Goal: Check status: Check status

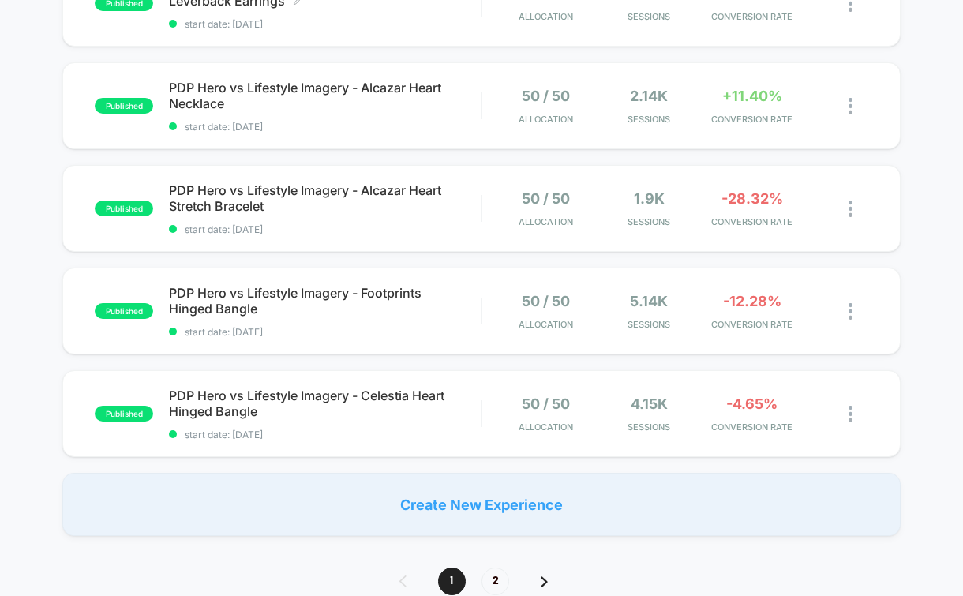
scroll to position [946, 0]
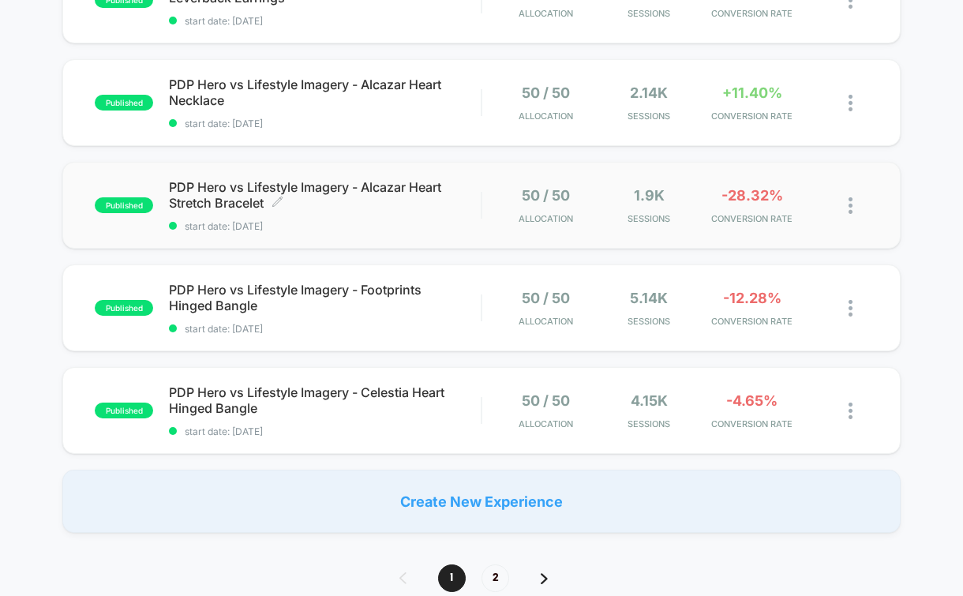
click at [338, 191] on span "PDP Hero vs Lifestyle Imagery - Alcazar Heart Stretch Bracelet Click to edit ex…" at bounding box center [325, 195] width 312 height 32
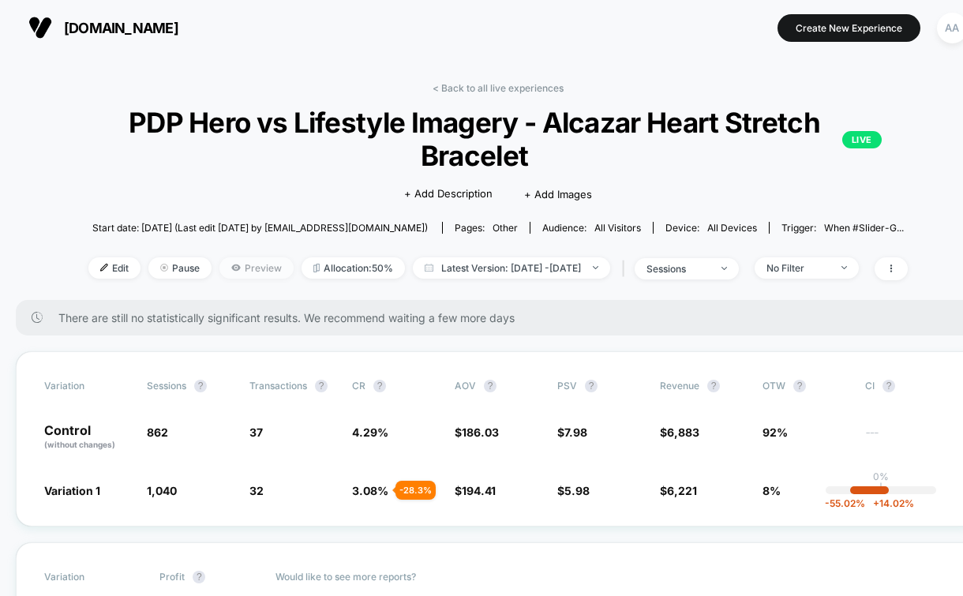
click at [219, 271] on span "Preview" at bounding box center [256, 267] width 74 height 21
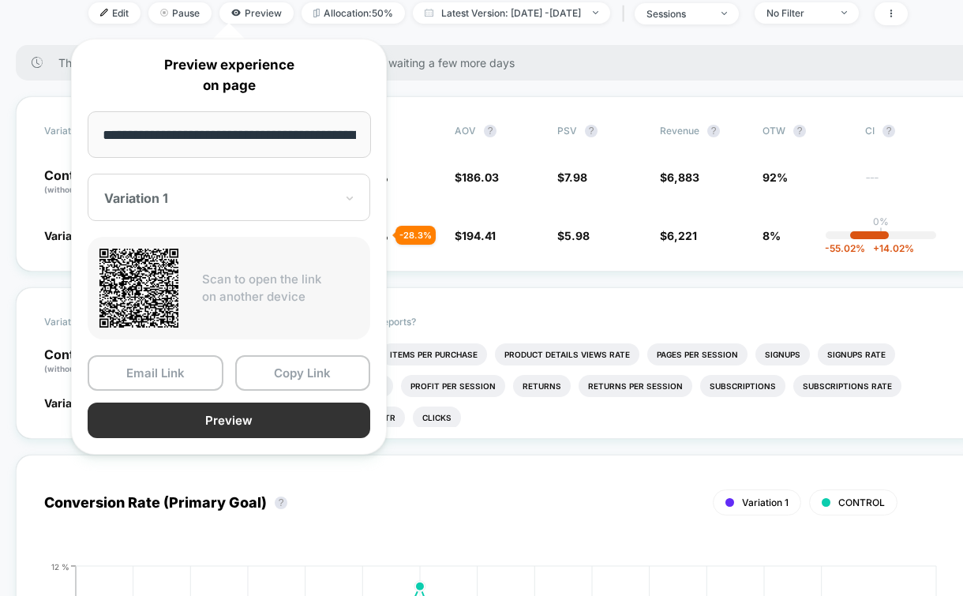
click at [248, 417] on button "Preview" at bounding box center [229, 421] width 283 height 36
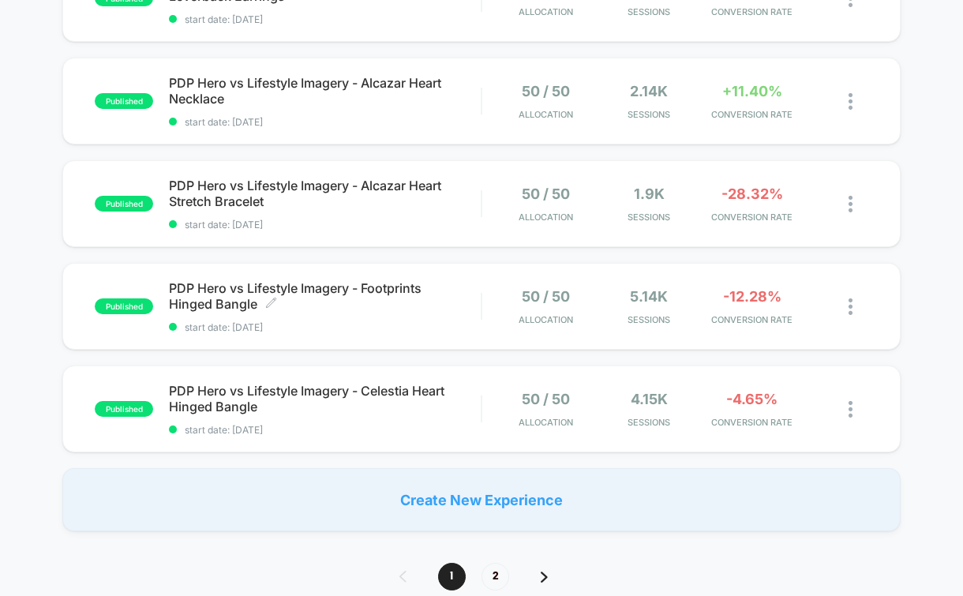
scroll to position [959, 0]
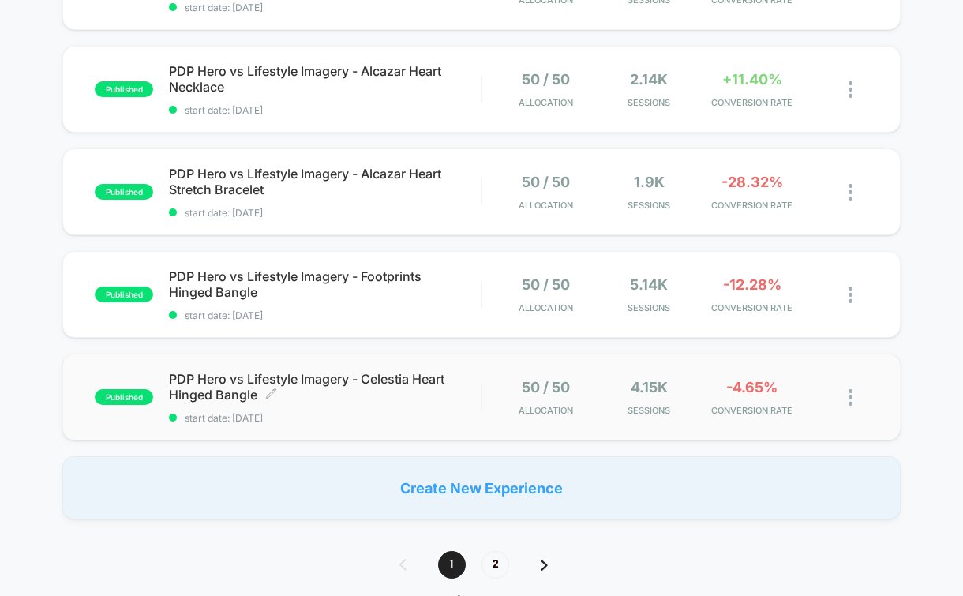
click at [458, 383] on span "PDP Hero vs Lifestyle Imagery - Celestia Heart Hinged Bangle Click to edit expe…" at bounding box center [325, 387] width 312 height 32
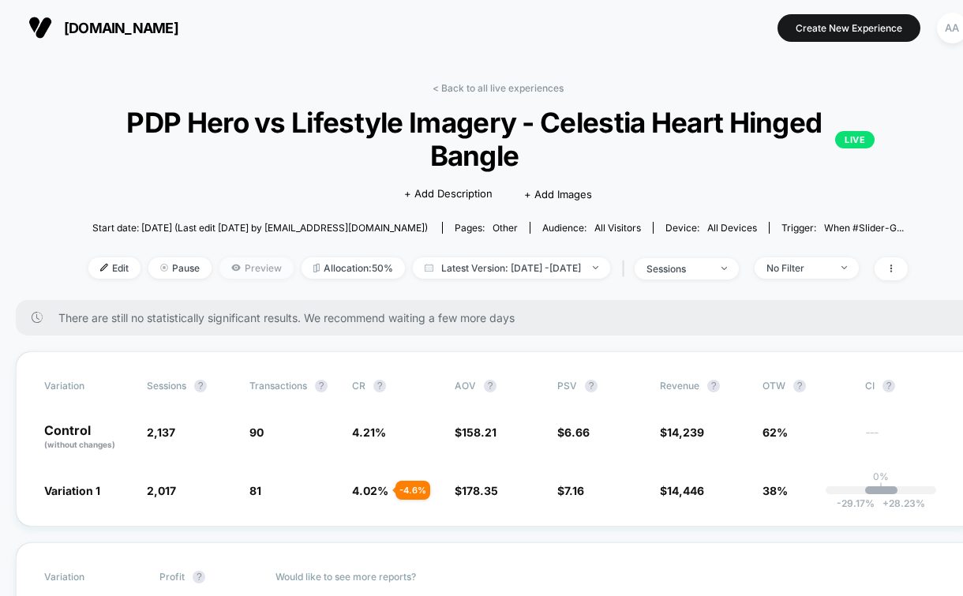
click at [235, 260] on span "Preview" at bounding box center [256, 267] width 74 height 21
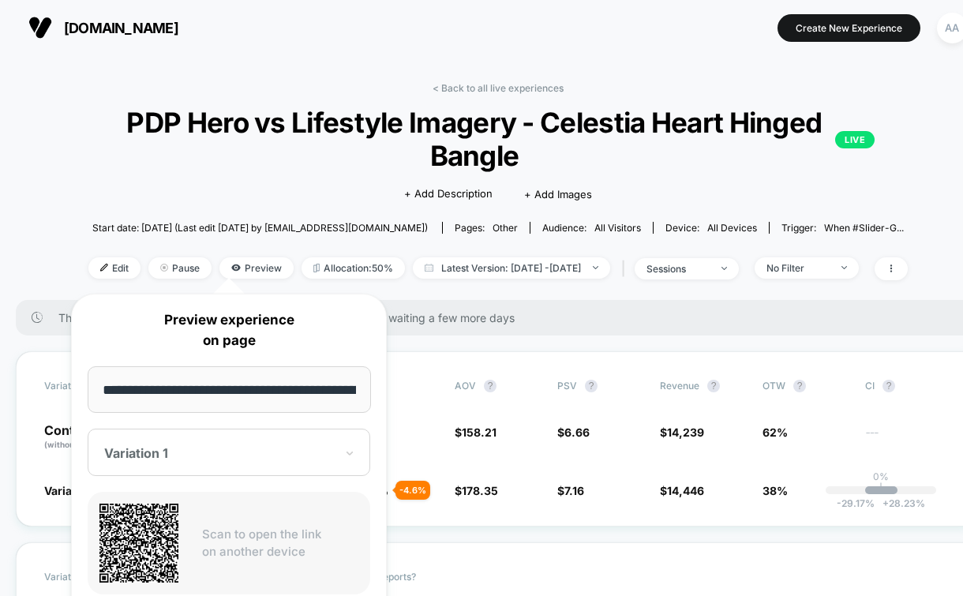
click at [413, 180] on div "Click to edit experience details + Add Description + Add Images" at bounding box center [498, 193] width 503 height 42
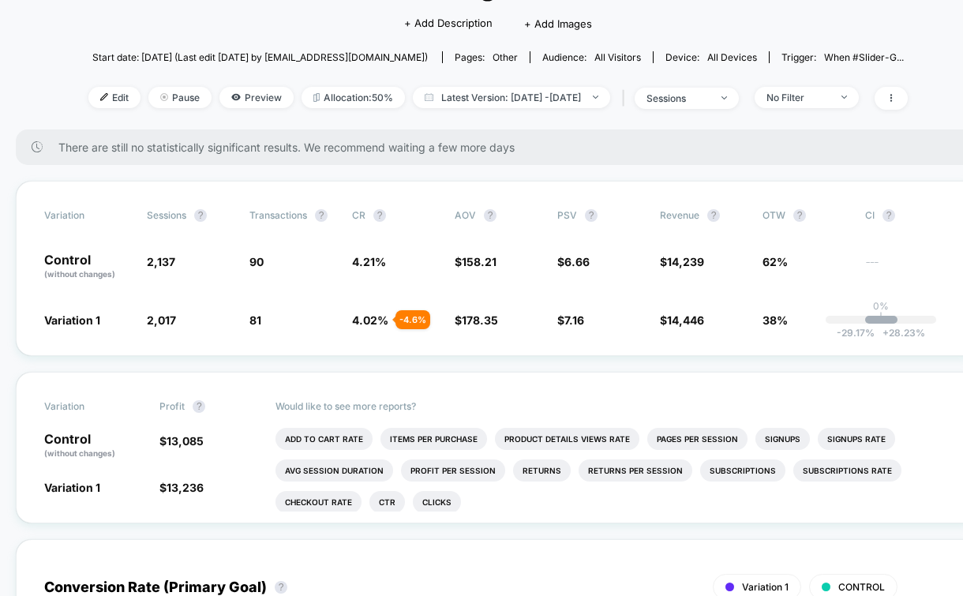
scroll to position [181, 0]
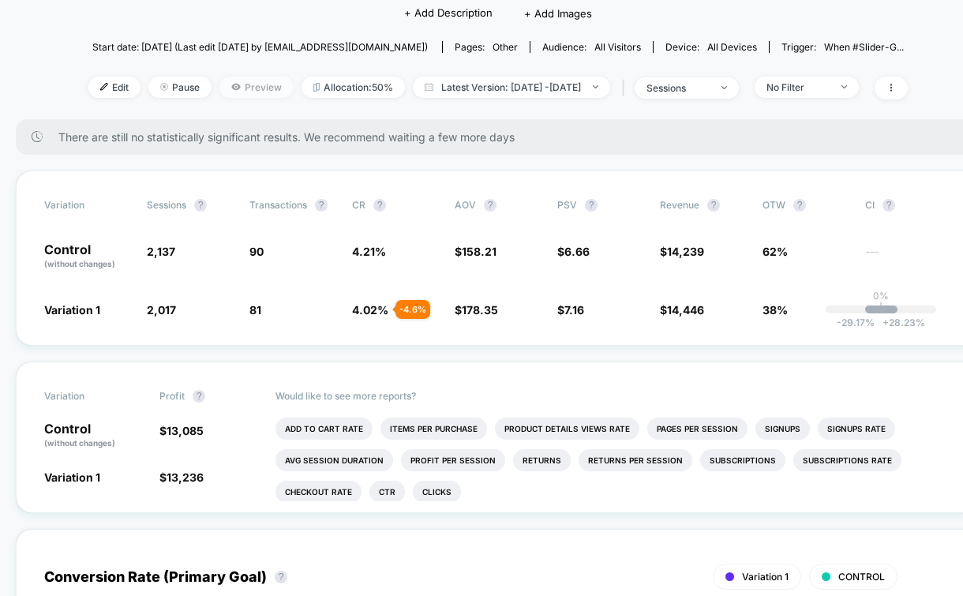
click at [240, 88] on span "Preview" at bounding box center [256, 87] width 74 height 21
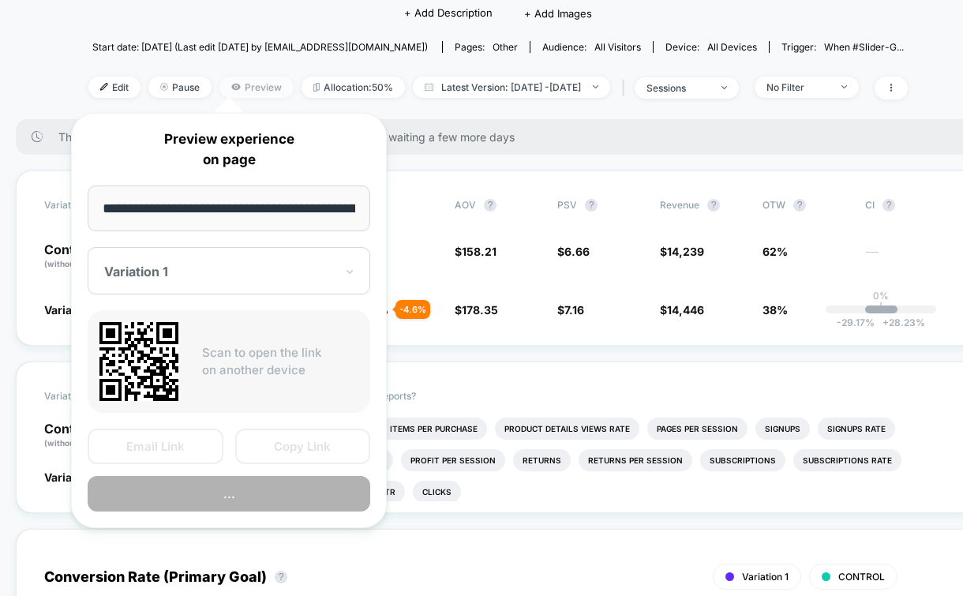
scroll to position [0, 148]
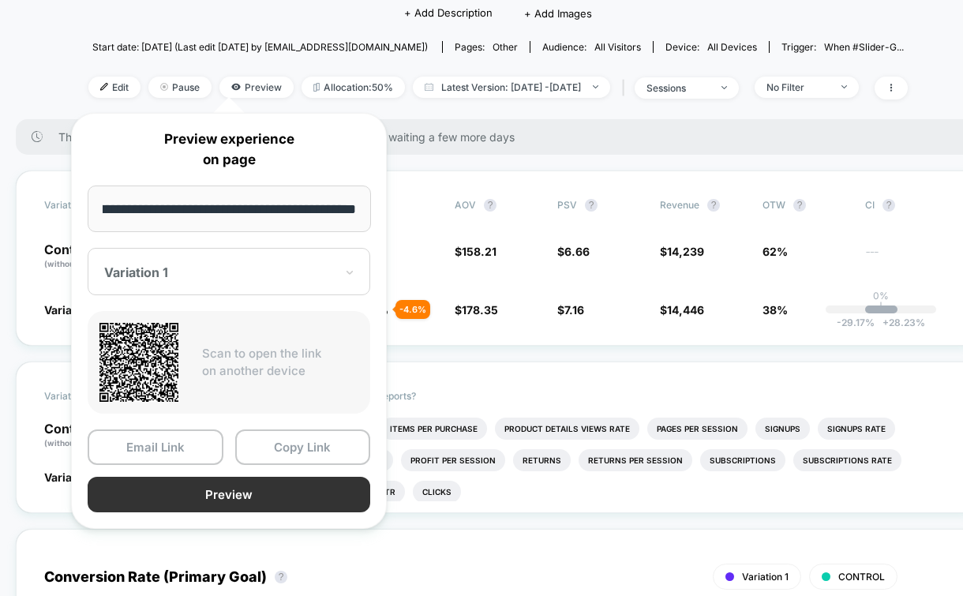
click at [268, 490] on button "Preview" at bounding box center [229, 495] width 283 height 36
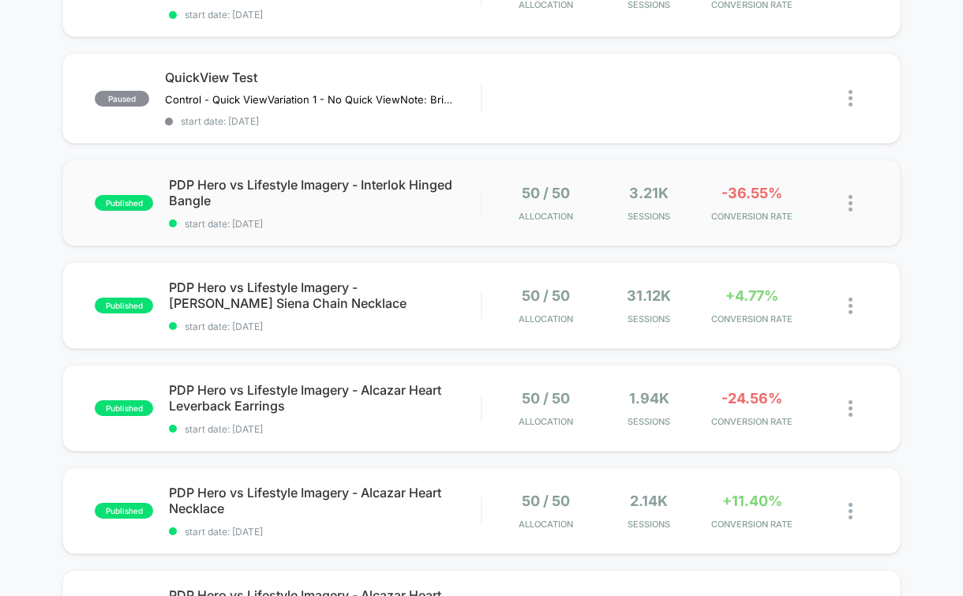
scroll to position [535, 0]
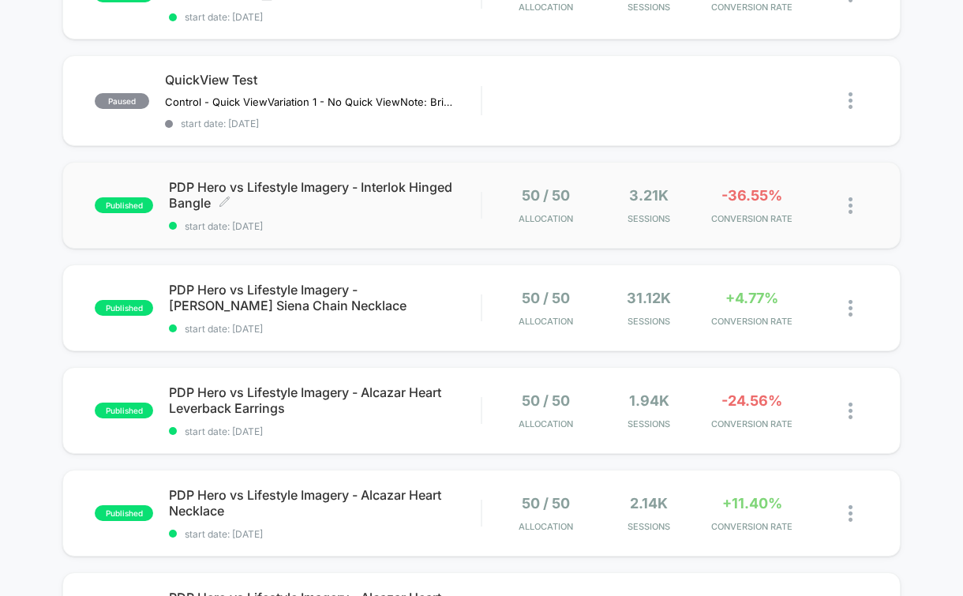
click at [354, 180] on span "PDP Hero vs Lifestyle Imagery - Interlok Hinged Bangle Click to edit experience…" at bounding box center [325, 195] width 312 height 32
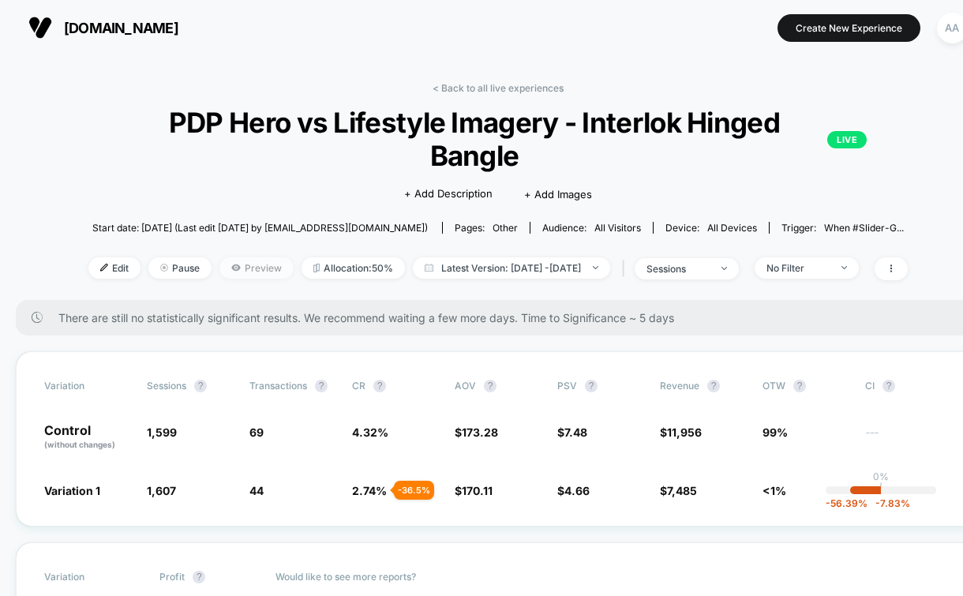
click at [221, 257] on span "Preview" at bounding box center [256, 267] width 74 height 21
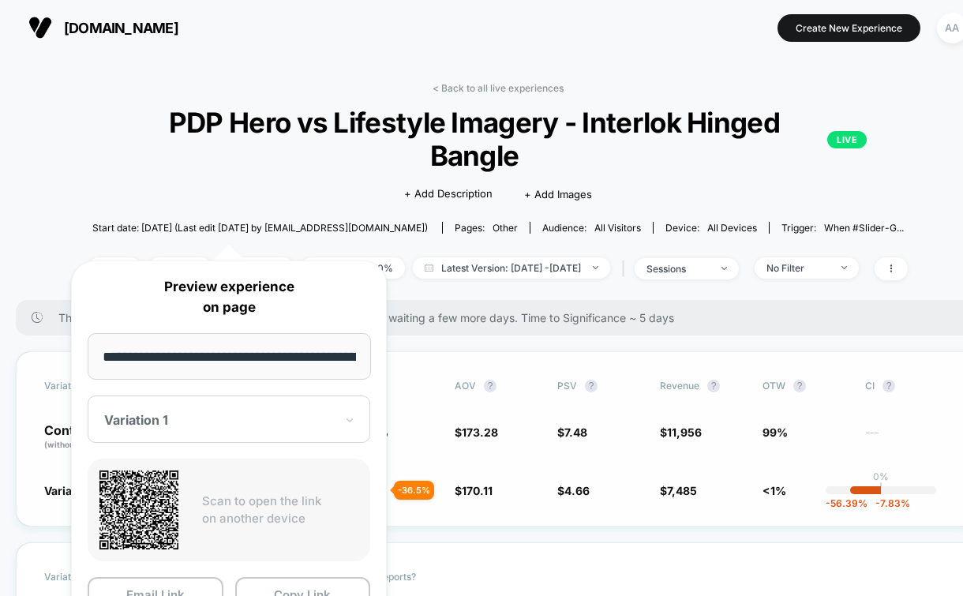
click at [444, 351] on div "Variation Sessions ? Transactions ? CR ? AOV ? PSV ? Revenue ? OTW ? CI ? Contr…" at bounding box center [498, 438] width 965 height 175
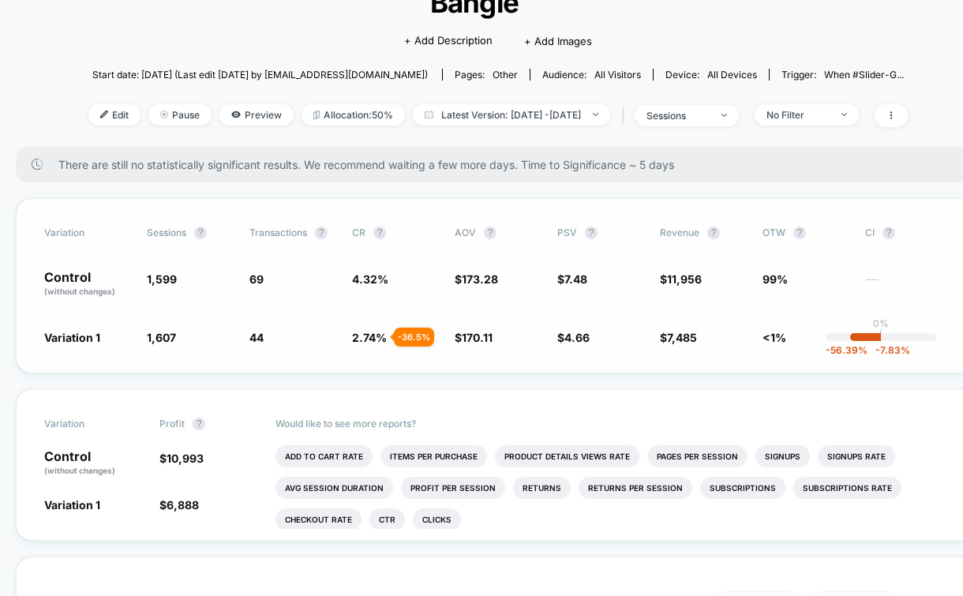
scroll to position [172, 0]
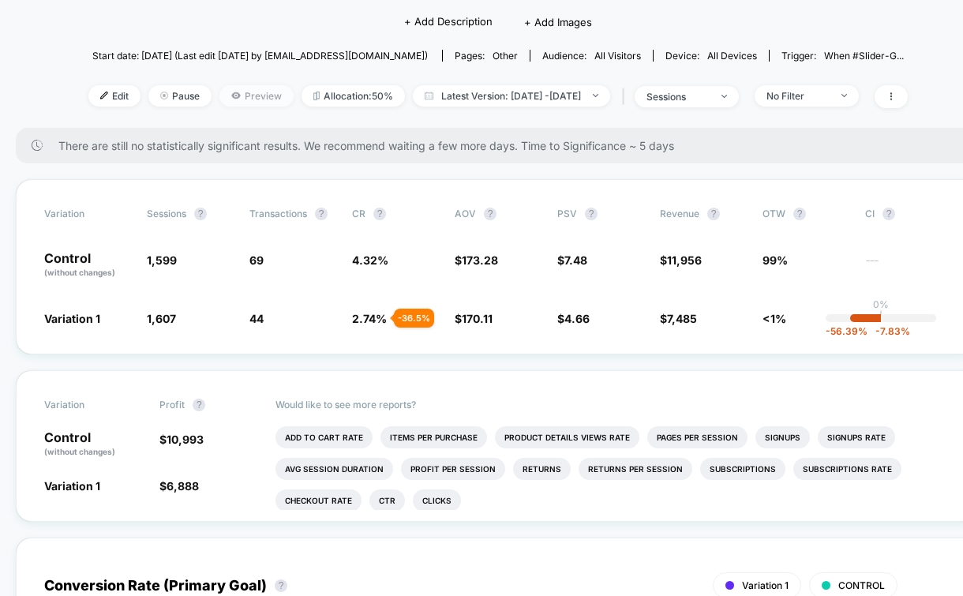
click at [238, 85] on span "Preview" at bounding box center [256, 95] width 74 height 21
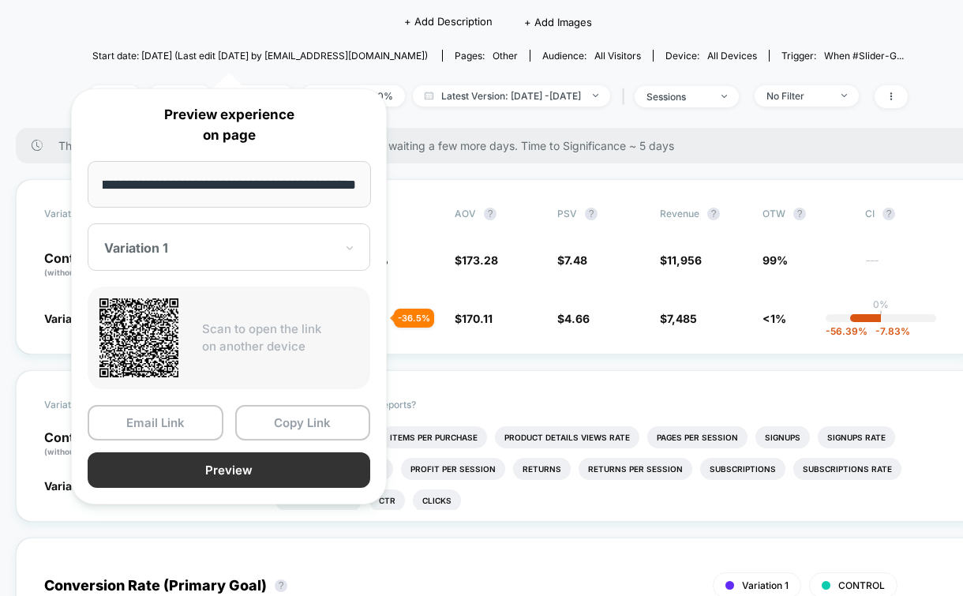
scroll to position [0, 0]
click at [267, 477] on button "Preview" at bounding box center [229, 470] width 283 height 36
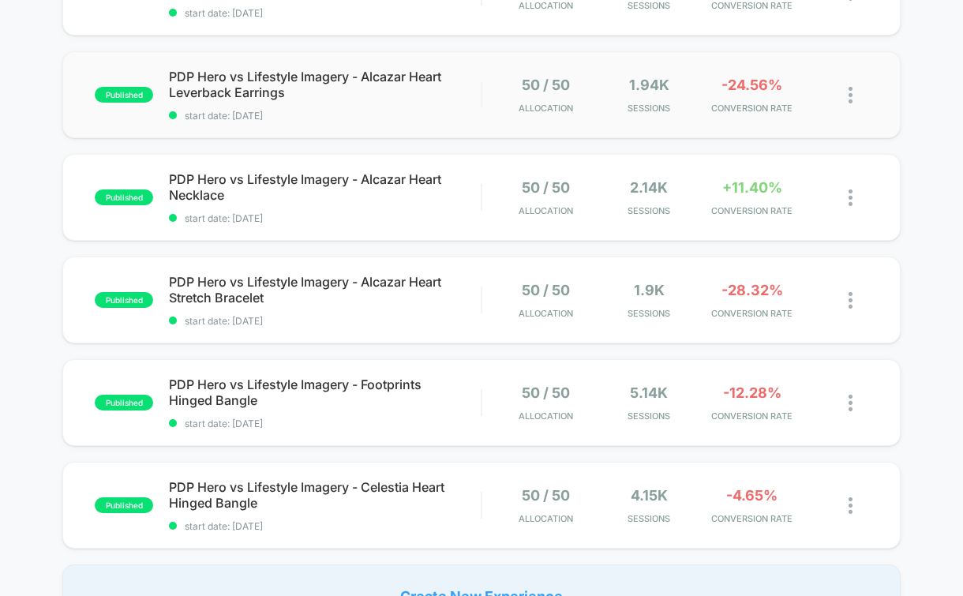
scroll to position [853, 0]
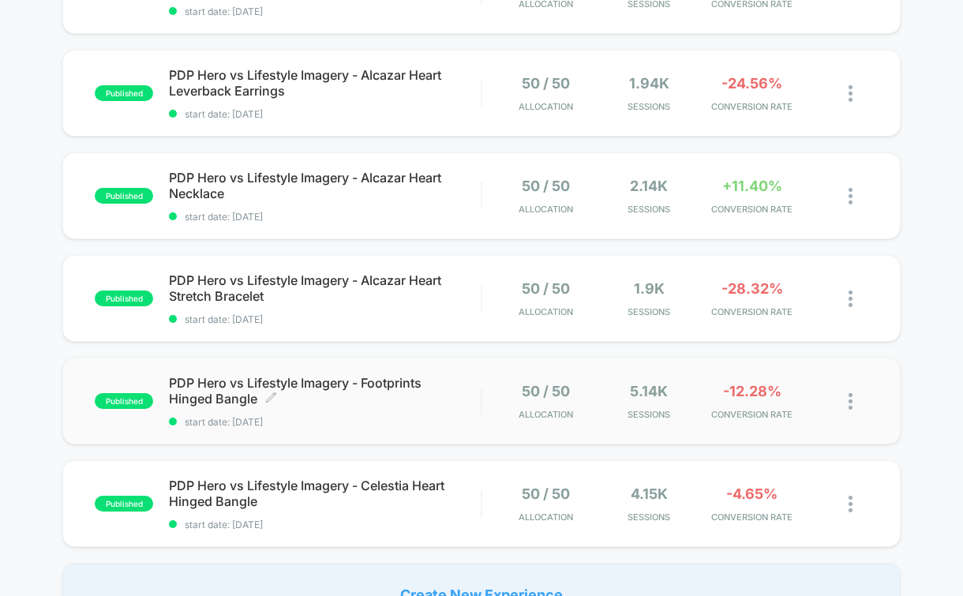
click at [241, 377] on span "PDP Hero vs Lifestyle Imagery - Footprints Hinged Bangle Click to edit experien…" at bounding box center [325, 391] width 312 height 32
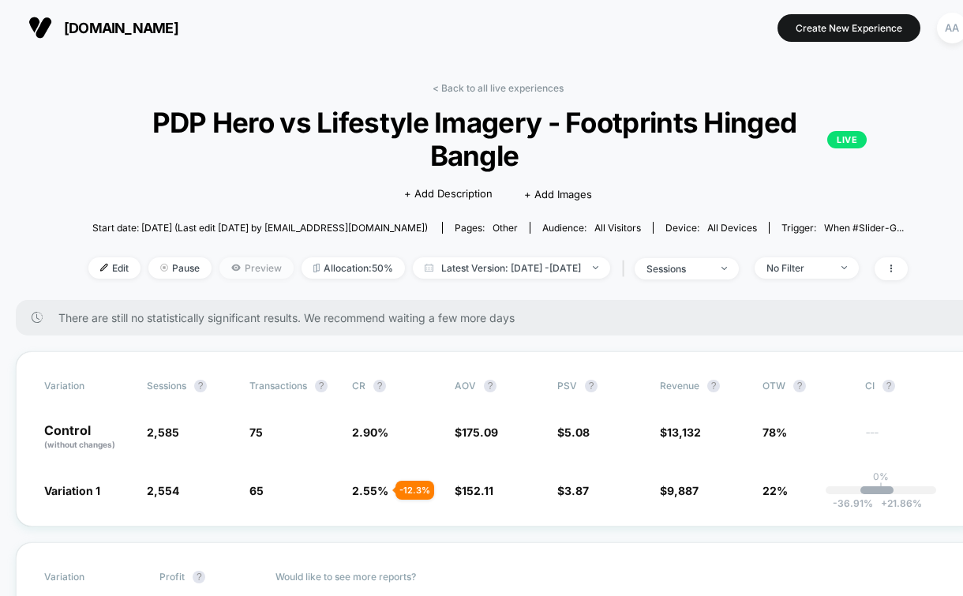
click at [234, 265] on span "Preview" at bounding box center [256, 267] width 74 height 21
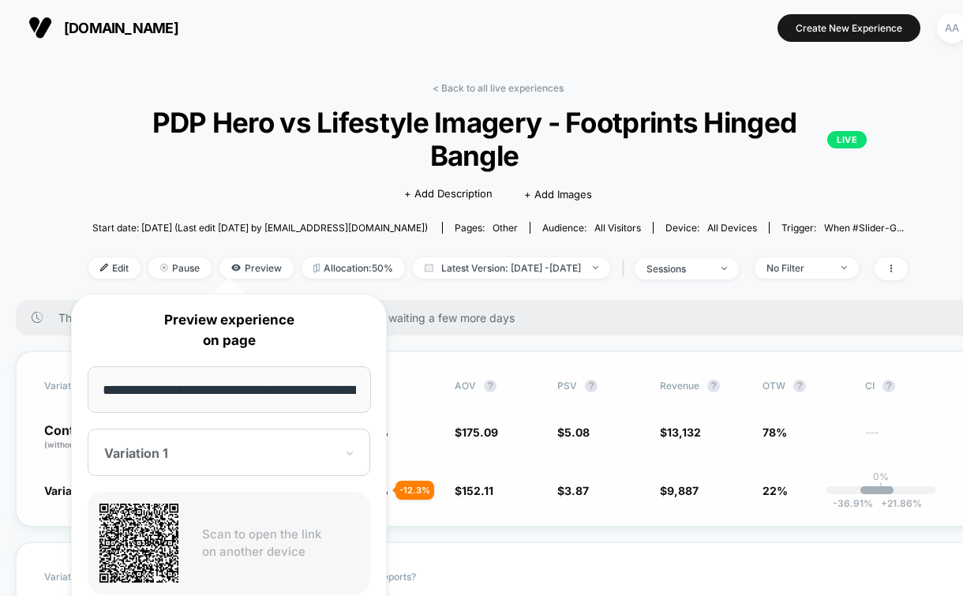
click at [412, 356] on div "Variation Sessions ? Transactions ? CR ? AOV ? PSV ? Revenue ? OTW ? CI ? Contr…" at bounding box center [498, 438] width 965 height 175
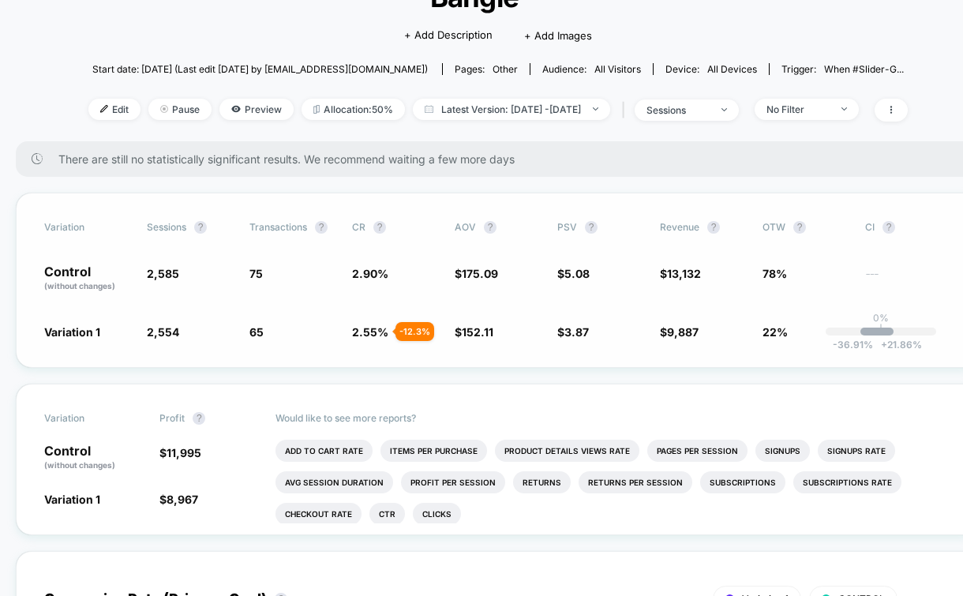
scroll to position [163, 0]
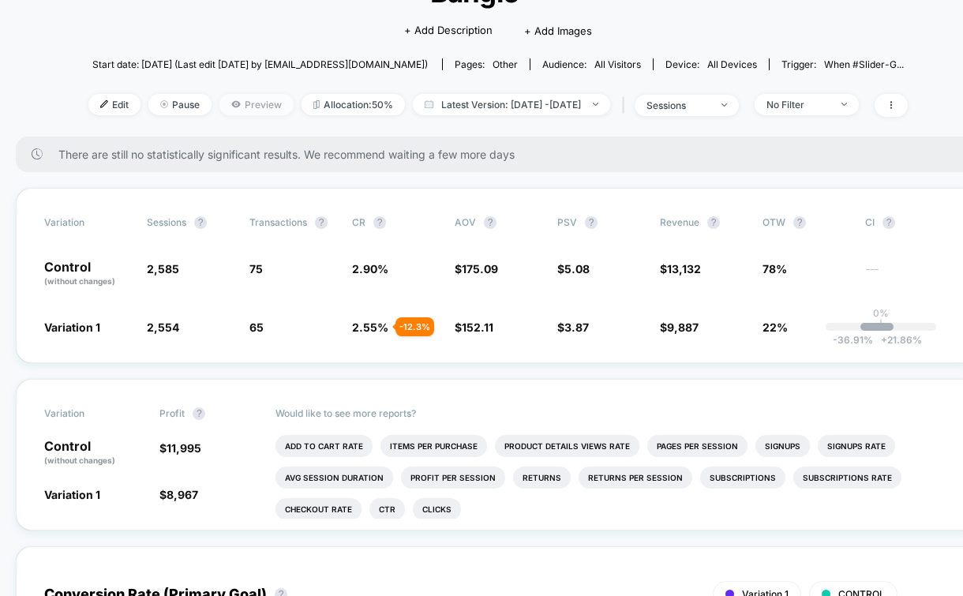
click at [225, 111] on span "Preview" at bounding box center [256, 104] width 74 height 21
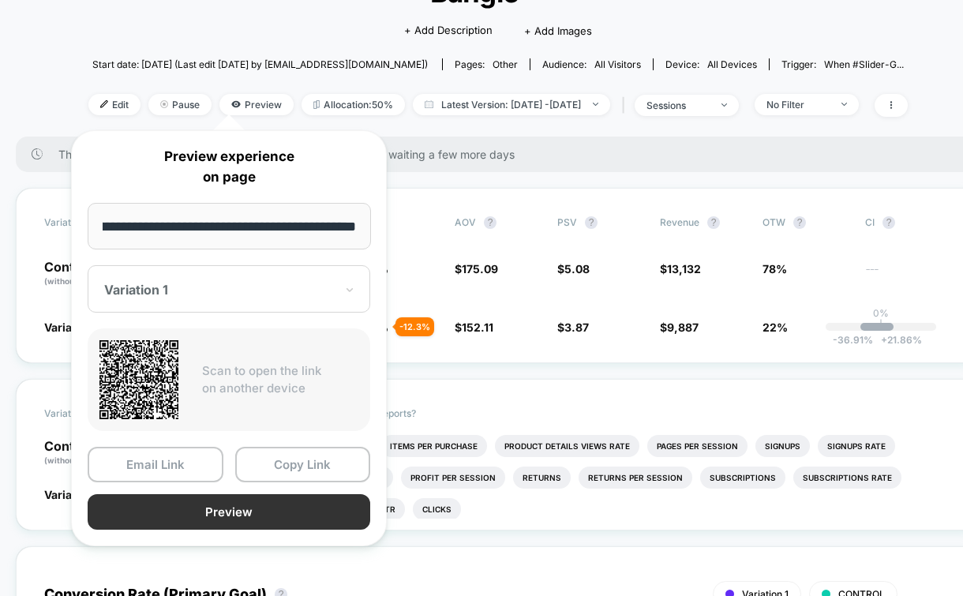
scroll to position [0, 0]
click at [218, 503] on button "Preview" at bounding box center [229, 512] width 283 height 36
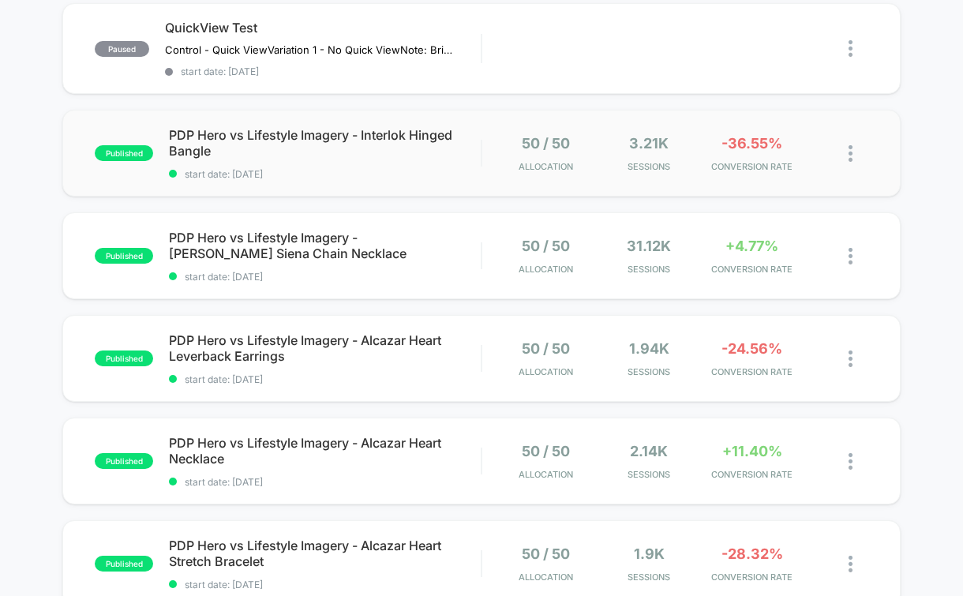
scroll to position [684, 0]
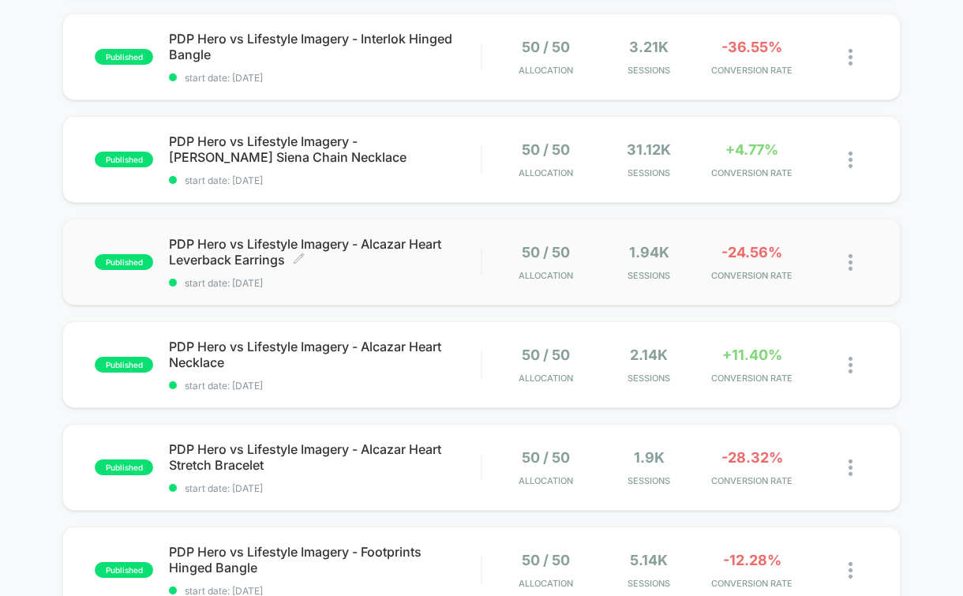
click at [294, 245] on span "PDP Hero vs Lifestyle Imagery - Alcazar Heart Leverback Earrings Click to edit …" at bounding box center [325, 252] width 312 height 32
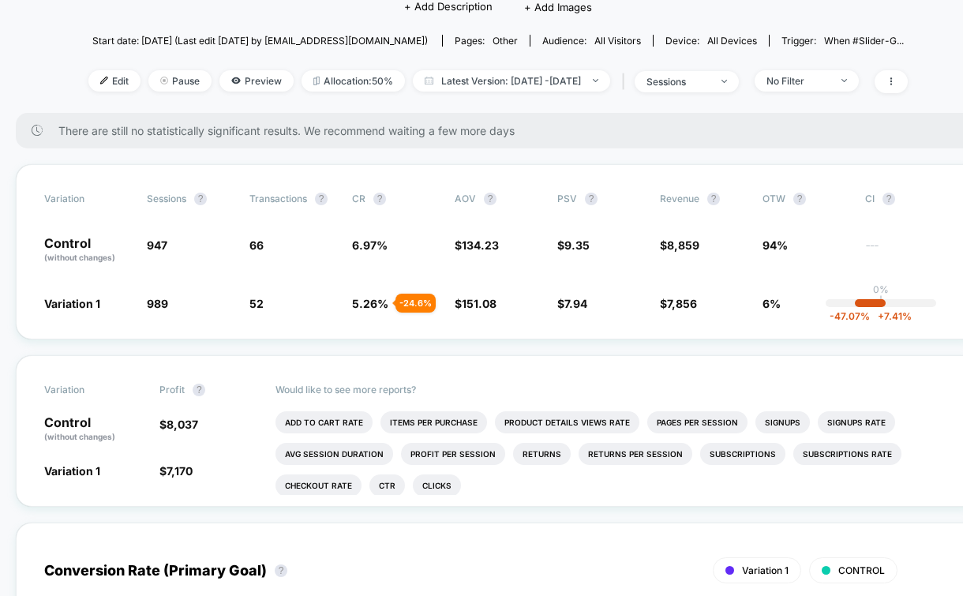
scroll to position [189, 0]
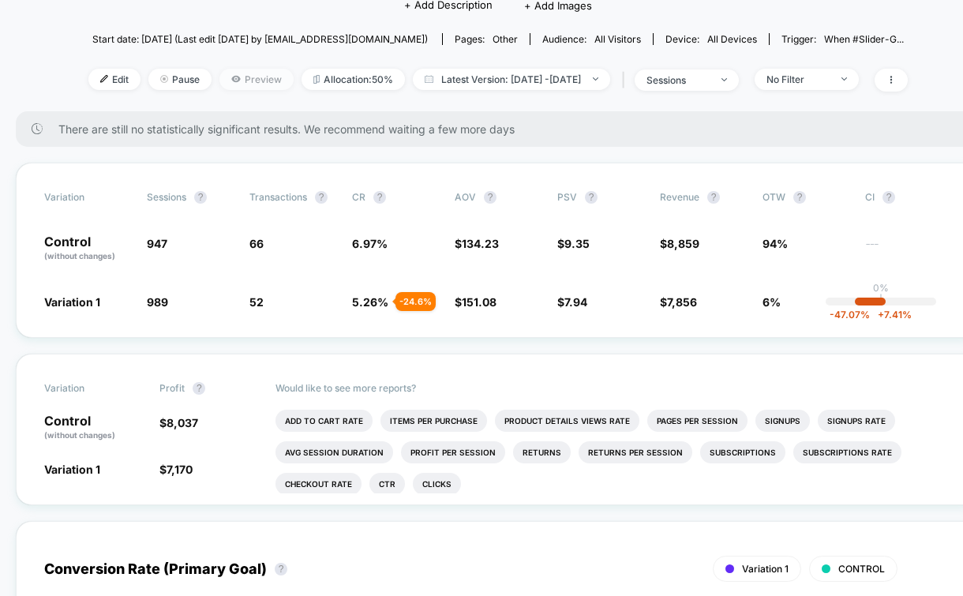
click at [223, 73] on span "Preview" at bounding box center [256, 79] width 74 height 21
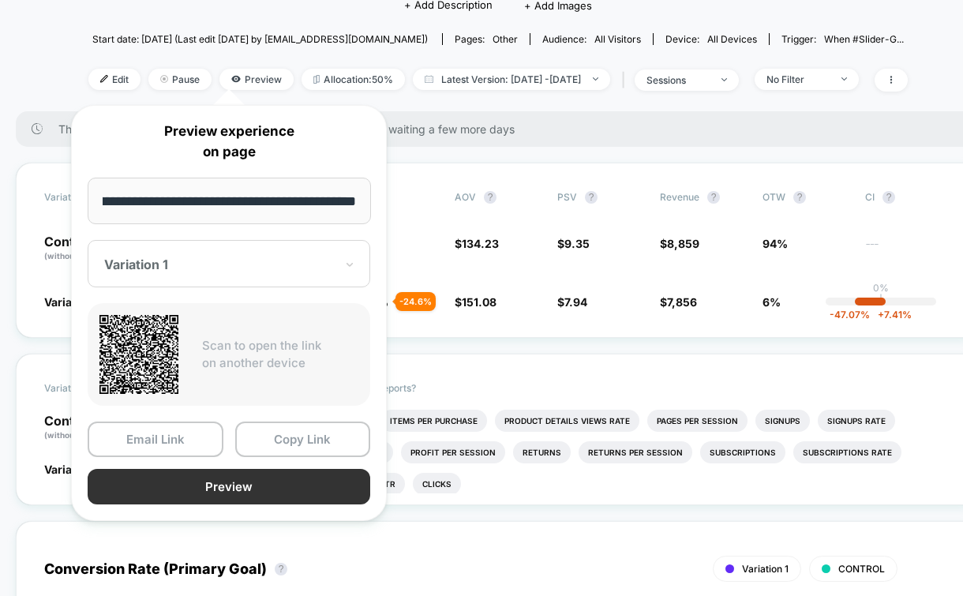
scroll to position [0, 0]
click at [222, 489] on button "Preview" at bounding box center [229, 487] width 283 height 36
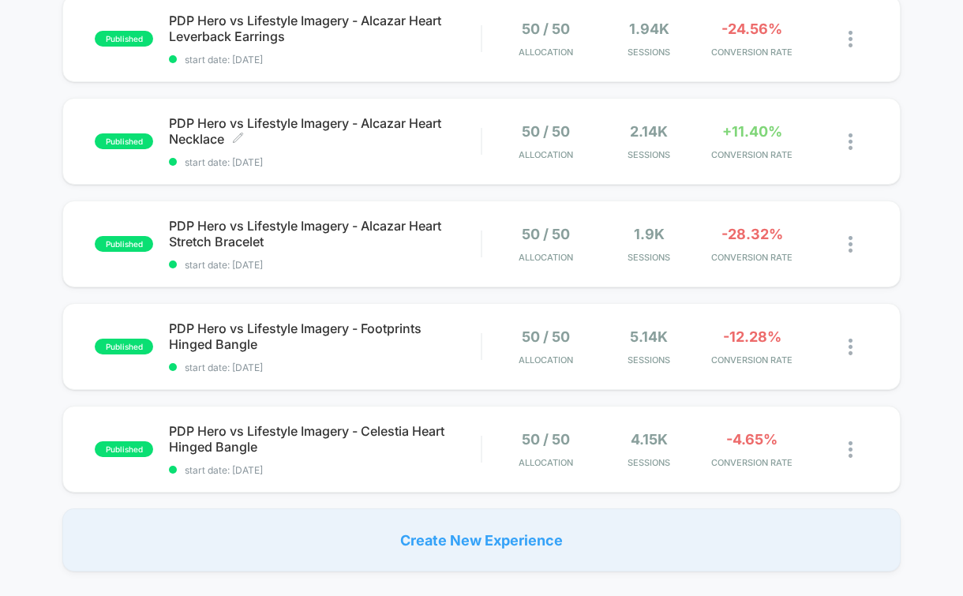
scroll to position [968, 0]
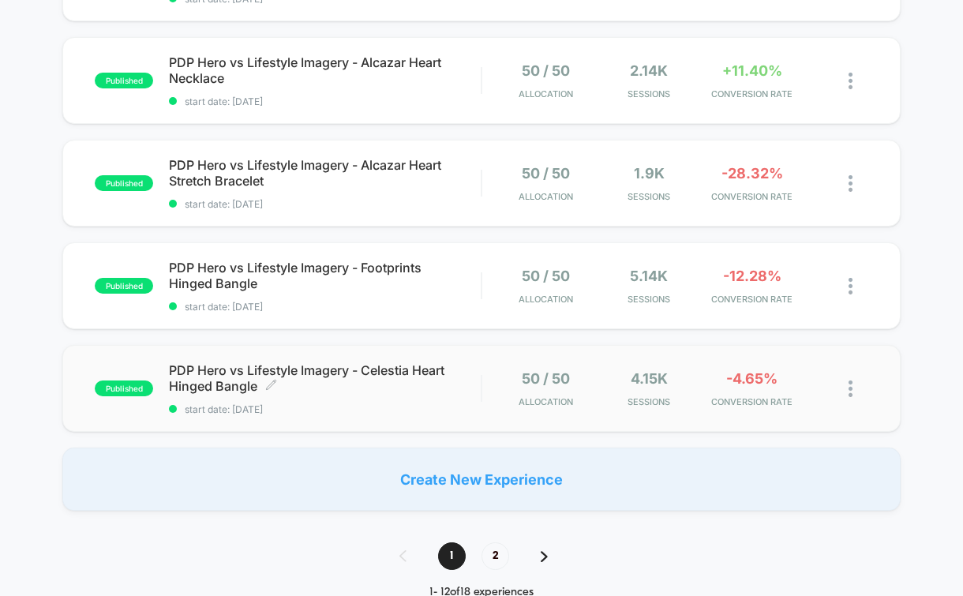
click at [310, 385] on span "PDP Hero vs Lifestyle Imagery - Celestia Heart Hinged Bangle Click to edit expe…" at bounding box center [325, 378] width 312 height 32
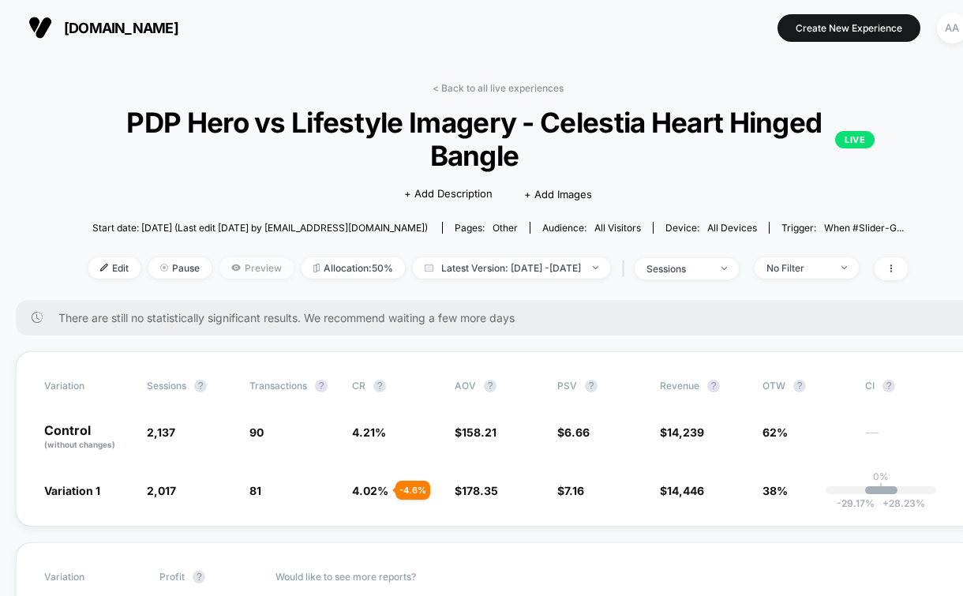
click at [219, 264] on span "Preview" at bounding box center [256, 267] width 74 height 21
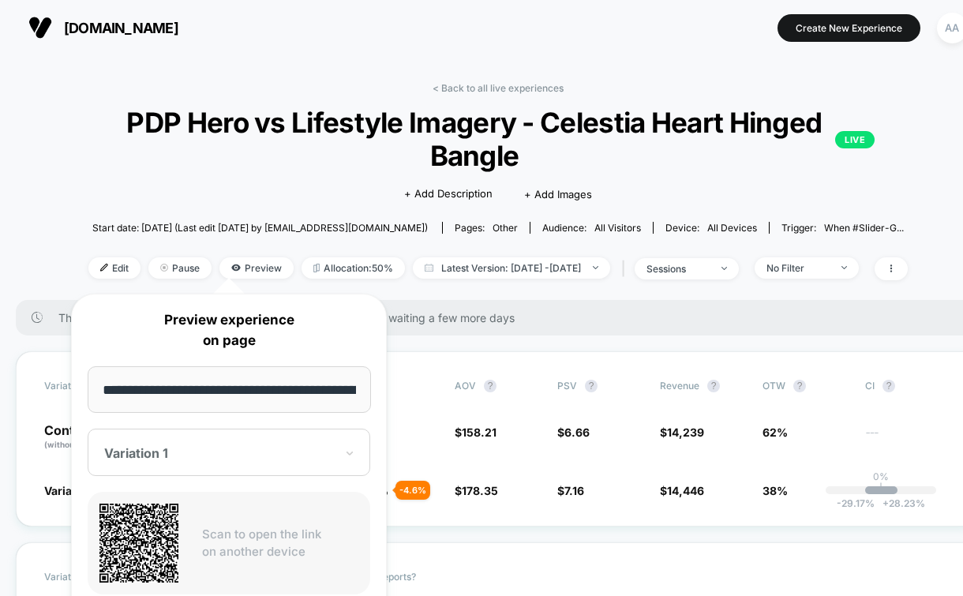
click at [463, 286] on div "< Back to all live experiences PDP Hero vs Lifestyle Imagery - Celestia Heart H…" at bounding box center [498, 191] width 838 height 218
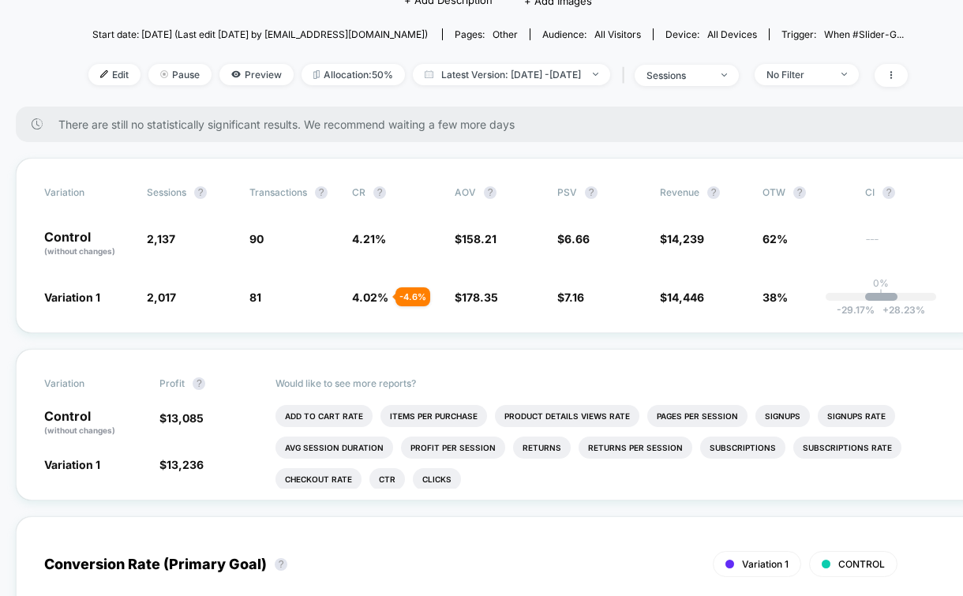
scroll to position [204, 0]
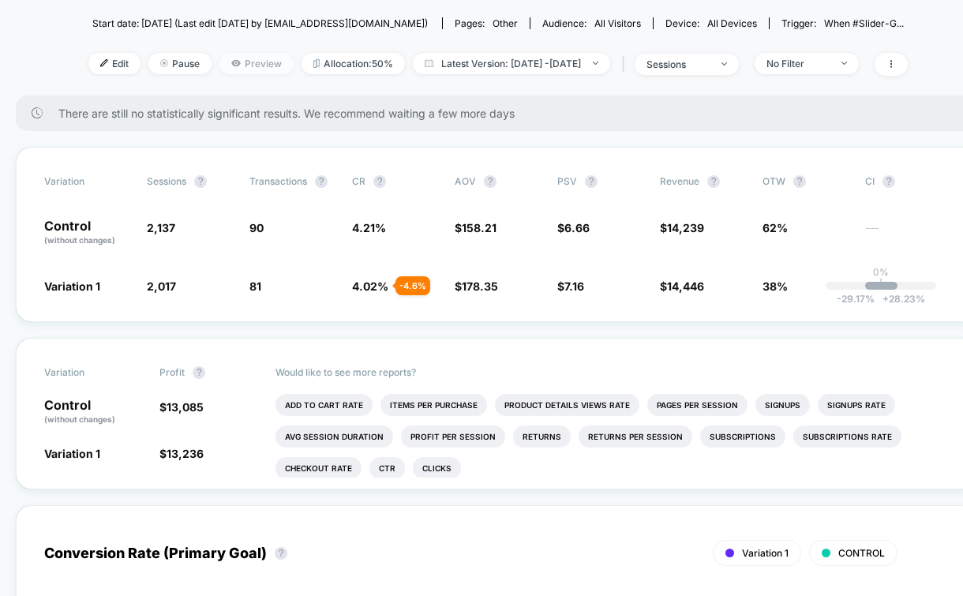
click at [253, 62] on span "Preview" at bounding box center [256, 63] width 74 height 21
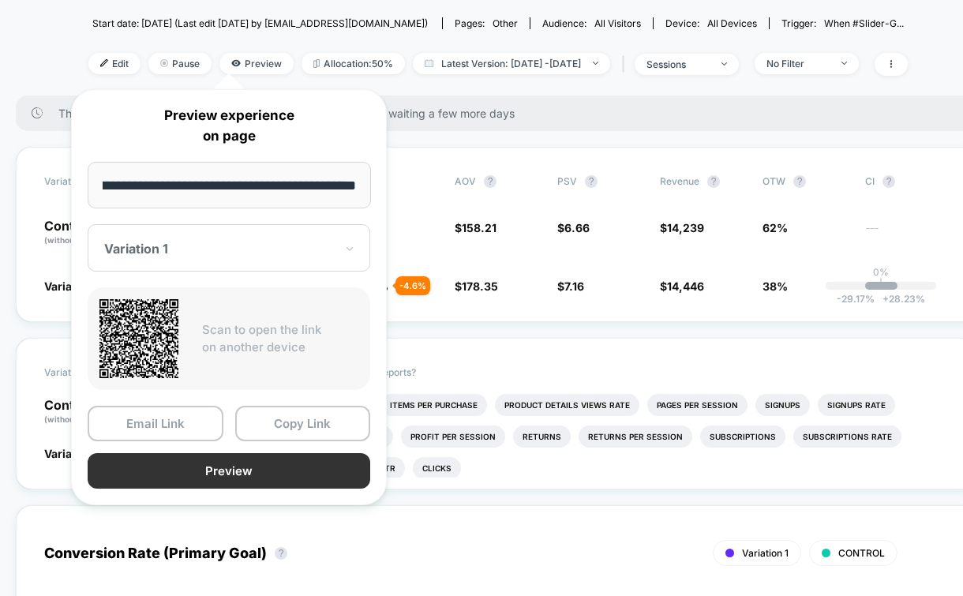
scroll to position [0, 0]
click at [253, 482] on button "Preview" at bounding box center [229, 471] width 283 height 36
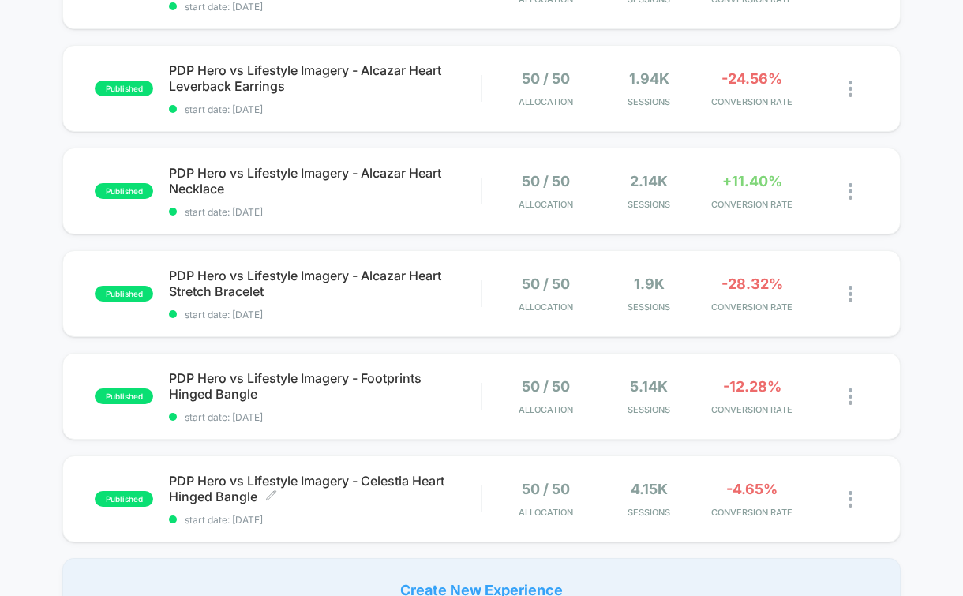
scroll to position [772, 0]
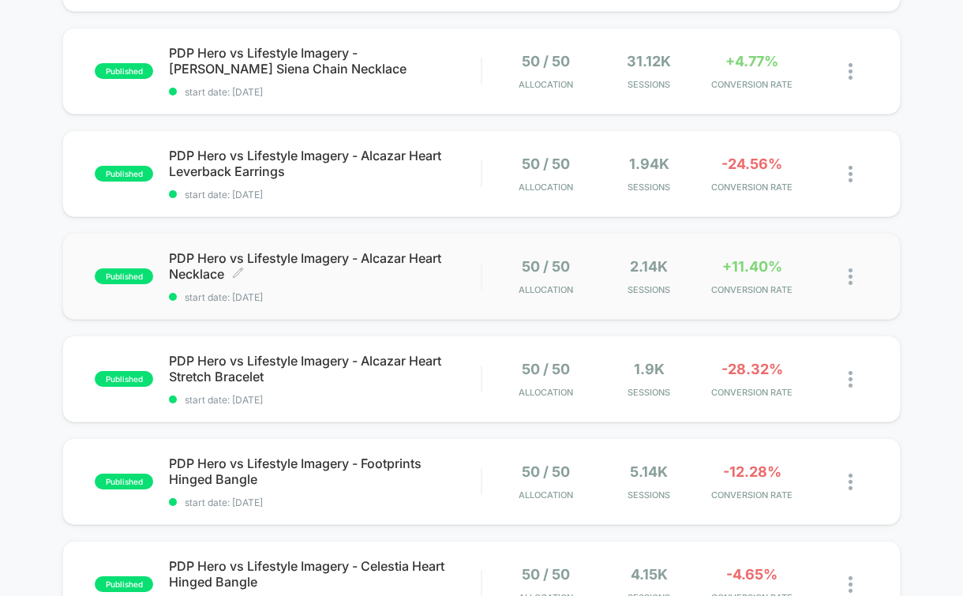
click at [294, 250] on span "PDP Hero vs Lifestyle Imagery - Alcazar Heart Necklace Click to edit experience…" at bounding box center [325, 266] width 312 height 32
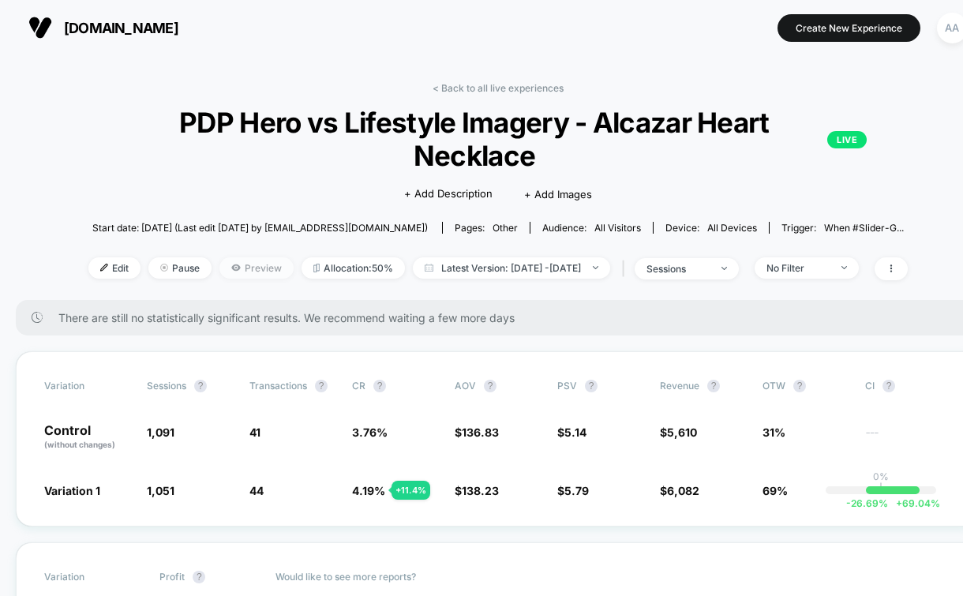
click at [243, 257] on span "Preview" at bounding box center [256, 267] width 74 height 21
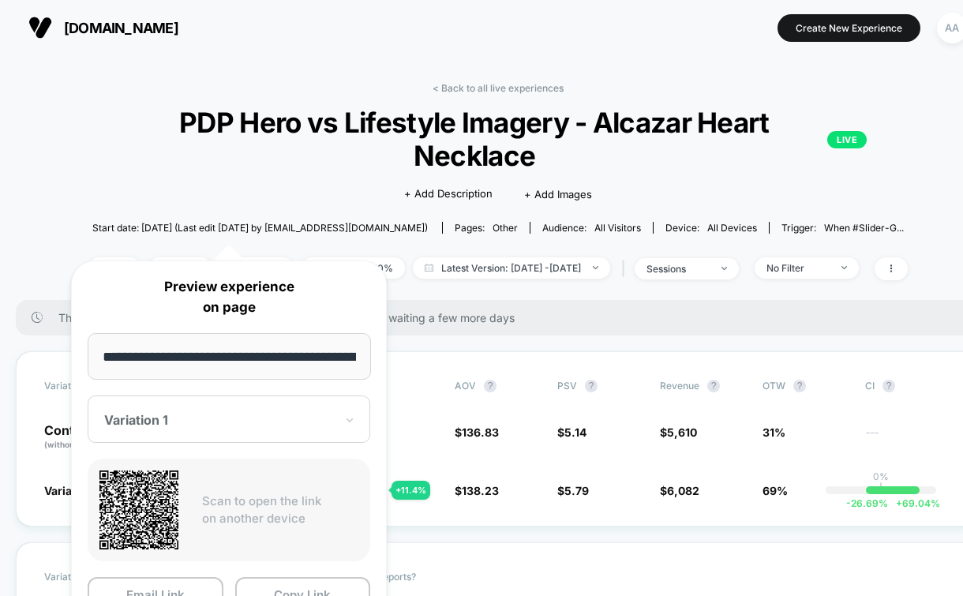
click at [429, 262] on div "< Back to all live experiences PDP Hero vs Lifestyle Imagery - Alcazar Heart Ne…" at bounding box center [497, 191] width 819 height 218
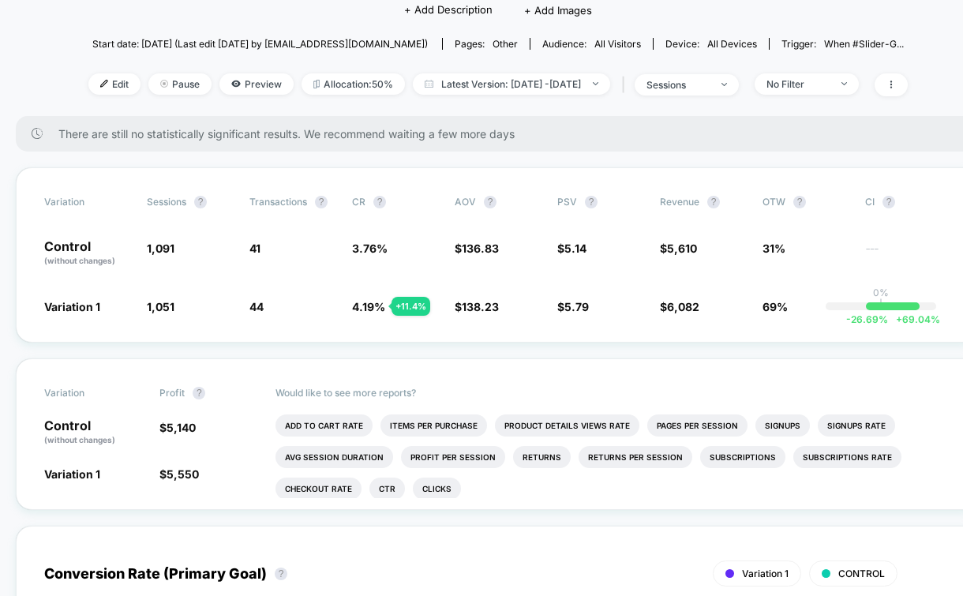
scroll to position [194, 0]
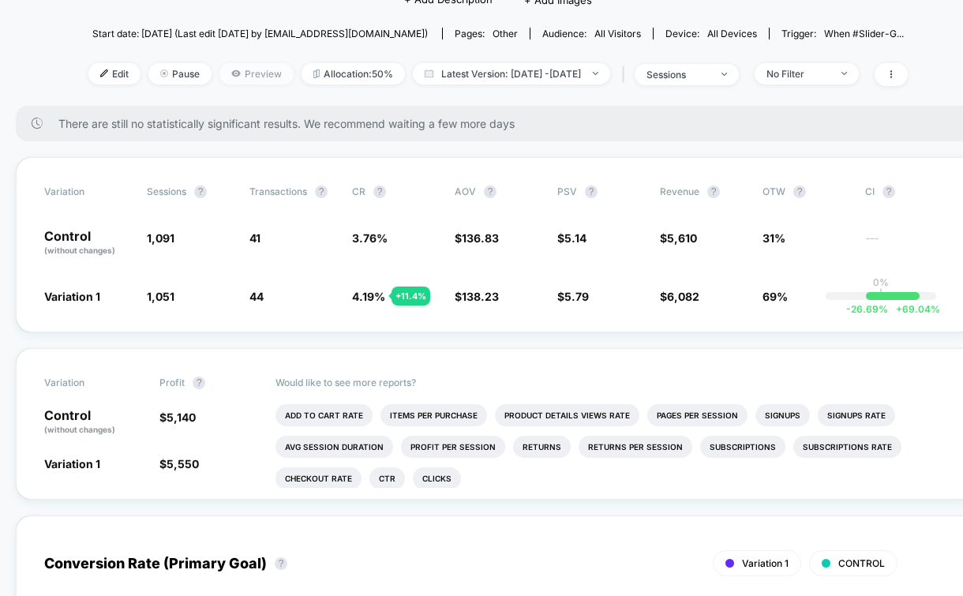
click at [230, 63] on span "Preview" at bounding box center [256, 73] width 74 height 21
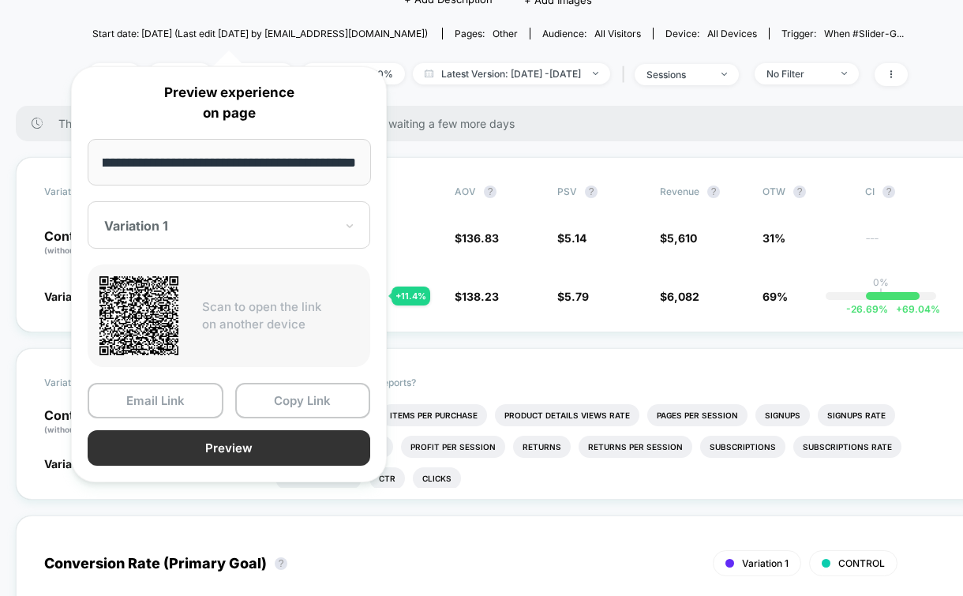
scroll to position [0, 0]
click at [219, 452] on button "Preview" at bounding box center [229, 448] width 283 height 36
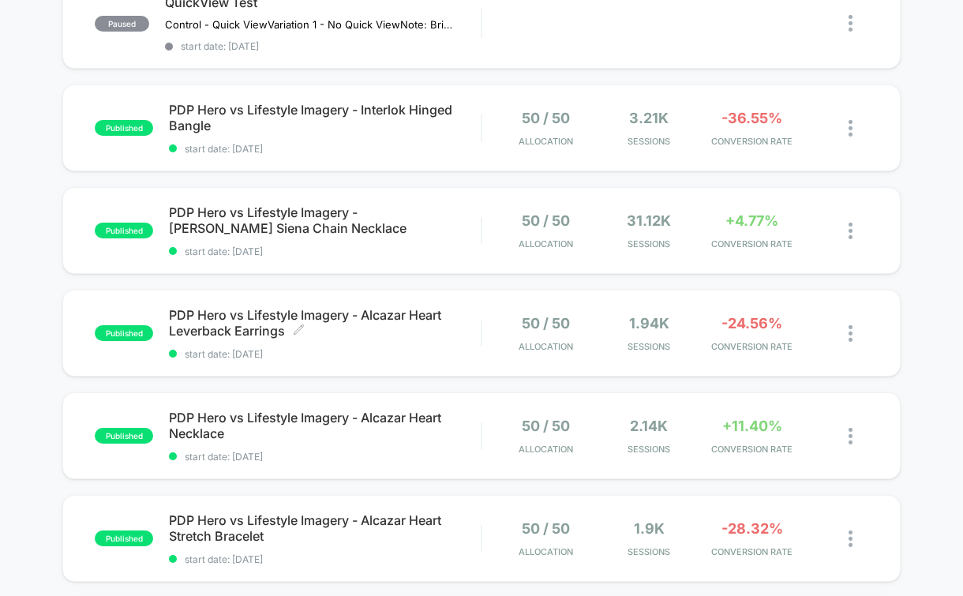
scroll to position [618, 0]
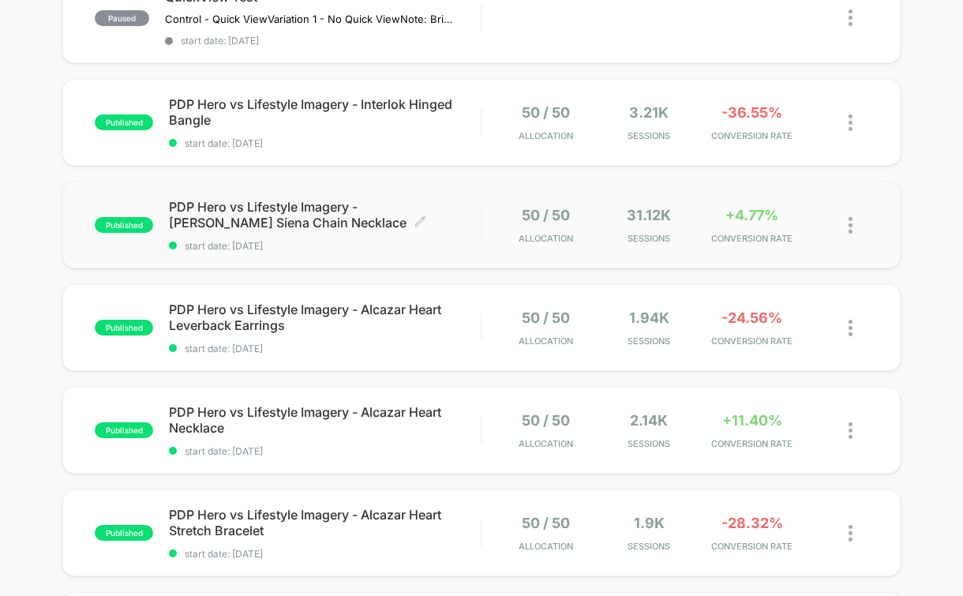
click at [362, 207] on span "PDP Hero vs Lifestyle Imagery - [PERSON_NAME] Siena Chain Necklace Click to edi…" at bounding box center [325, 215] width 312 height 32
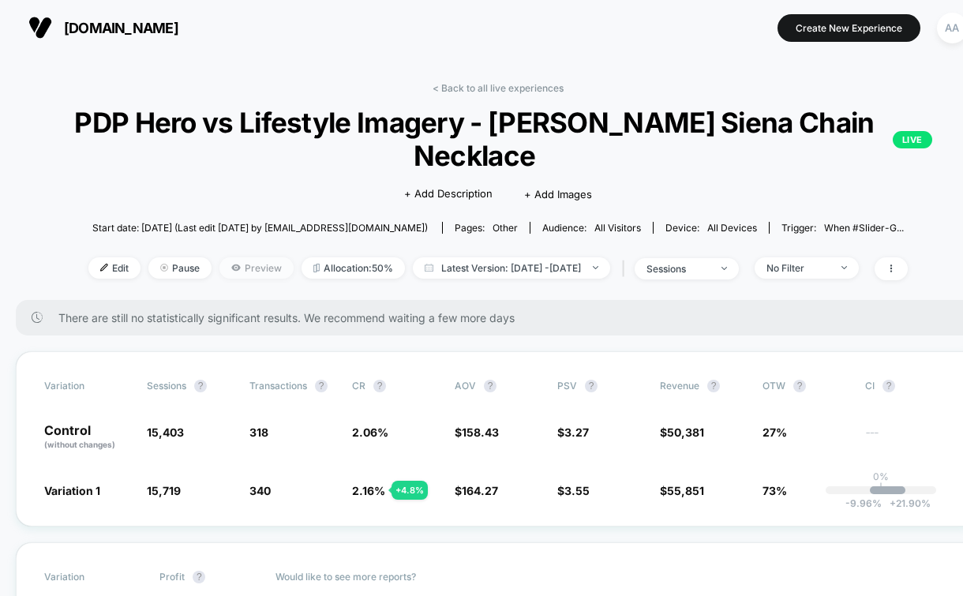
click at [246, 267] on span "Preview" at bounding box center [256, 267] width 74 height 21
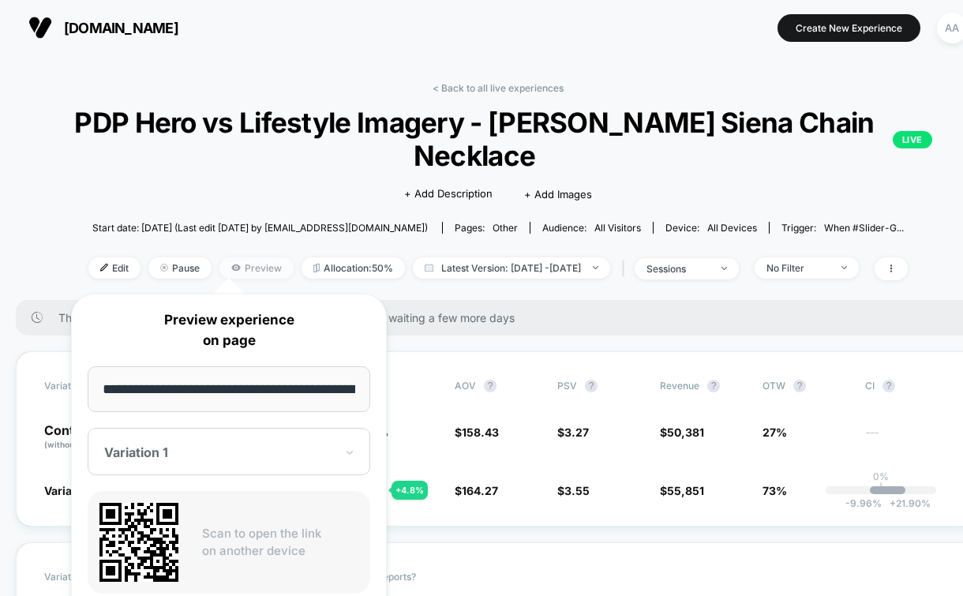
scroll to position [0, 148]
click at [317, 174] on div "Click to edit experience details + Add Description + Add Images" at bounding box center [497, 193] width 579 height 42
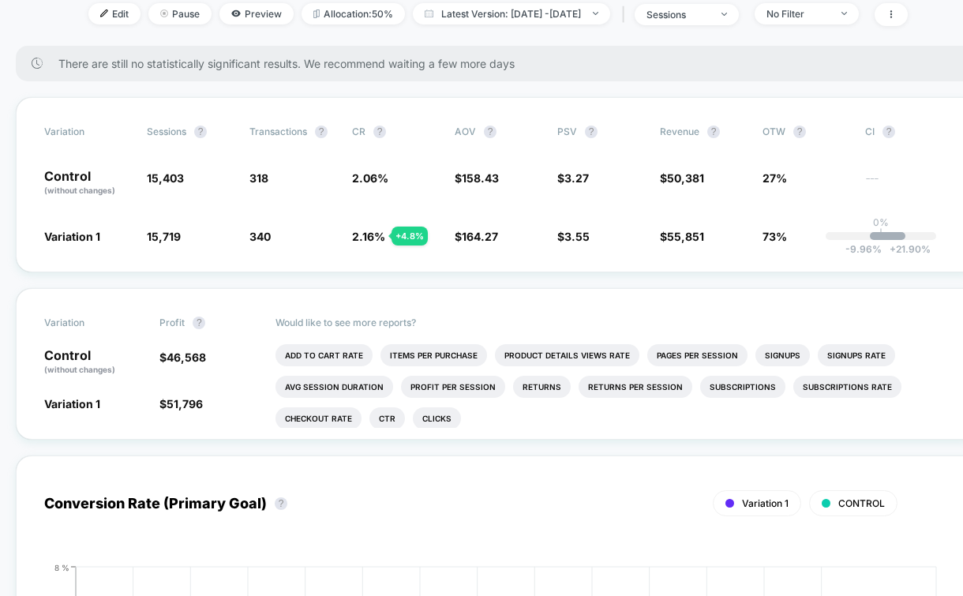
scroll to position [251, 0]
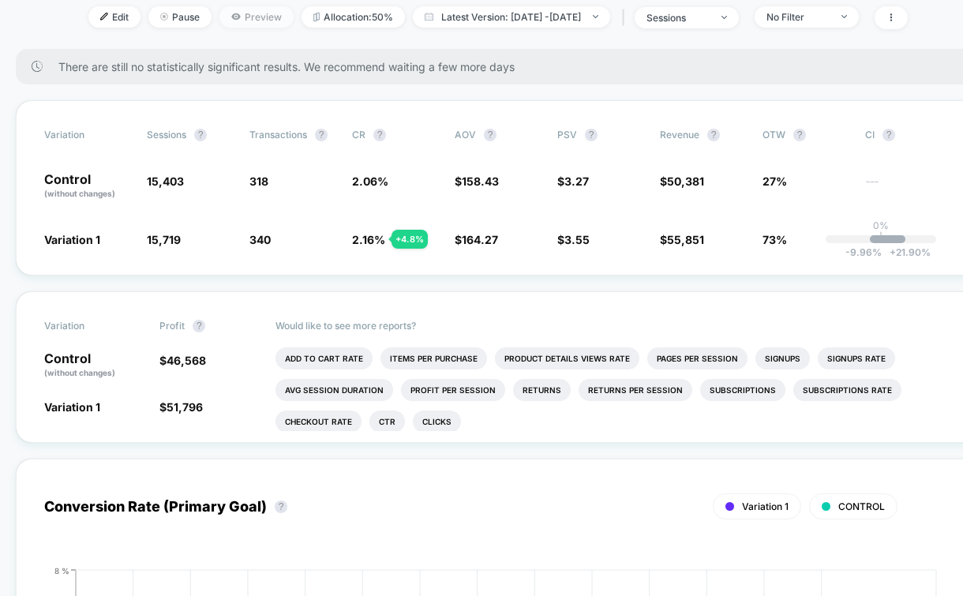
click at [237, 24] on span "Preview" at bounding box center [256, 16] width 74 height 21
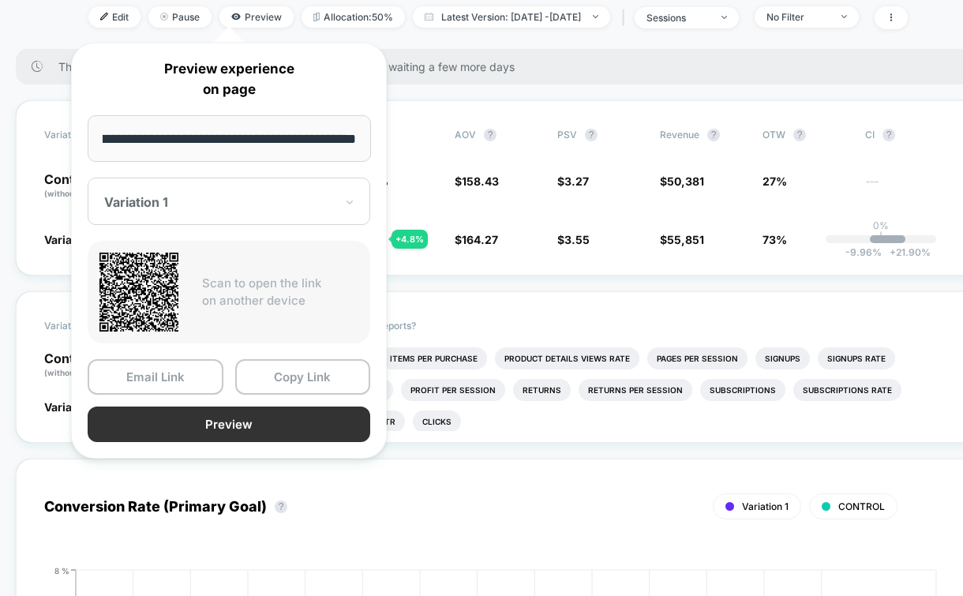
scroll to position [0, 0]
click at [237, 418] on button "Preview" at bounding box center [229, 425] width 283 height 36
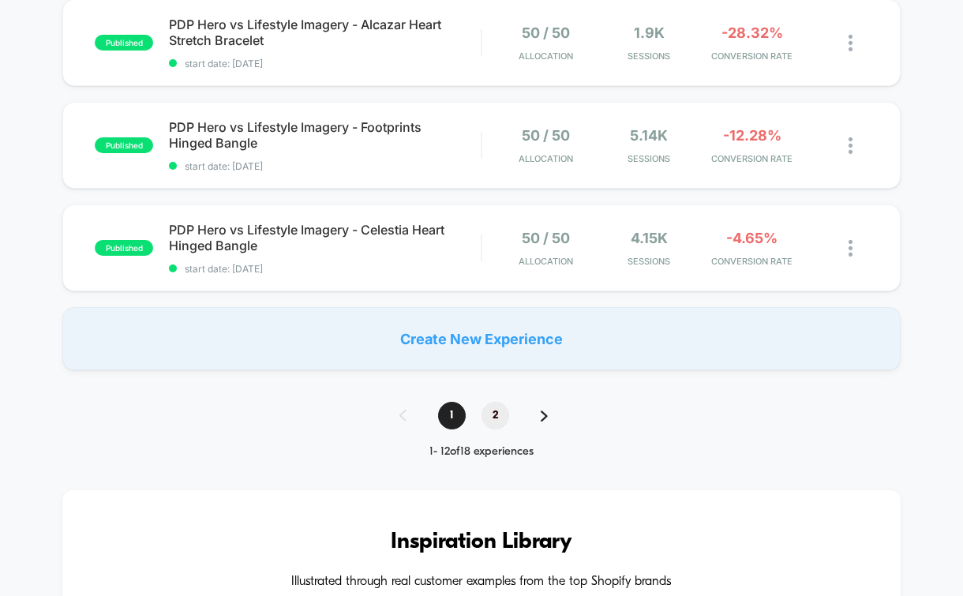
click at [495, 403] on span "2" at bounding box center [496, 416] width 28 height 28
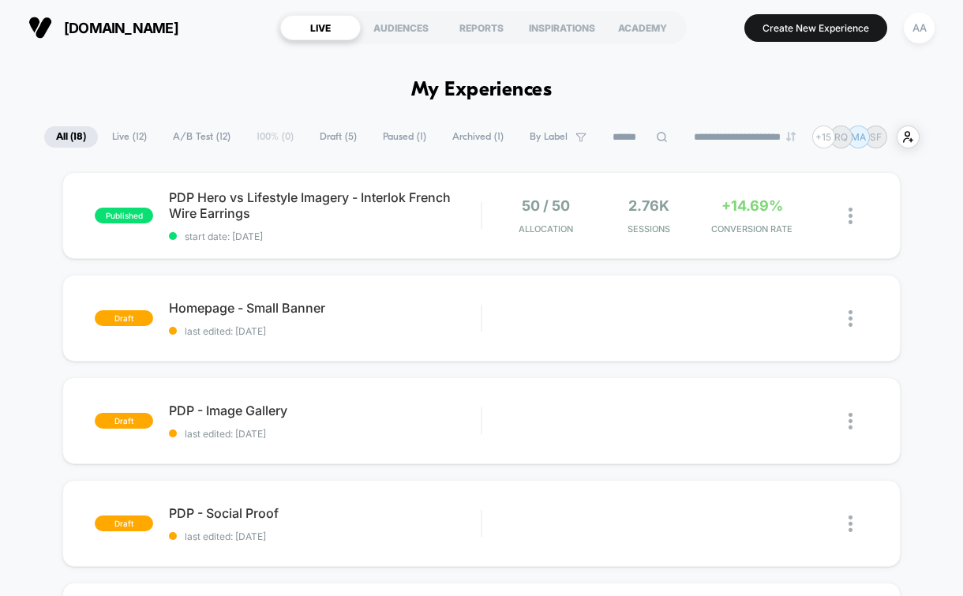
scroll to position [8, 0]
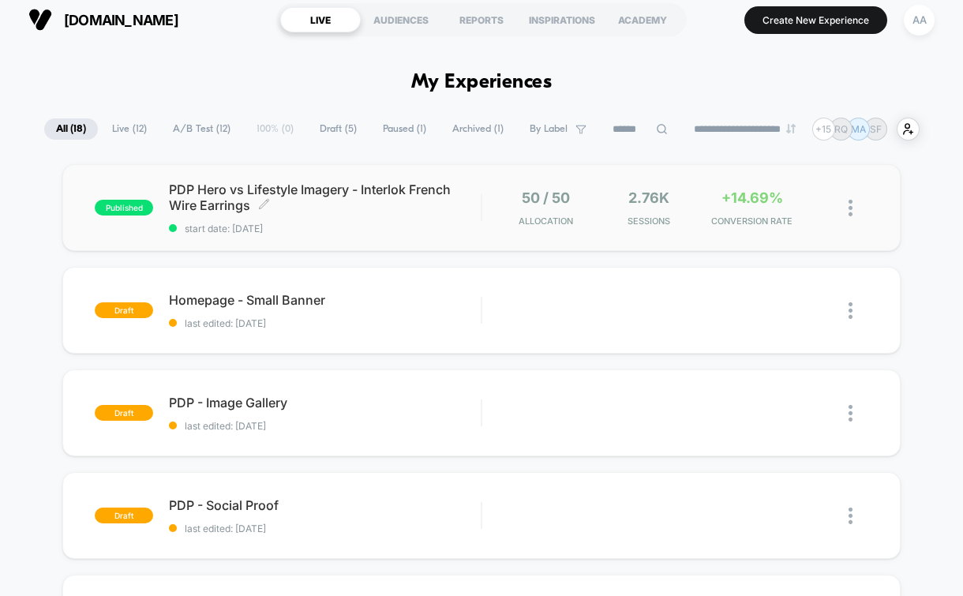
click at [398, 193] on span "PDP Hero vs Lifestyle Imagery - Interlok French Wire Earrings Click to edit exp…" at bounding box center [325, 198] width 312 height 32
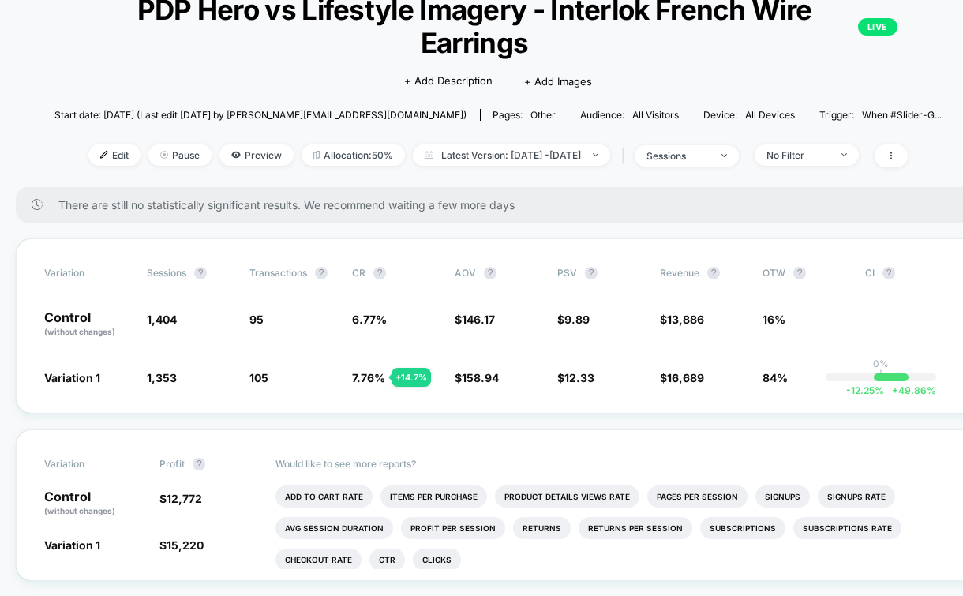
scroll to position [116, 0]
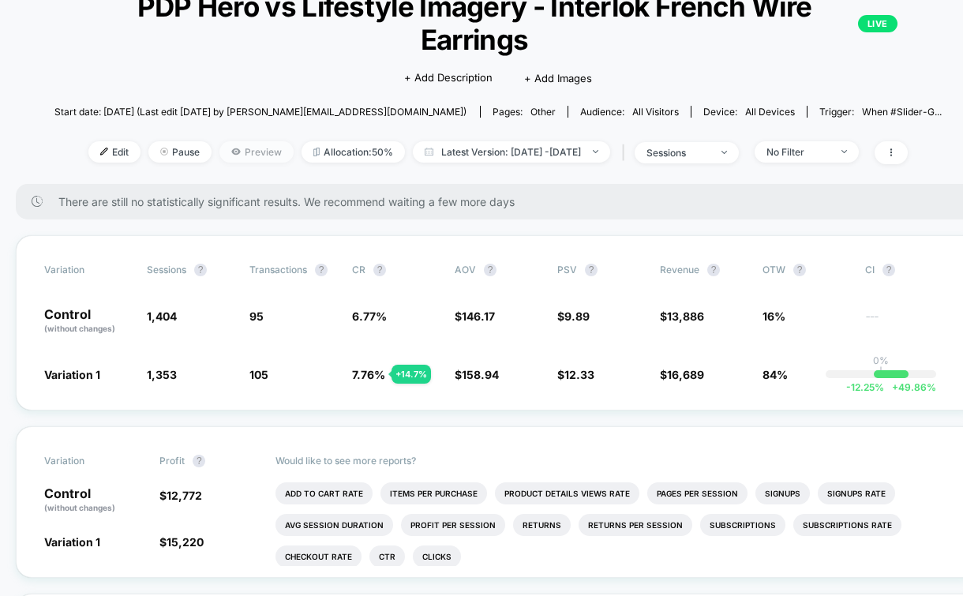
click at [238, 155] on span "Preview" at bounding box center [256, 151] width 74 height 21
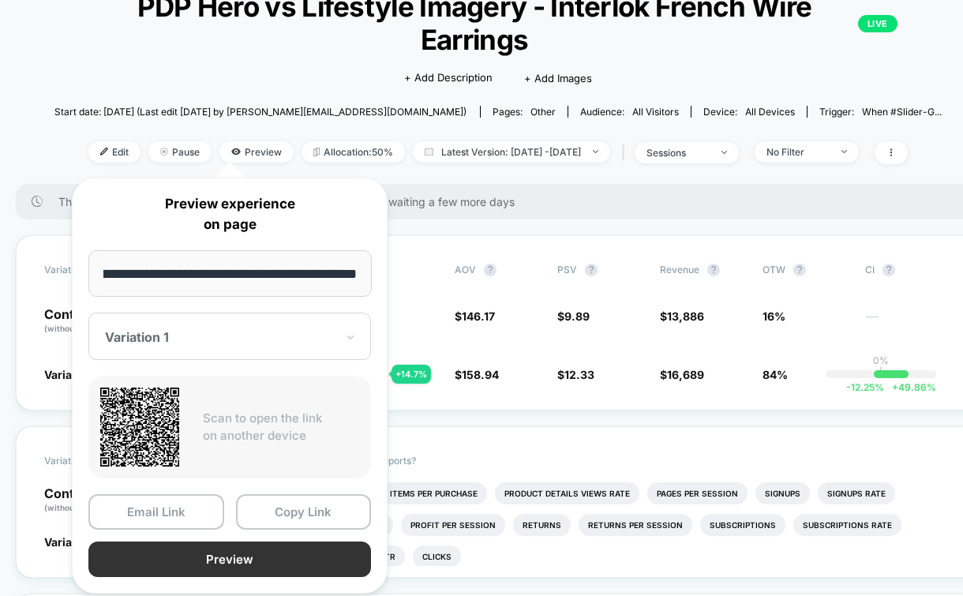
scroll to position [0, 0]
click at [250, 548] on button "Preview" at bounding box center [229, 559] width 283 height 36
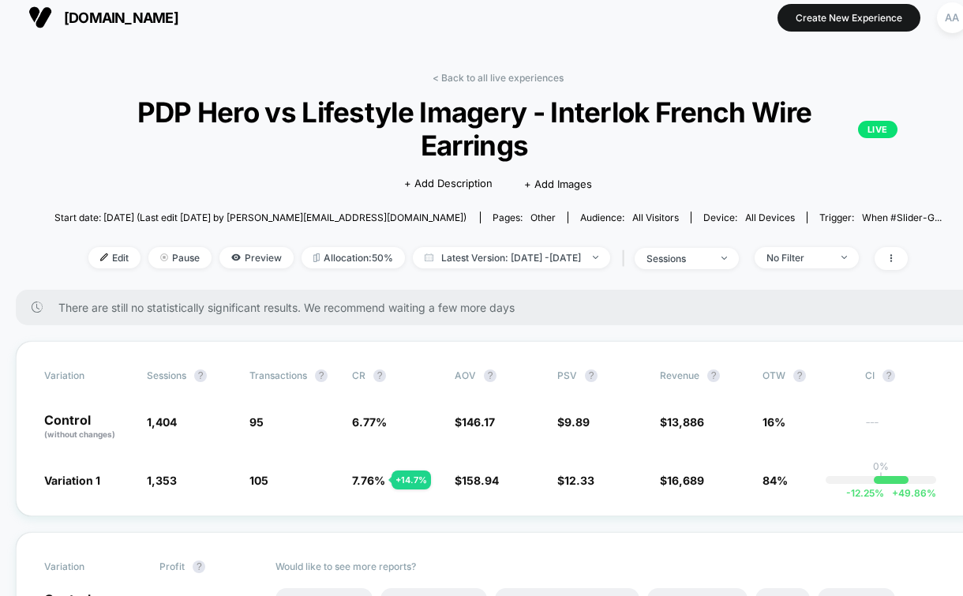
scroll to position [10, 2]
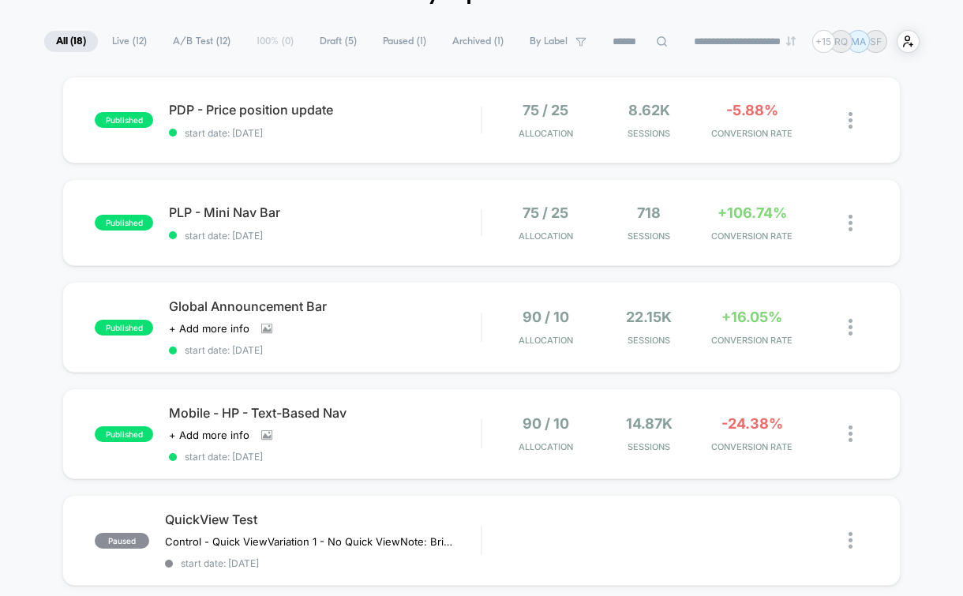
scroll to position [92, 0]
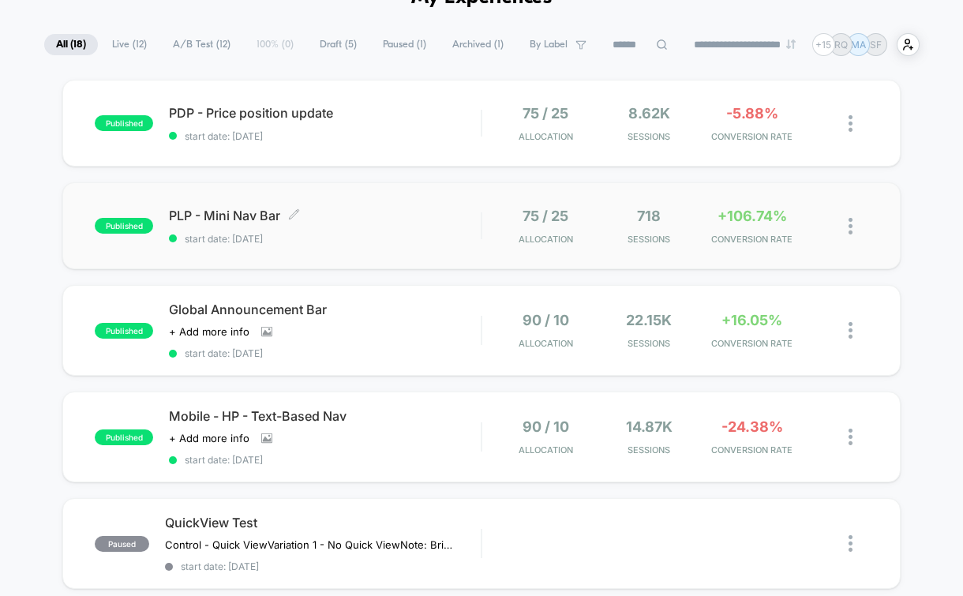
click at [332, 243] on span "start date: [DATE]" at bounding box center [325, 239] width 312 height 12
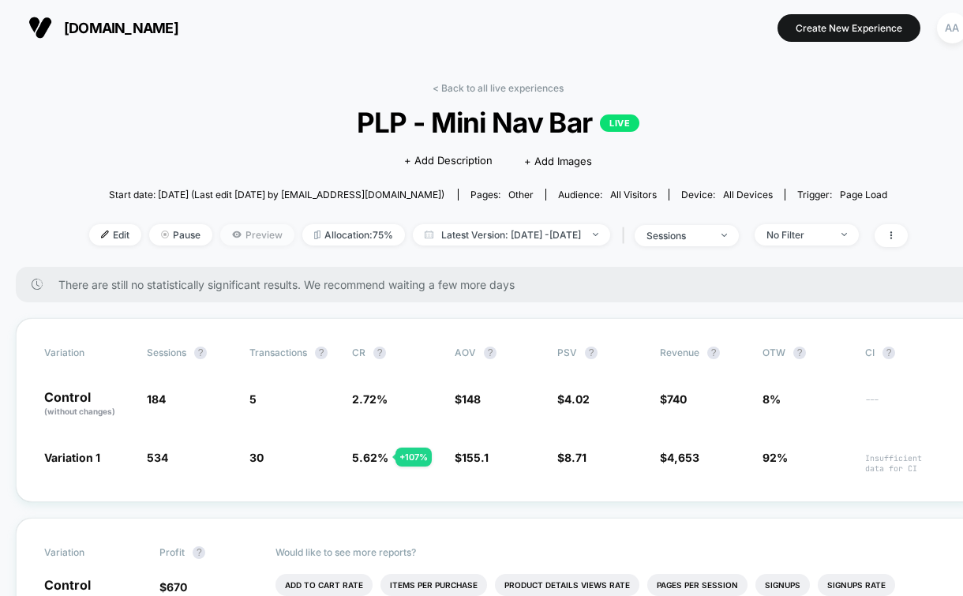
click at [240, 242] on span "Preview" at bounding box center [257, 234] width 74 height 21
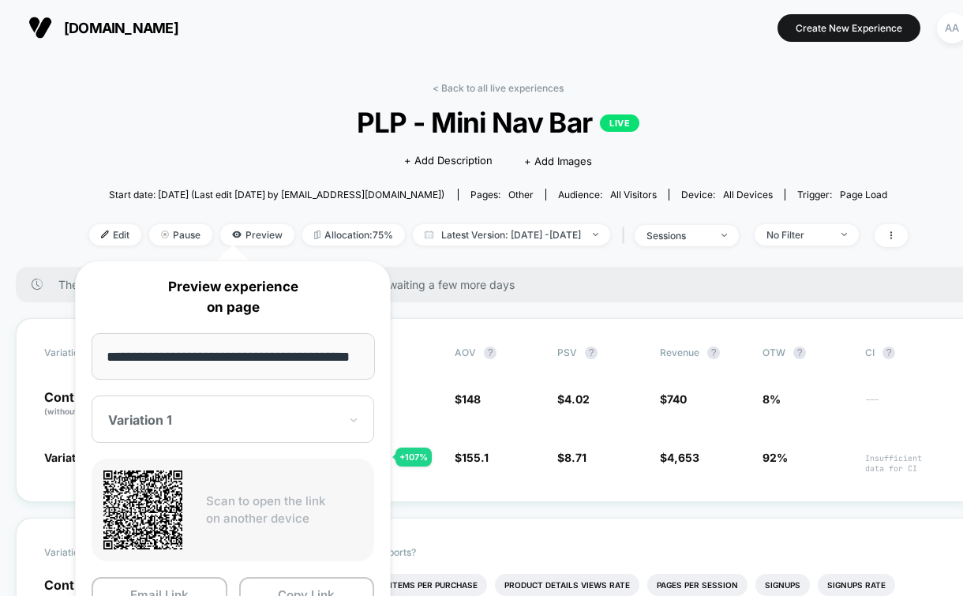
click at [272, 215] on div "< Back to all live experiences PLP - Mini Nav Bar LIVE Click to edit experience…" at bounding box center [498, 174] width 819 height 185
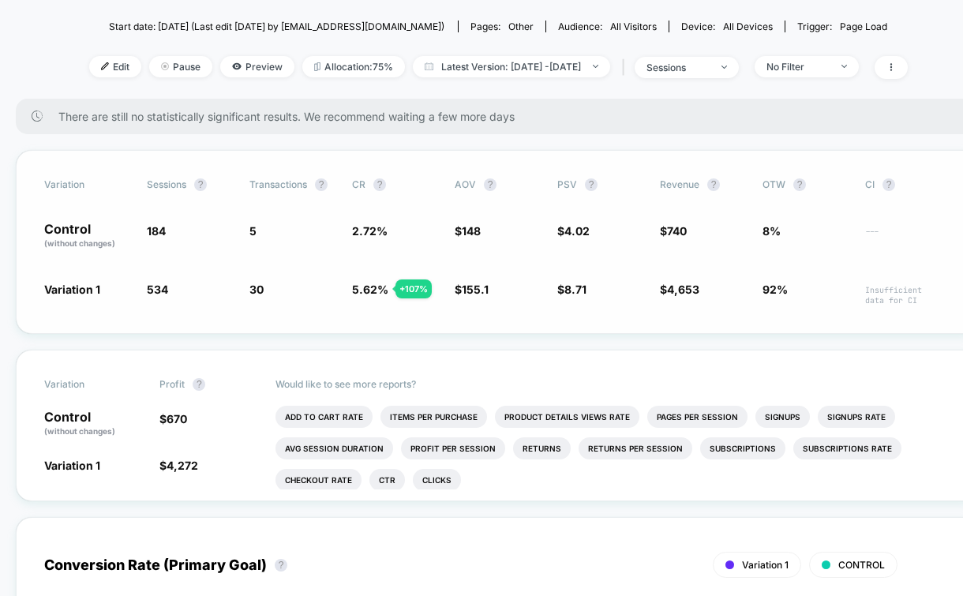
scroll to position [167, 0]
click at [257, 51] on div "< Back to all live experiences PLP - Mini Nav Bar LIVE Click to edit experience…" at bounding box center [498, 7] width 819 height 185
click at [243, 65] on span "Preview" at bounding box center [257, 67] width 74 height 21
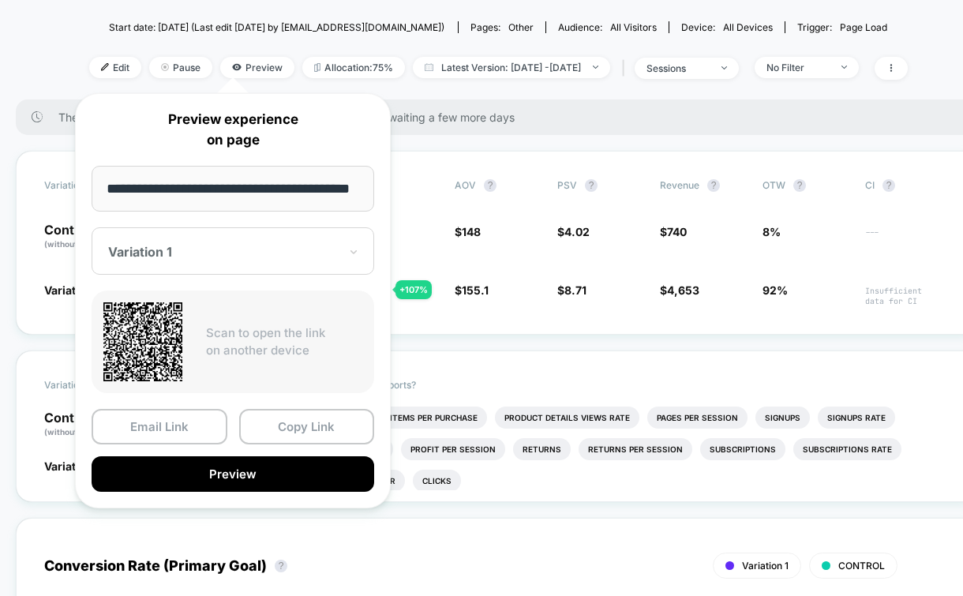
scroll to position [0, 24]
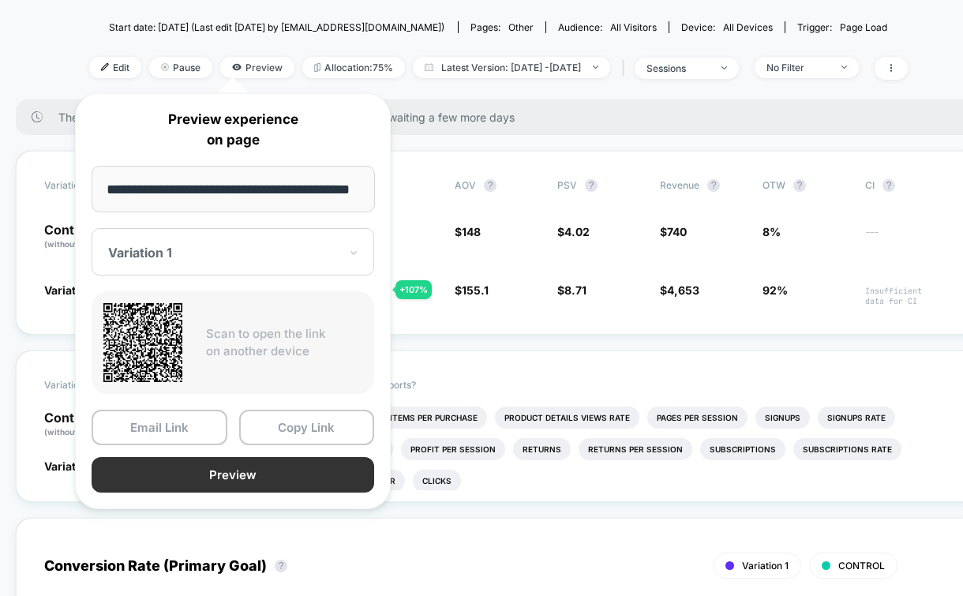
click at [234, 471] on button "Preview" at bounding box center [233, 475] width 283 height 36
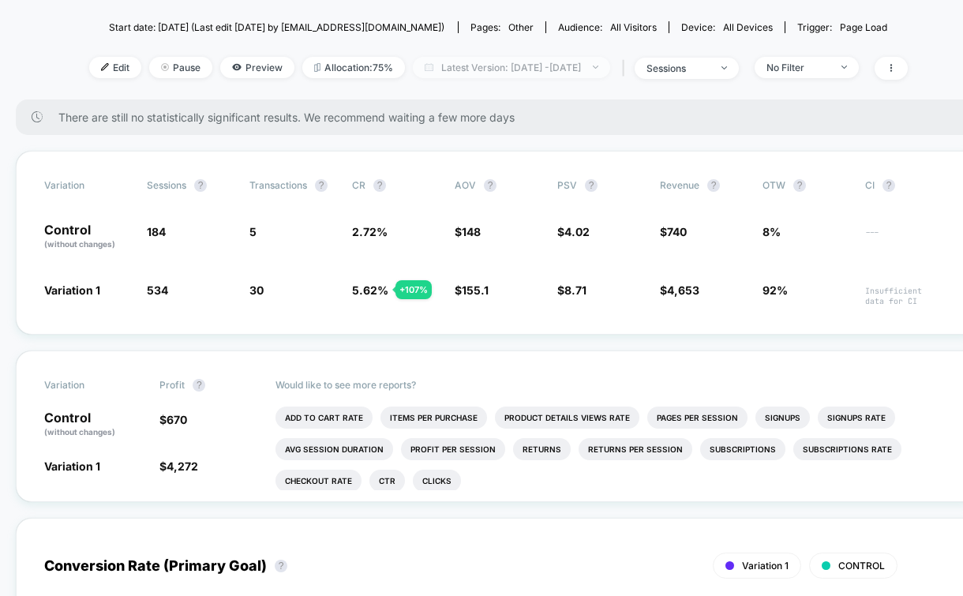
click at [590, 61] on span "Latest Version: [DATE] - [DATE]" at bounding box center [511, 67] width 197 height 21
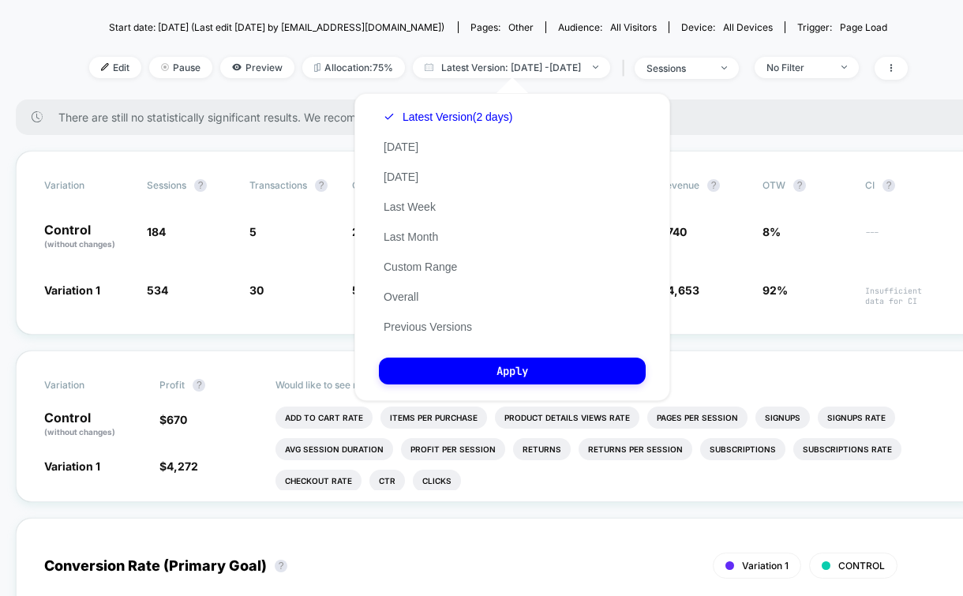
click at [644, 51] on div "< Back to all live experiences PLP - Mini Nav Bar LIVE Click to edit experience…" at bounding box center [498, 7] width 819 height 185
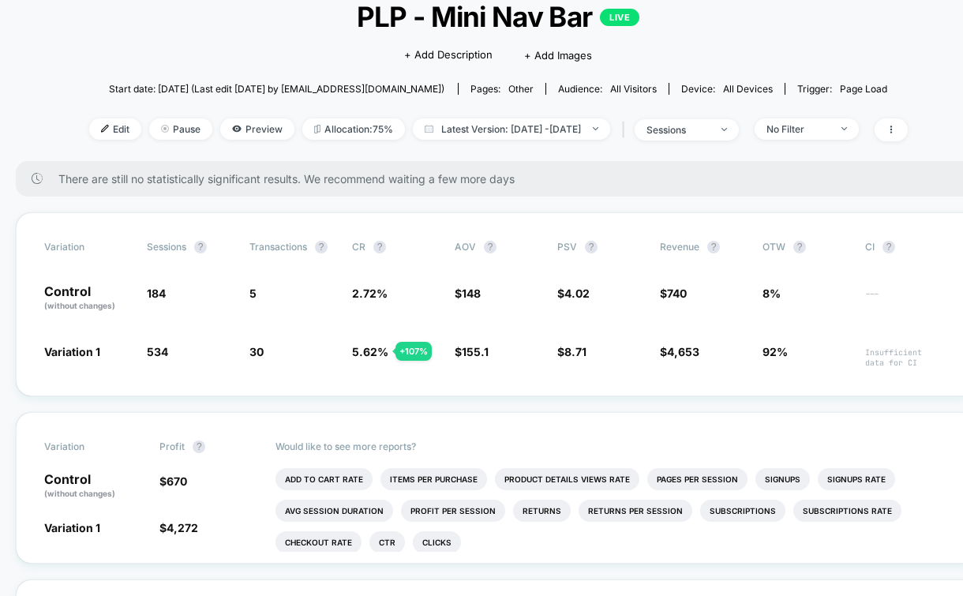
scroll to position [99, 0]
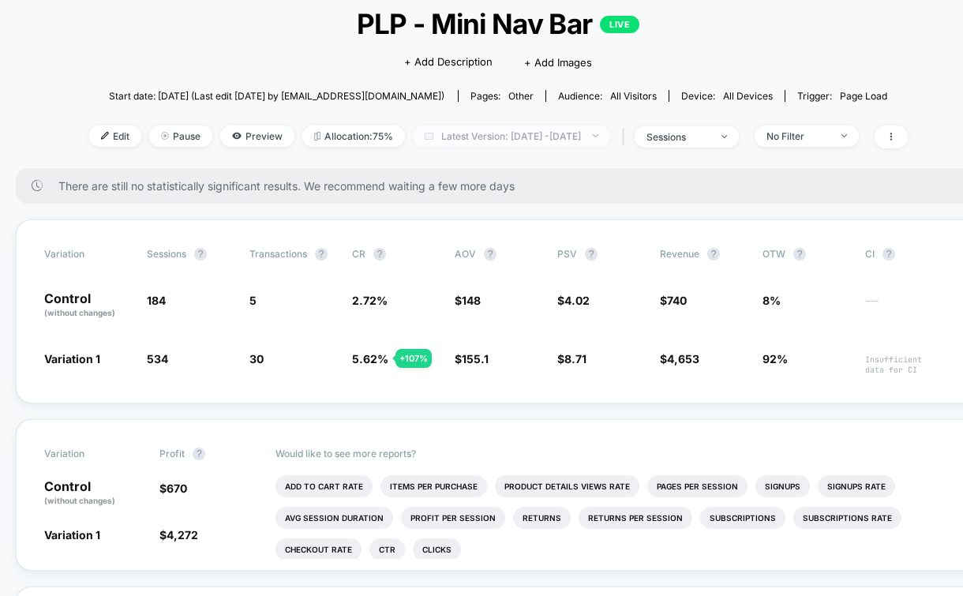
click at [610, 137] on span "Latest Version: [DATE] - [DATE]" at bounding box center [511, 136] width 197 height 21
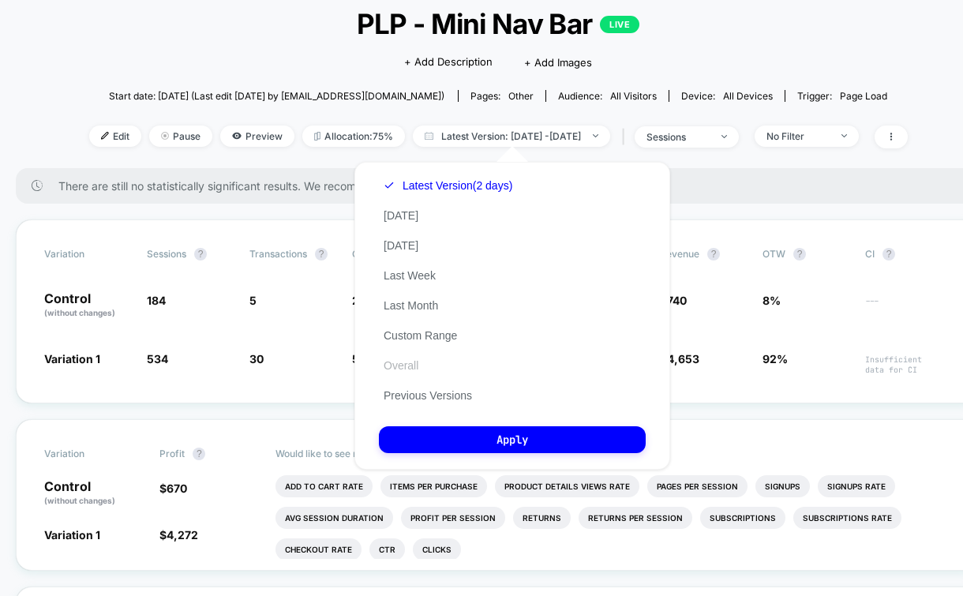
click at [390, 358] on button "Overall" at bounding box center [401, 365] width 44 height 14
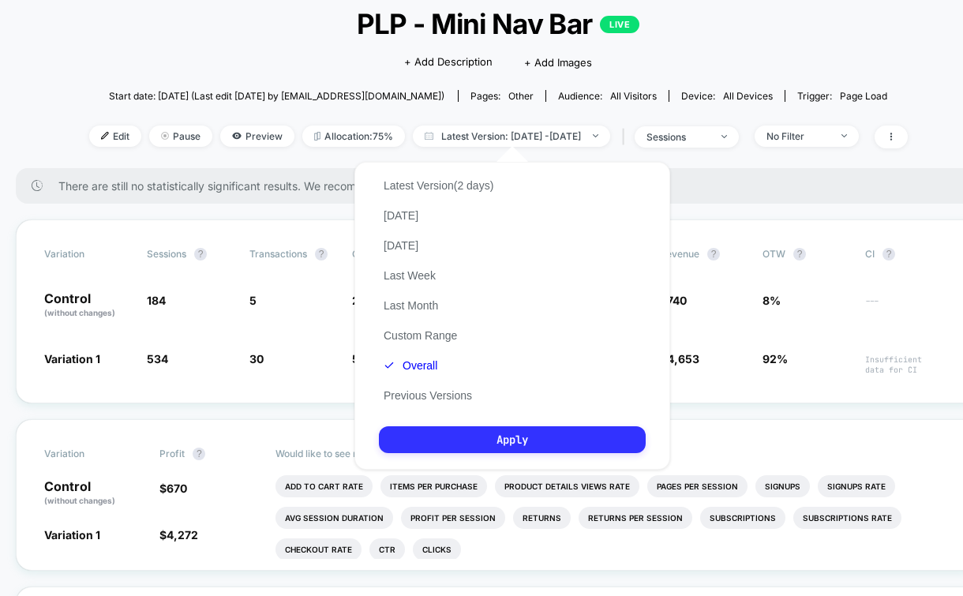
click at [467, 441] on button "Apply" at bounding box center [512, 439] width 267 height 27
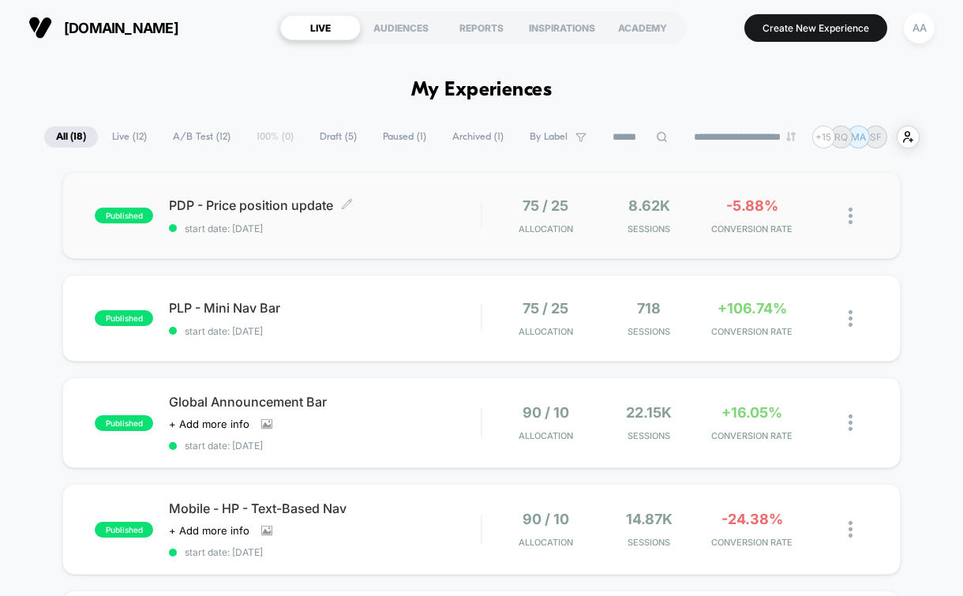
click at [416, 211] on span "PDP - Price position update Click to edit experience details" at bounding box center [325, 205] width 312 height 16
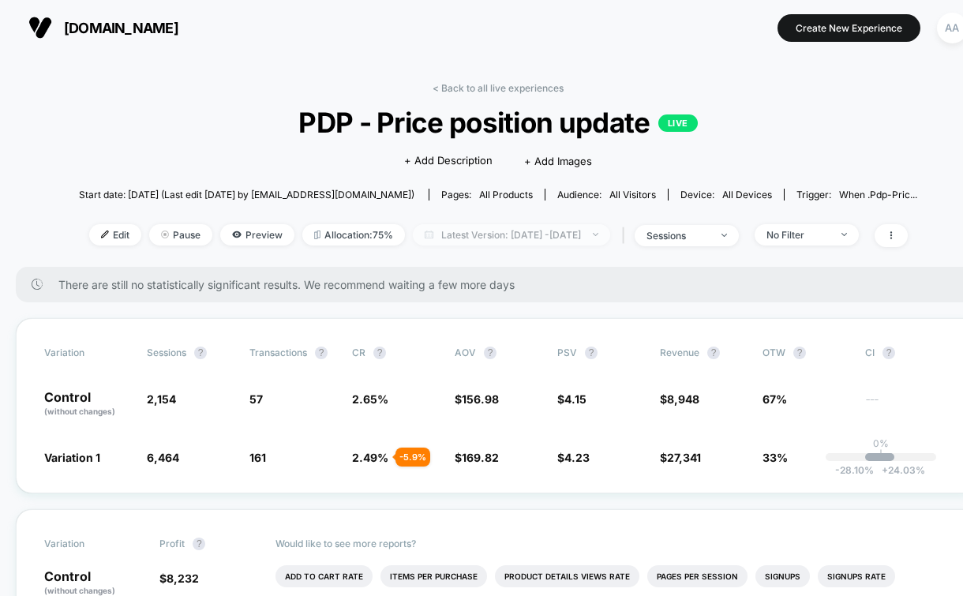
click at [593, 234] on div at bounding box center [587, 234] width 12 height 1
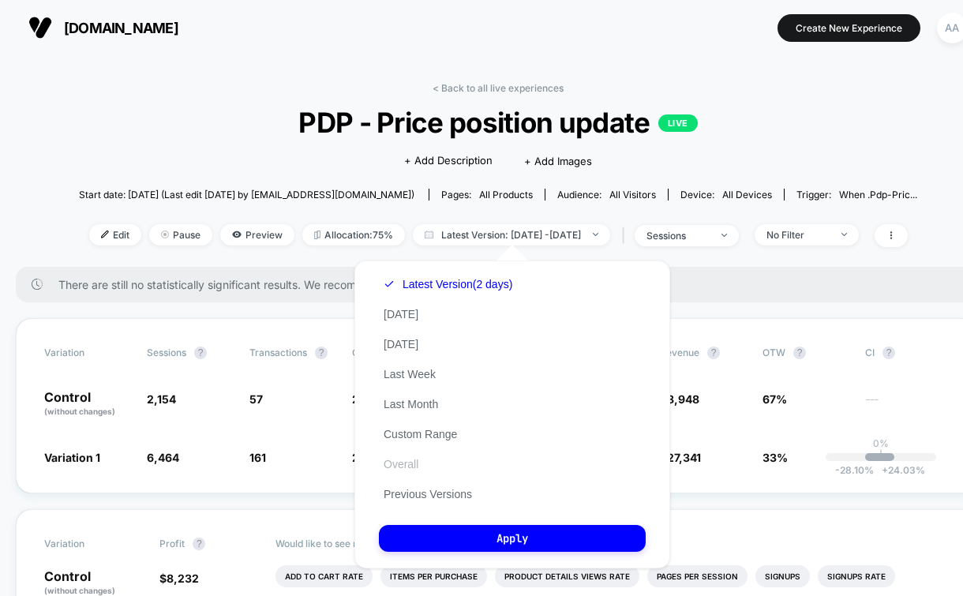
click at [403, 459] on button "Overall" at bounding box center [401, 464] width 44 height 14
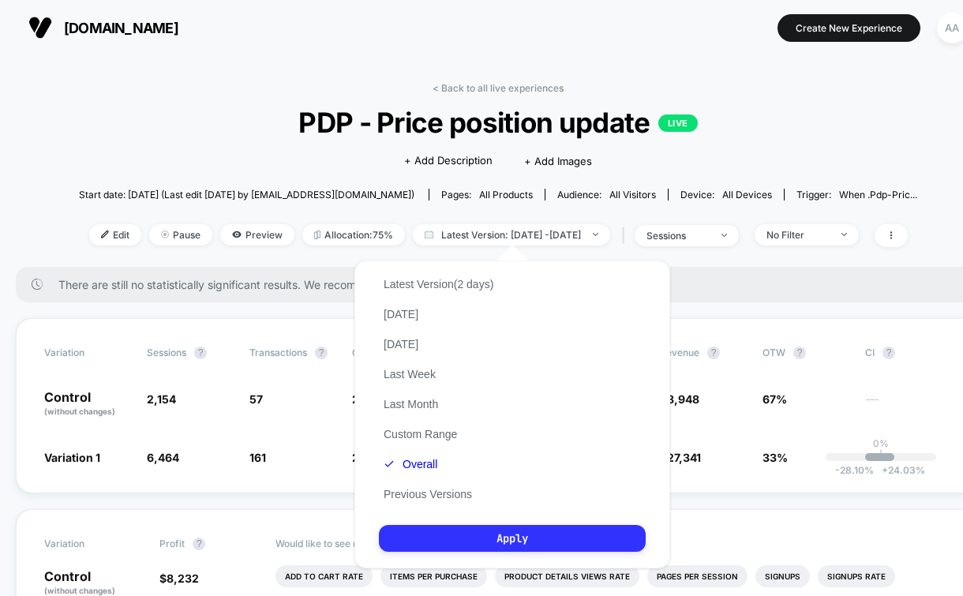
click at [413, 538] on button "Apply" at bounding box center [512, 538] width 267 height 27
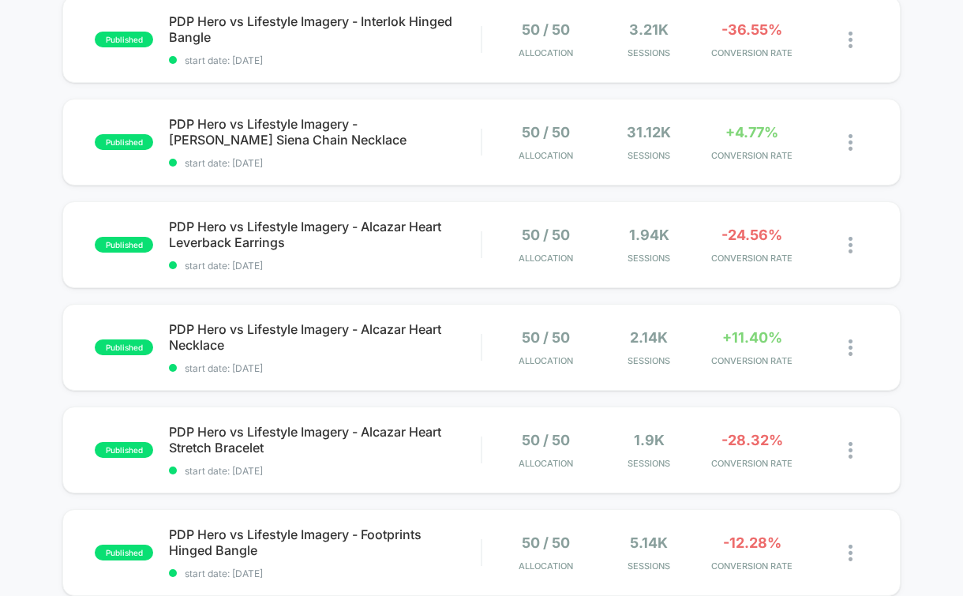
scroll to position [706, 0]
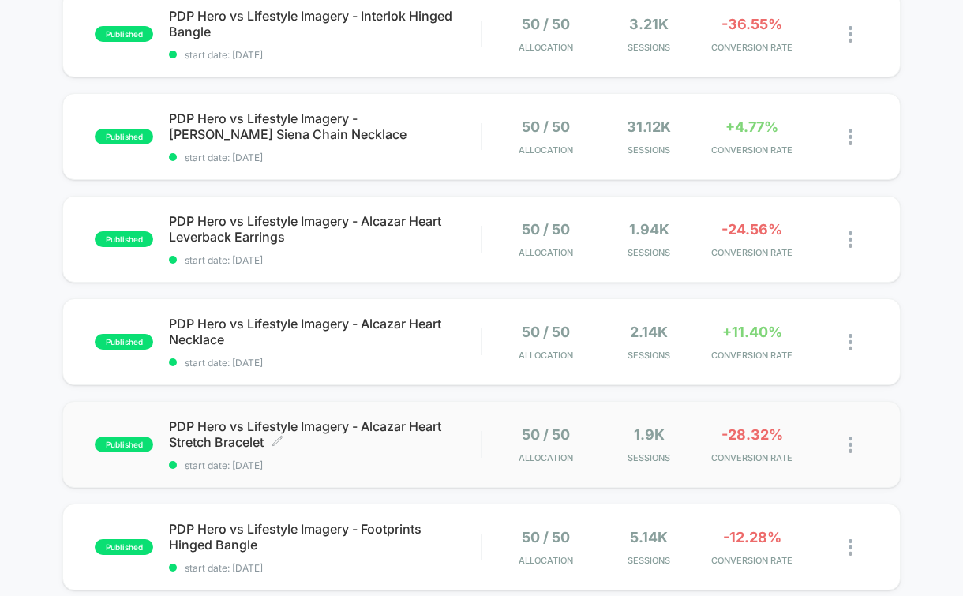
click at [463, 446] on div "PDP Hero vs Lifestyle Imagery - Alcazar Heart Stretch Bracelet Click to edit ex…" at bounding box center [325, 444] width 312 height 53
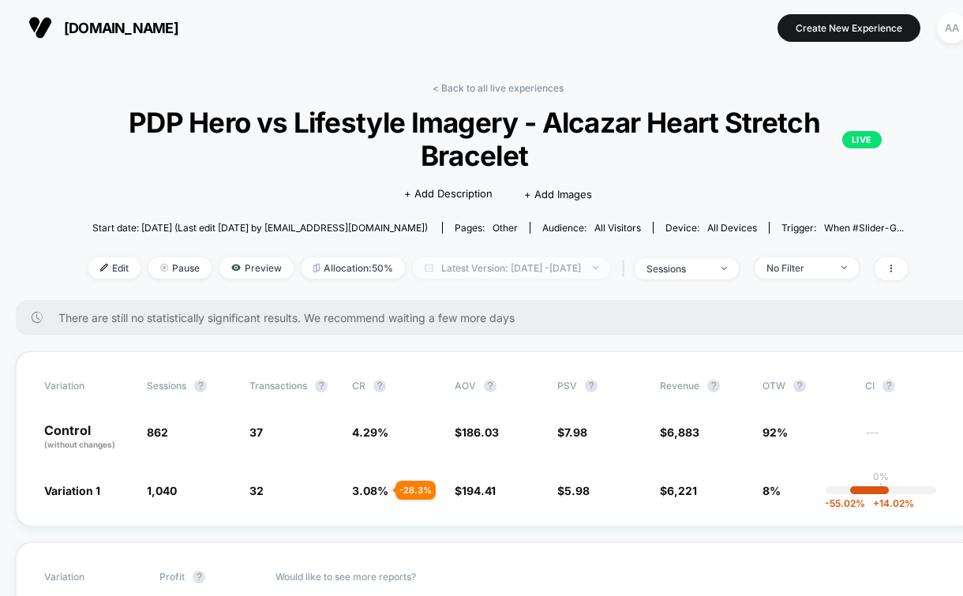
click at [523, 275] on span "Latest Version: [DATE] - [DATE]" at bounding box center [511, 267] width 197 height 21
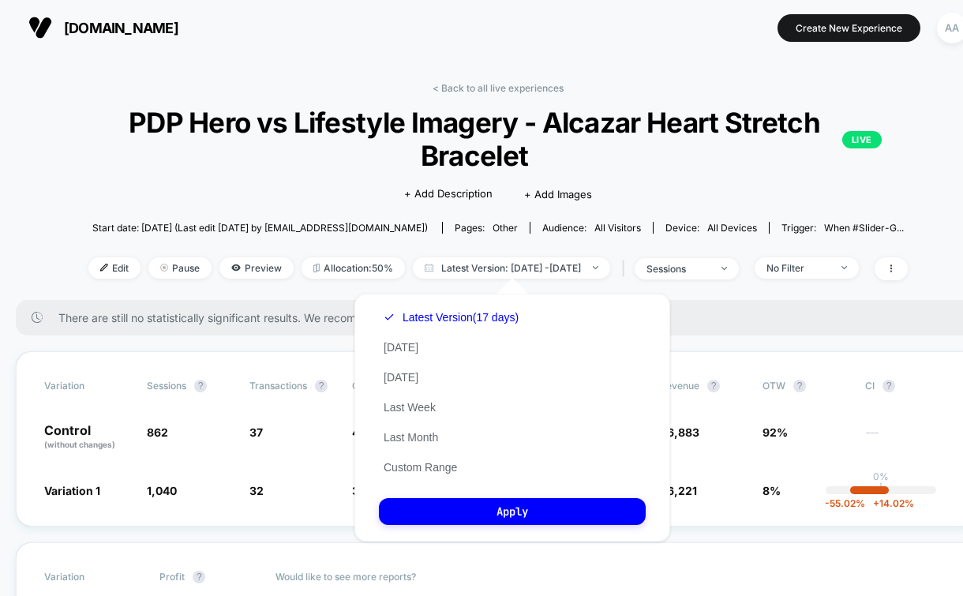
click at [422, 246] on div "< Back to all live experiences PDP Hero vs Lifestyle Imagery - Alcazar Heart St…" at bounding box center [498, 191] width 853 height 218
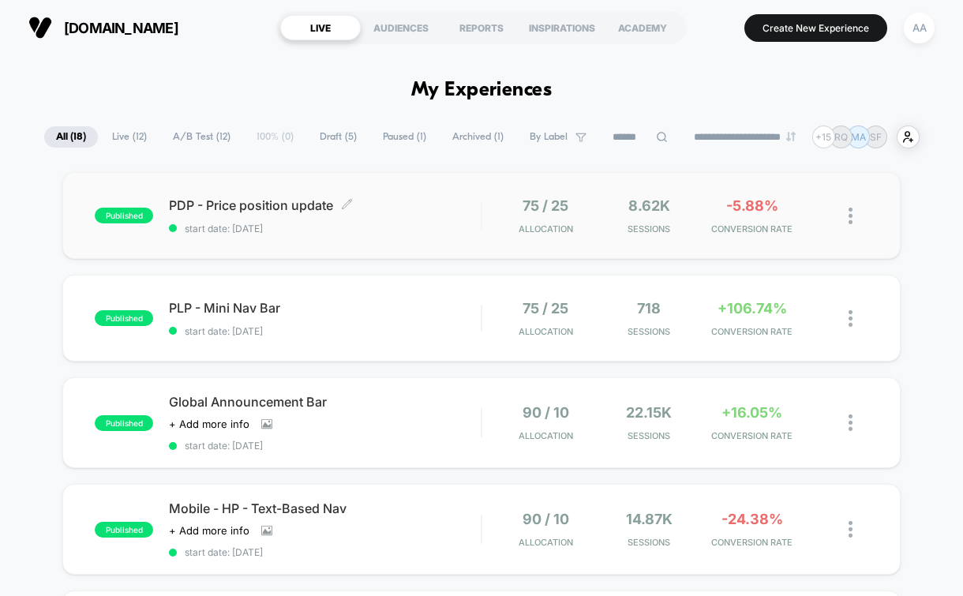
click at [433, 220] on div "PDP - Price position update Click to edit experience details Click to edit expe…" at bounding box center [325, 215] width 312 height 37
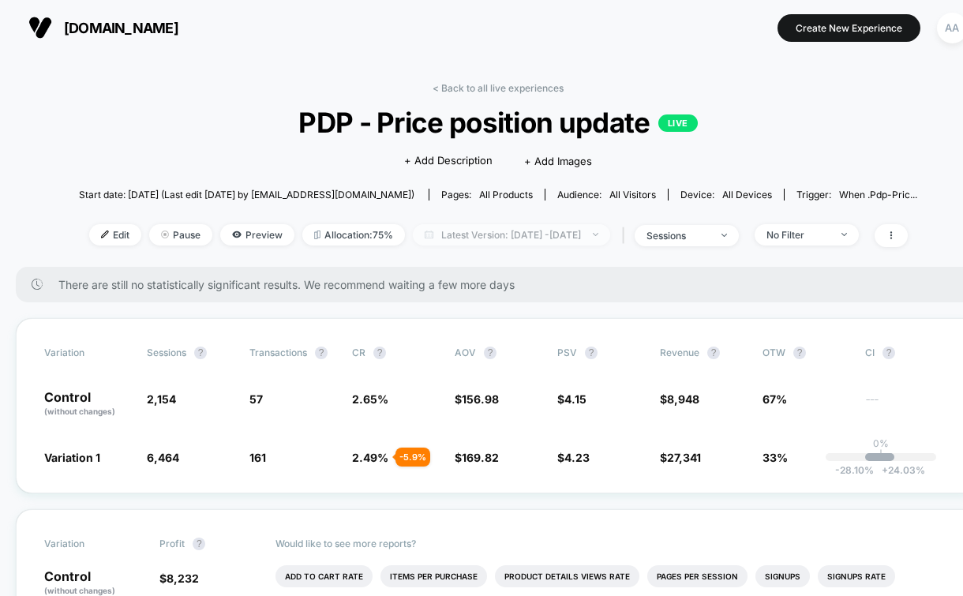
click at [487, 240] on span "Latest Version: [DATE] - [DATE]" at bounding box center [511, 234] width 197 height 21
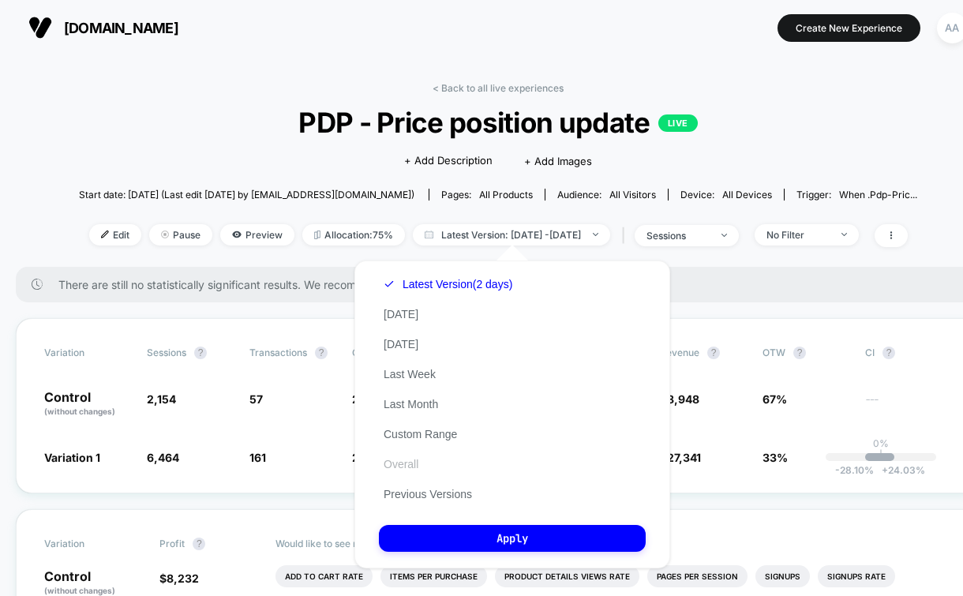
click at [399, 463] on button "Overall" at bounding box center [401, 464] width 44 height 14
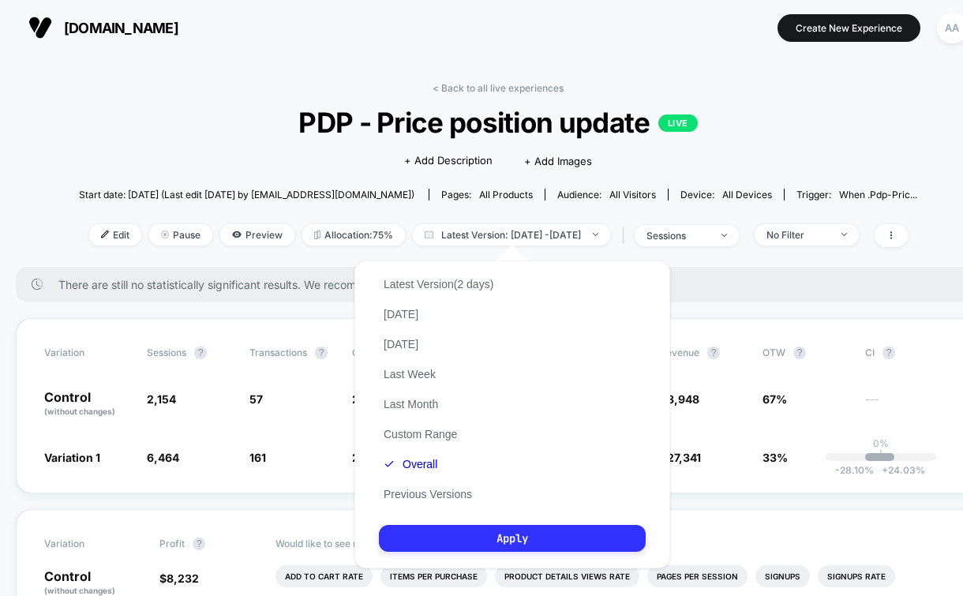
click at [558, 538] on button "Apply" at bounding box center [512, 538] width 267 height 27
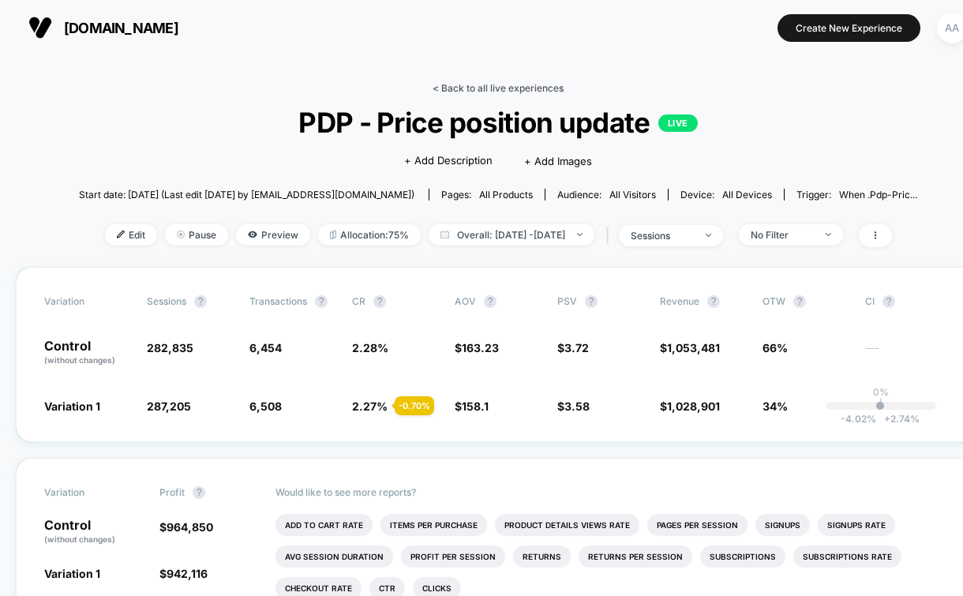
click at [446, 89] on link "< Back to all live experiences" at bounding box center [498, 88] width 131 height 12
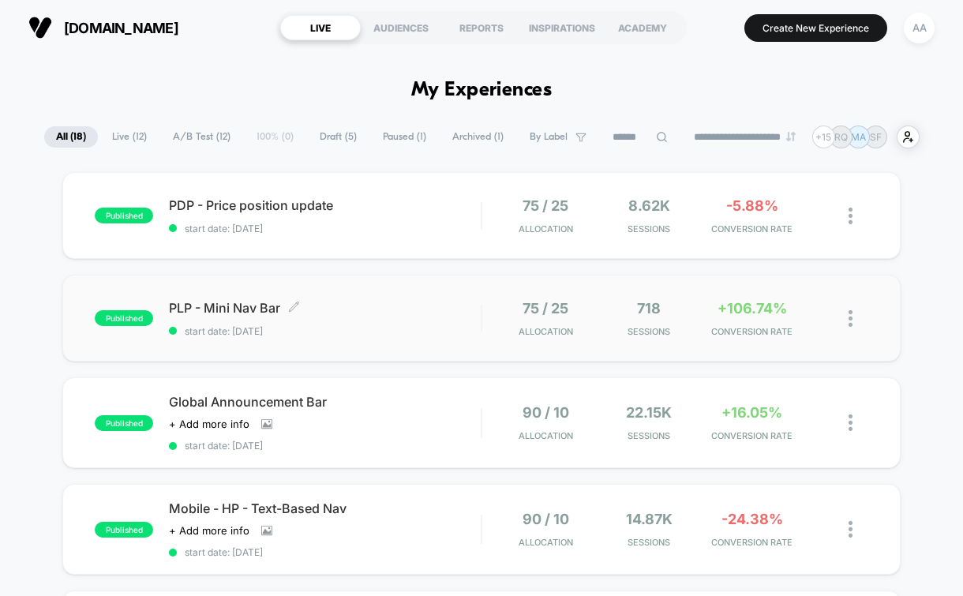
click at [428, 320] on div "PLP - Mini Nav Bar Click to edit experience details Click to edit experience de…" at bounding box center [325, 318] width 312 height 37
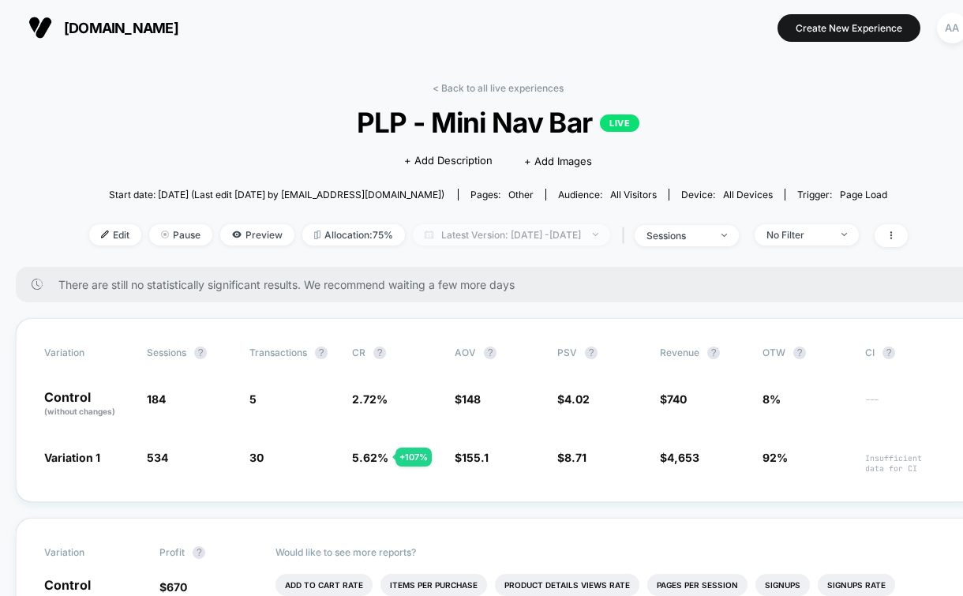
click at [549, 230] on span "Latest Version: [DATE] - [DATE]" at bounding box center [511, 234] width 197 height 21
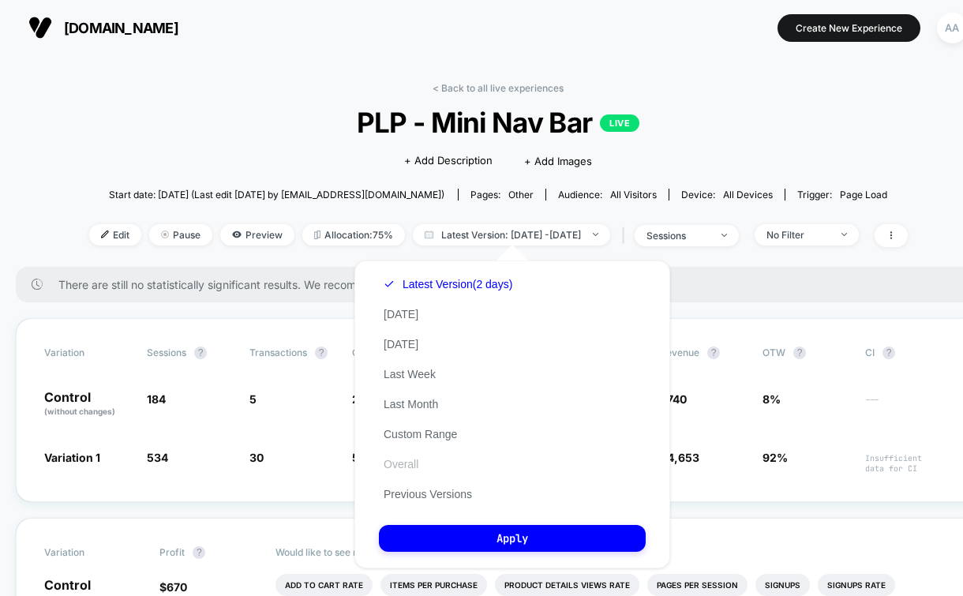
click at [410, 464] on button "Overall" at bounding box center [401, 464] width 44 height 14
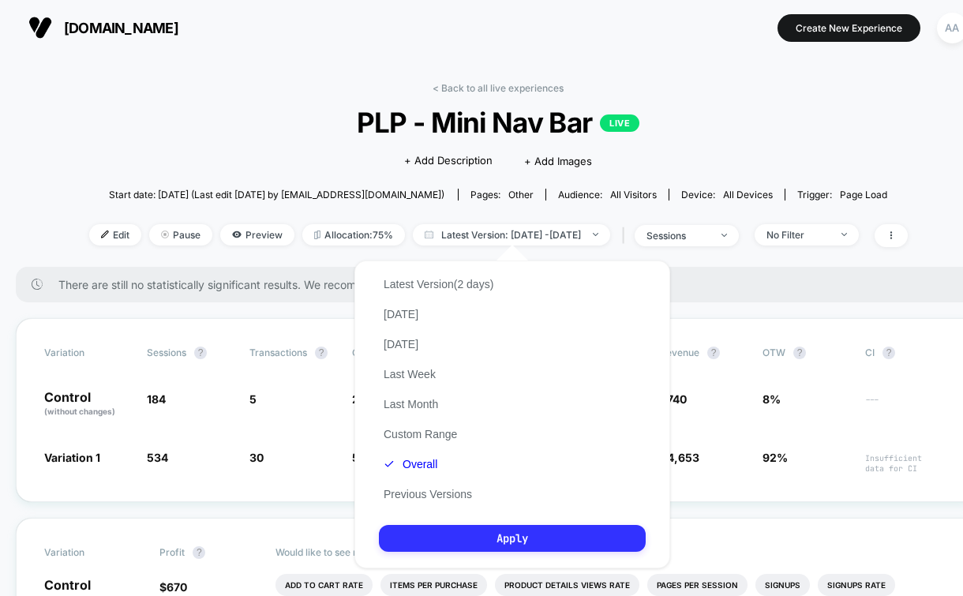
click at [458, 544] on button "Apply" at bounding box center [512, 538] width 267 height 27
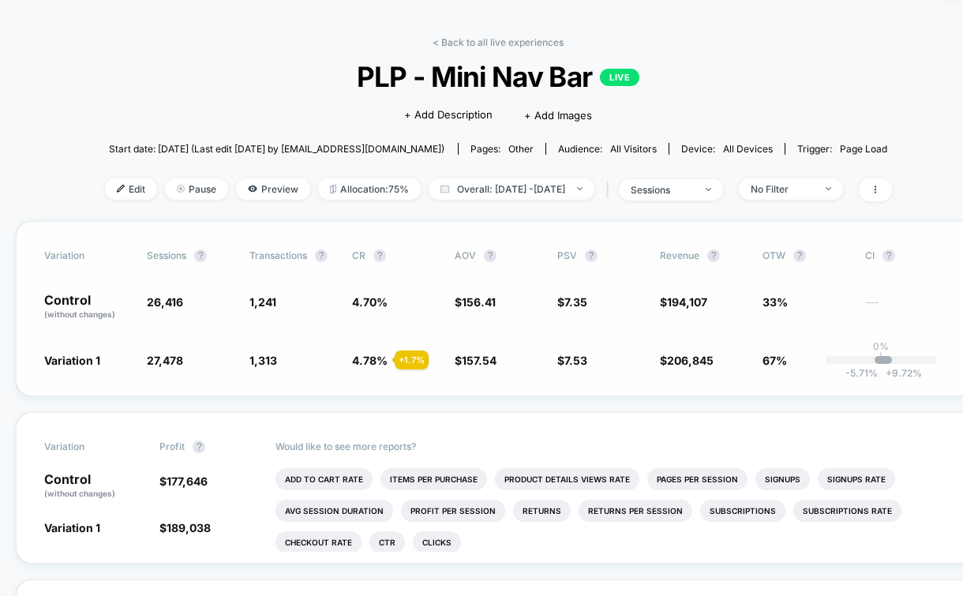
scroll to position [65, 0]
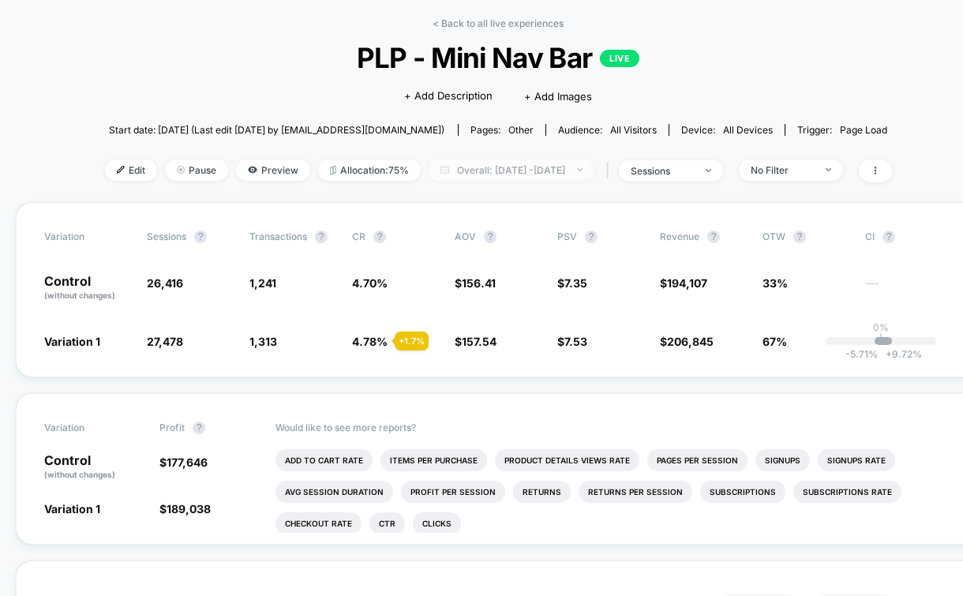
click at [538, 167] on span "Overall: [DATE] - [DATE]" at bounding box center [512, 169] width 166 height 21
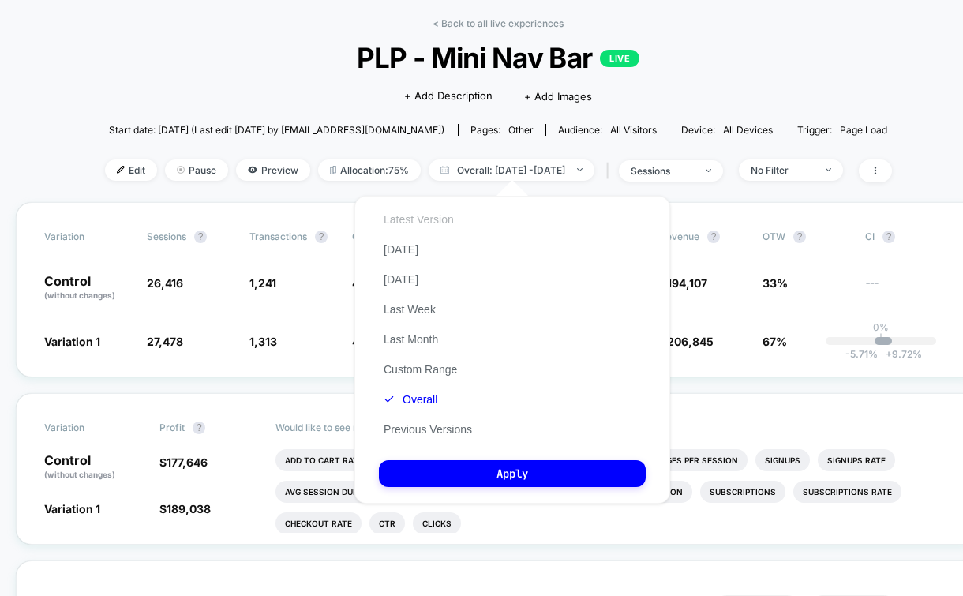
click at [437, 212] on button "Latest Version" at bounding box center [419, 219] width 80 height 14
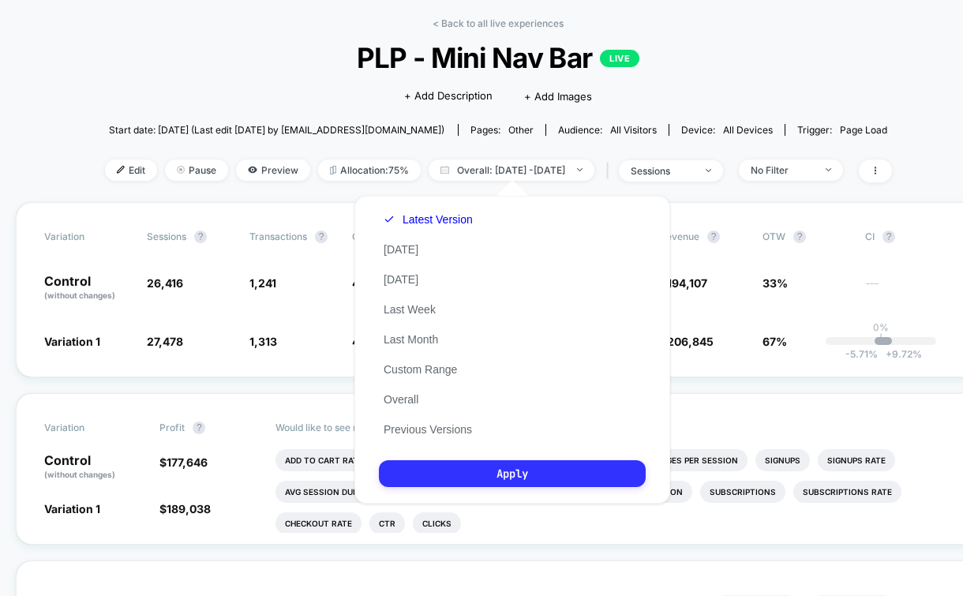
click at [512, 476] on button "Apply" at bounding box center [512, 473] width 267 height 27
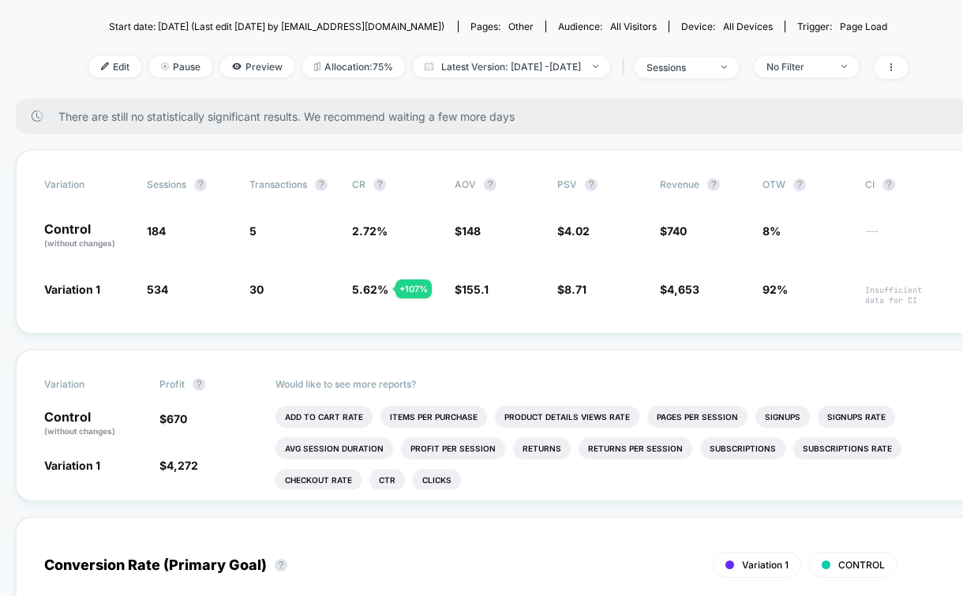
scroll to position [99, 0]
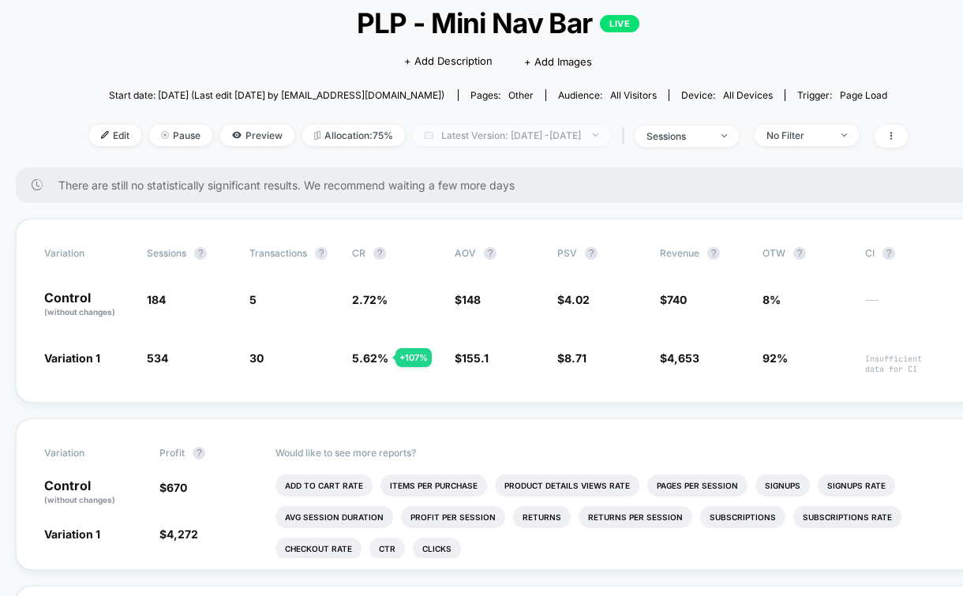
click at [588, 131] on span "Latest Version: [DATE] - [DATE]" at bounding box center [511, 135] width 197 height 21
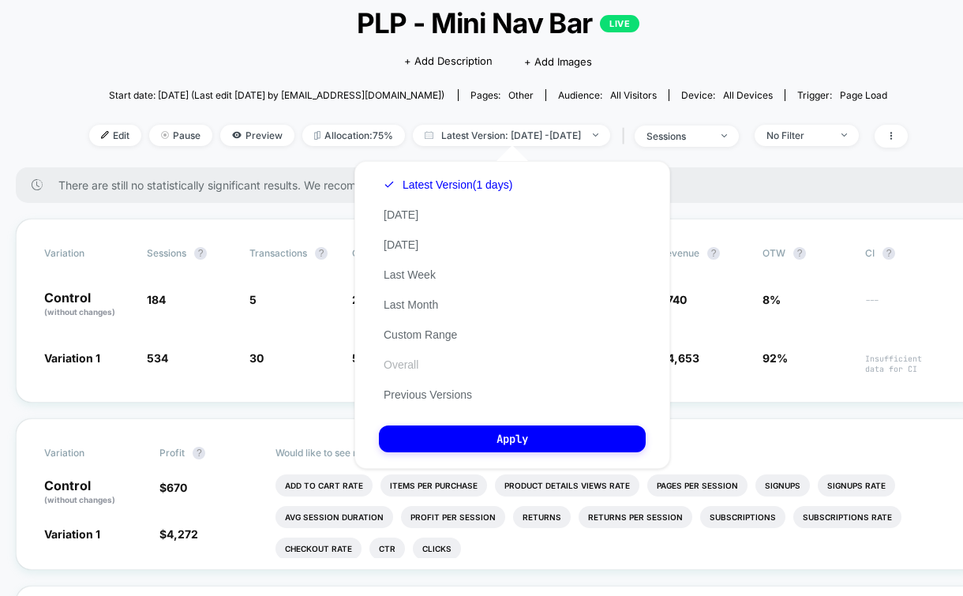
click at [395, 363] on button "Overall" at bounding box center [401, 365] width 44 height 14
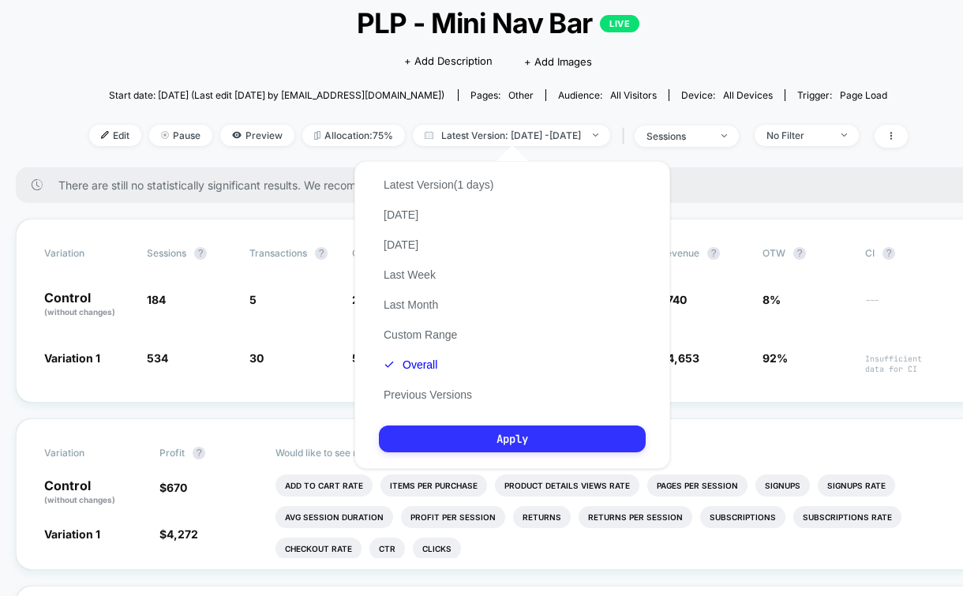
click at [476, 433] on button "Apply" at bounding box center [512, 438] width 267 height 27
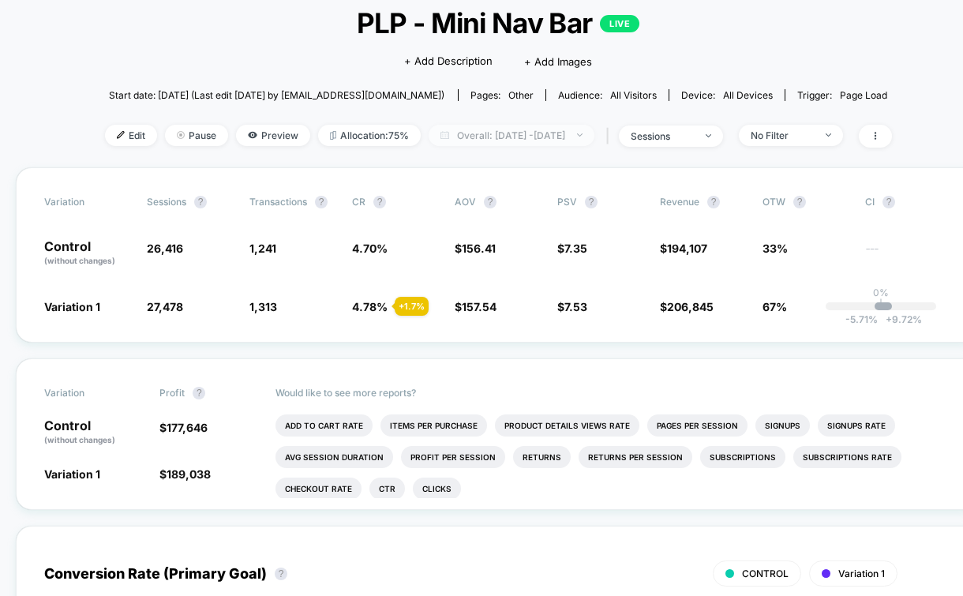
click at [510, 134] on span "Overall: [DATE] - [DATE]" at bounding box center [512, 135] width 166 height 21
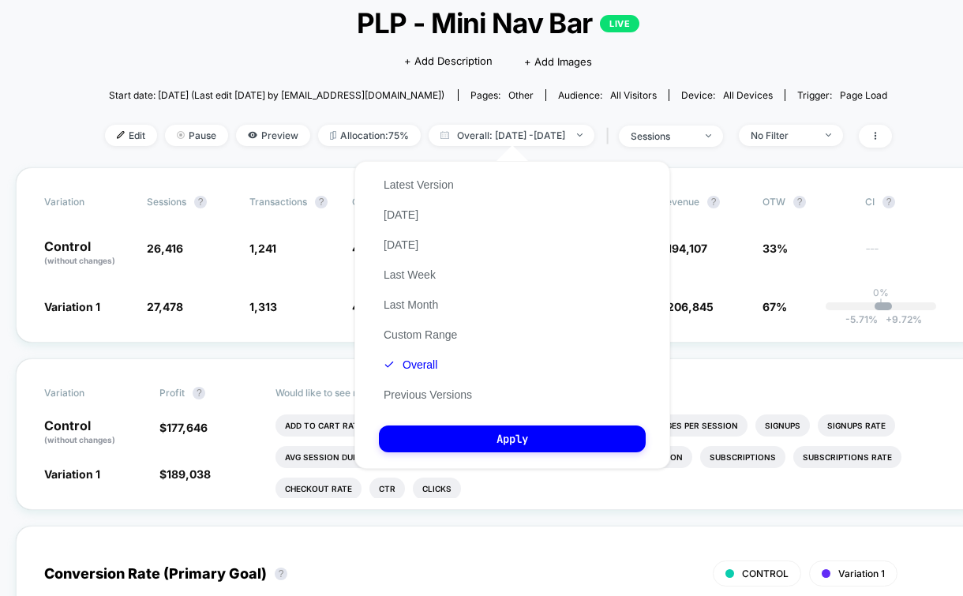
click at [523, 117] on div "< Back to all live experiences PLP - Mini Nav Bar LIVE Click to edit experience…" at bounding box center [498, 75] width 787 height 185
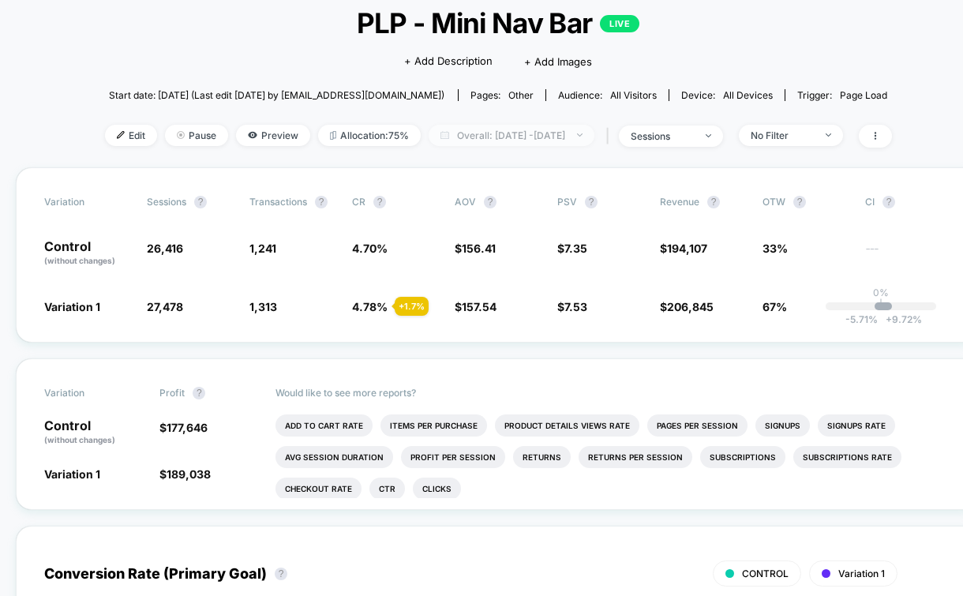
click at [564, 144] on span "Overall: [DATE] - [DATE]" at bounding box center [512, 135] width 166 height 21
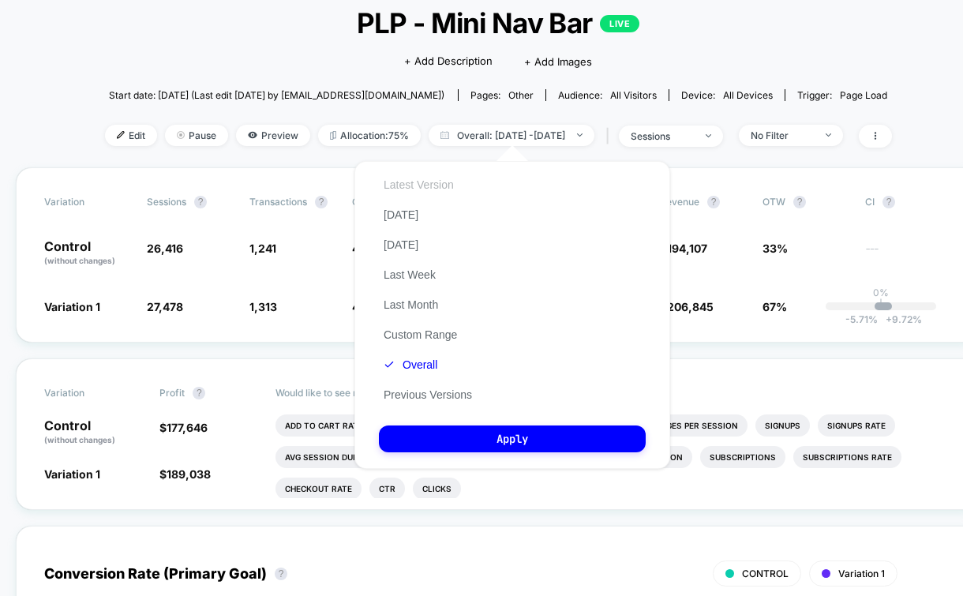
click at [446, 180] on button "Latest Version" at bounding box center [419, 185] width 80 height 14
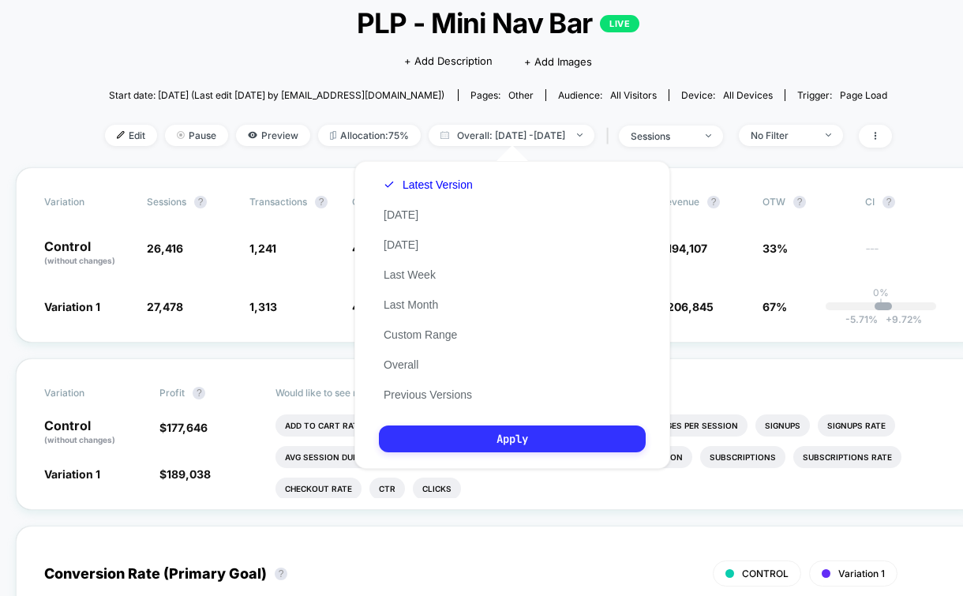
click at [509, 447] on button "Apply" at bounding box center [512, 438] width 267 height 27
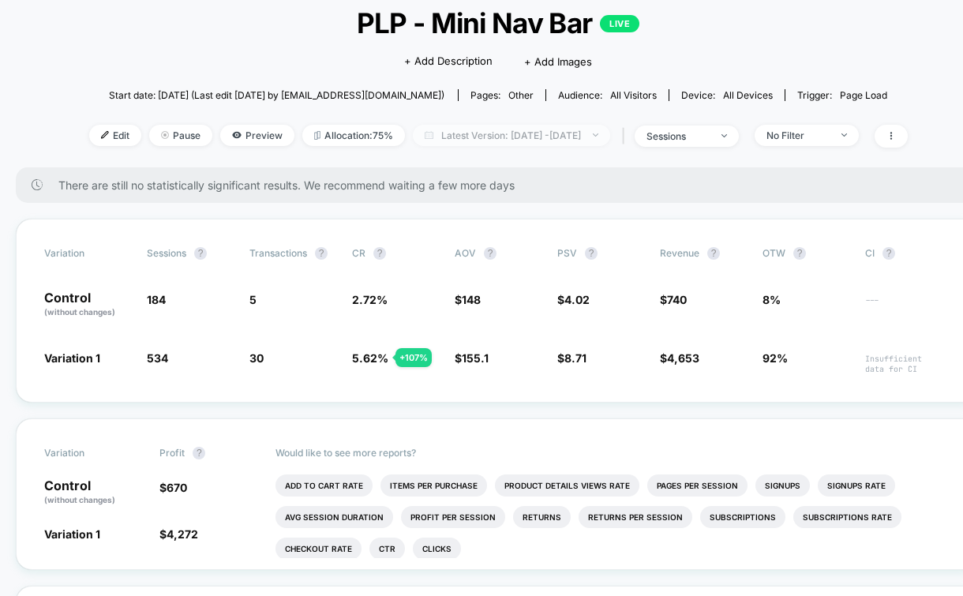
click at [557, 130] on span "Latest Version: [DATE] - [DATE]" at bounding box center [511, 135] width 197 height 21
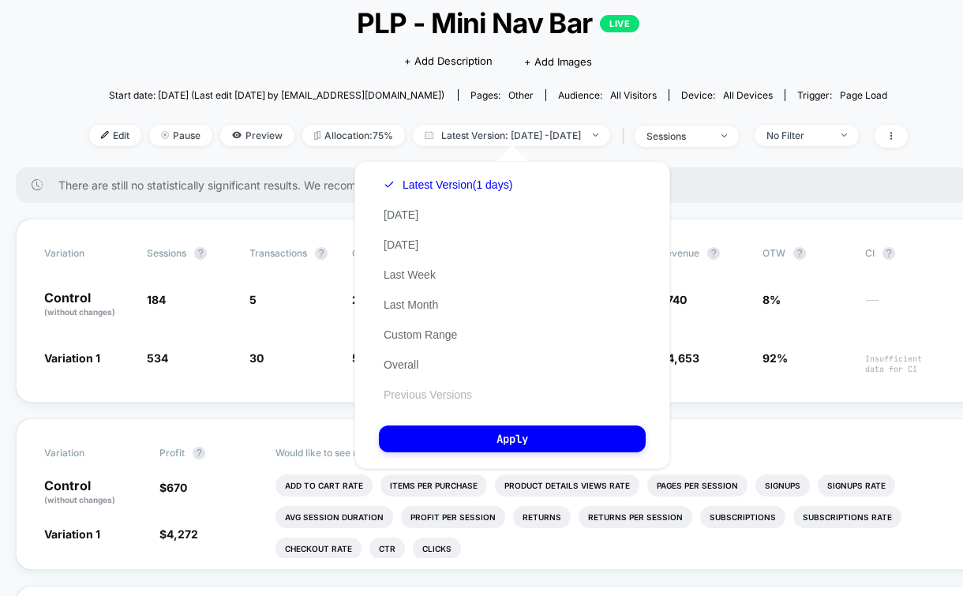
click at [421, 391] on button "Previous Versions" at bounding box center [428, 395] width 98 height 14
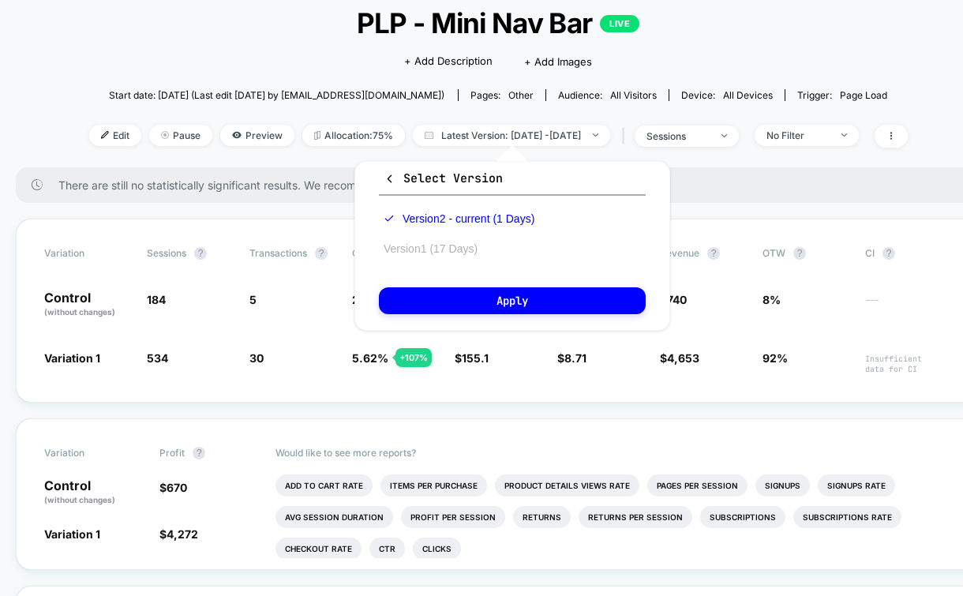
click at [477, 250] on button "Version 1 (17 Days)" at bounding box center [430, 249] width 103 height 14
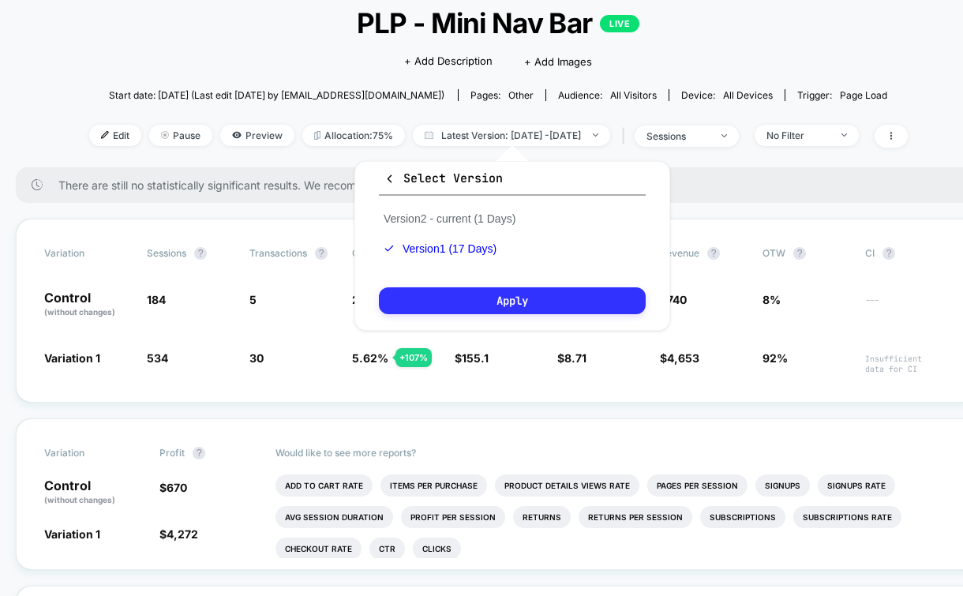
click at [492, 294] on button "Apply" at bounding box center [512, 300] width 267 height 27
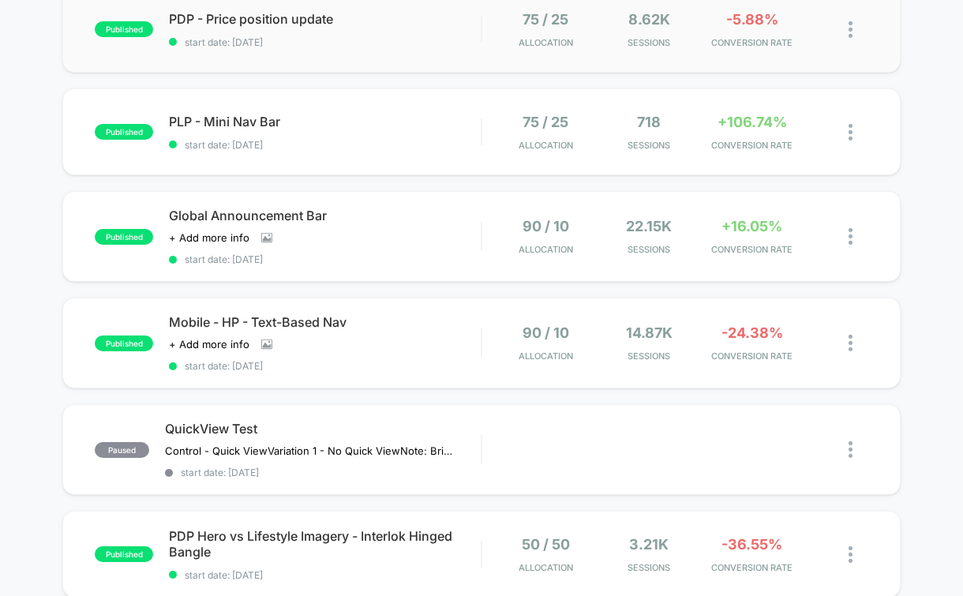
scroll to position [274, 0]
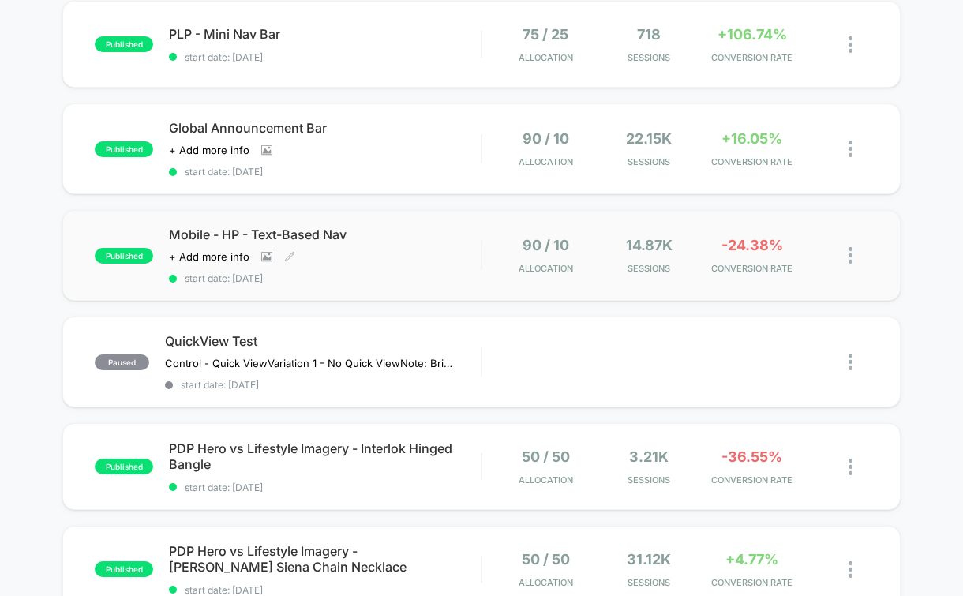
click at [417, 264] on div "Mobile - HP - Text-Based Nav Click to view images Click to edit experience deta…" at bounding box center [325, 256] width 312 height 58
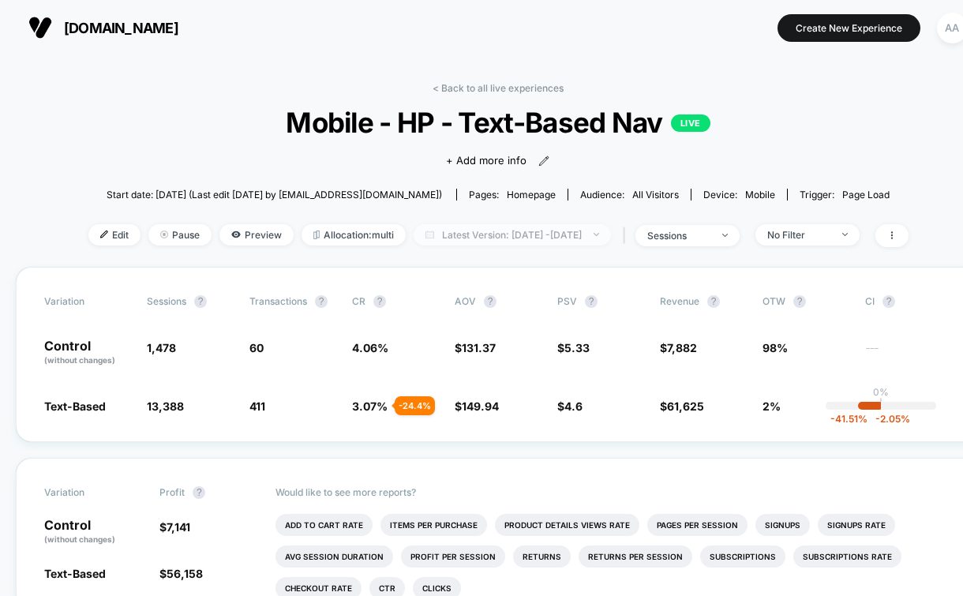
click at [562, 226] on span "Latest Version: [DATE] - [DATE]" at bounding box center [512, 234] width 197 height 21
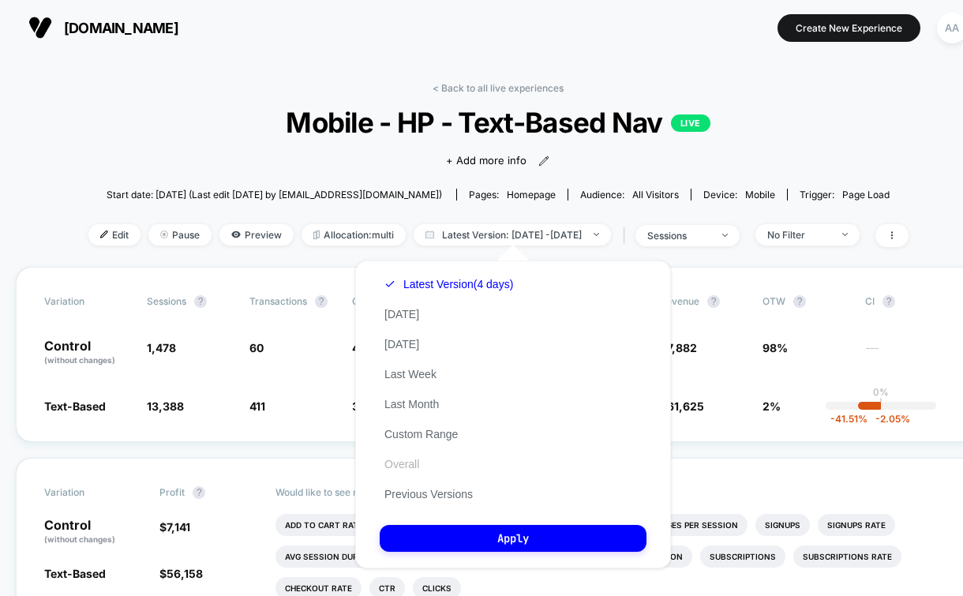
click at [406, 459] on button "Overall" at bounding box center [402, 464] width 44 height 14
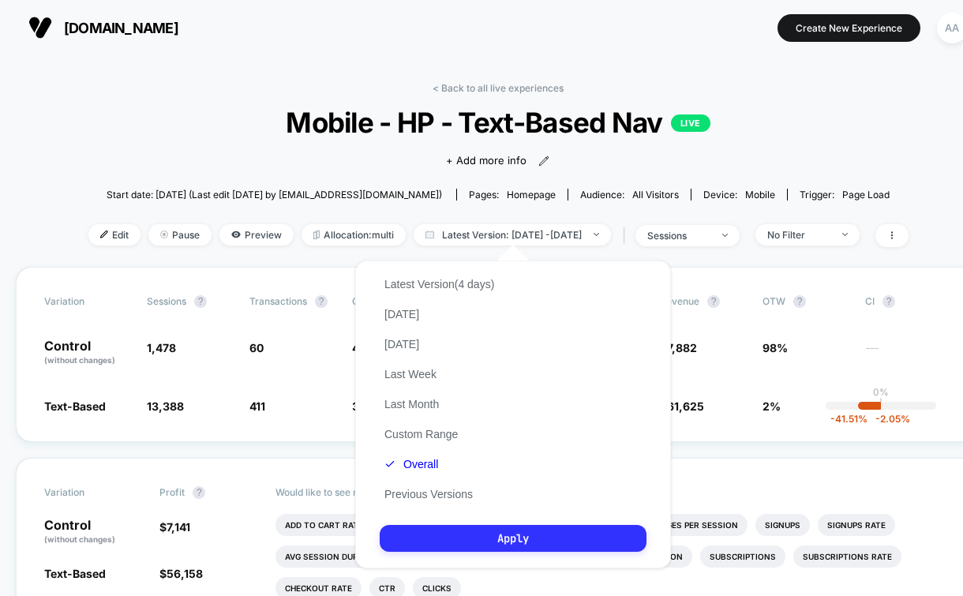
click at [474, 530] on button "Apply" at bounding box center [513, 538] width 267 height 27
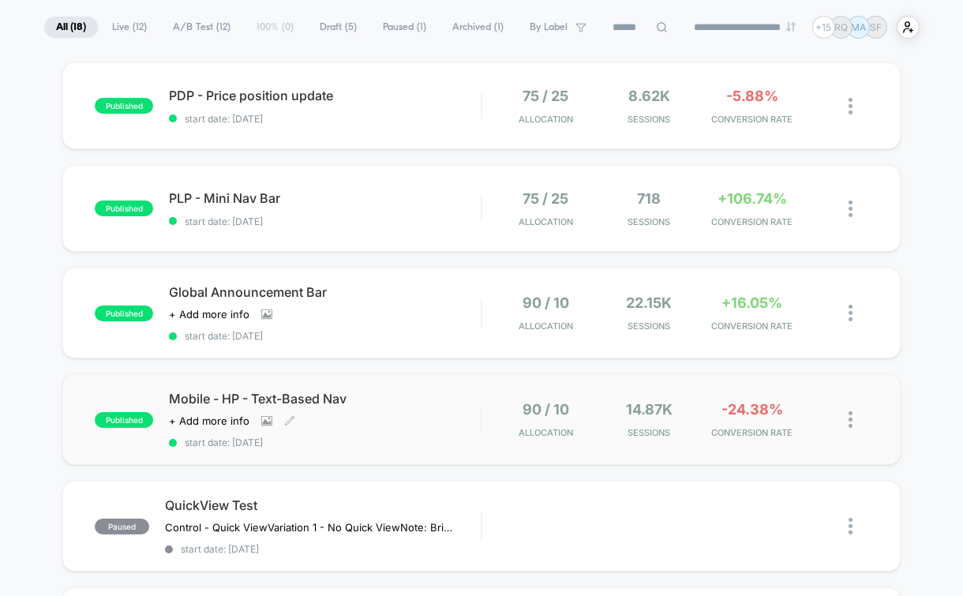
scroll to position [96, 0]
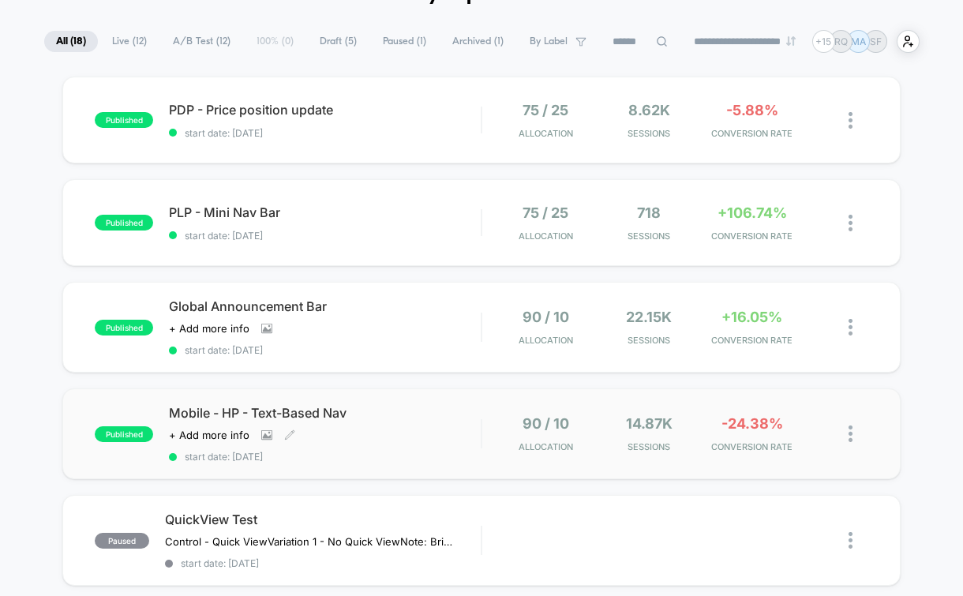
click at [400, 436] on div "Mobile - HP - Text-Based Nav Click to view images Click to edit experience deta…" at bounding box center [325, 434] width 312 height 58
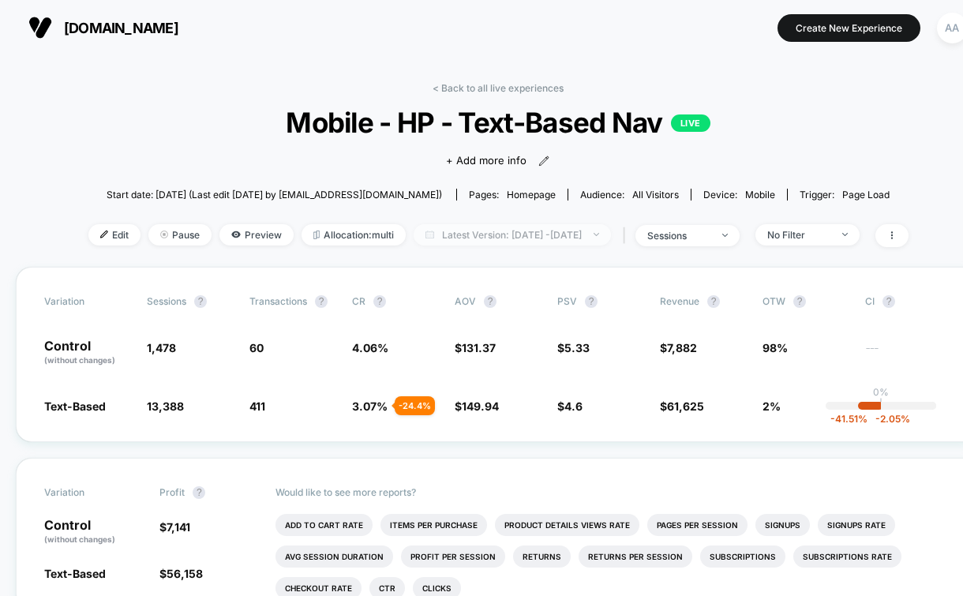
click at [558, 230] on span "Latest Version: [DATE] - [DATE]" at bounding box center [512, 234] width 197 height 21
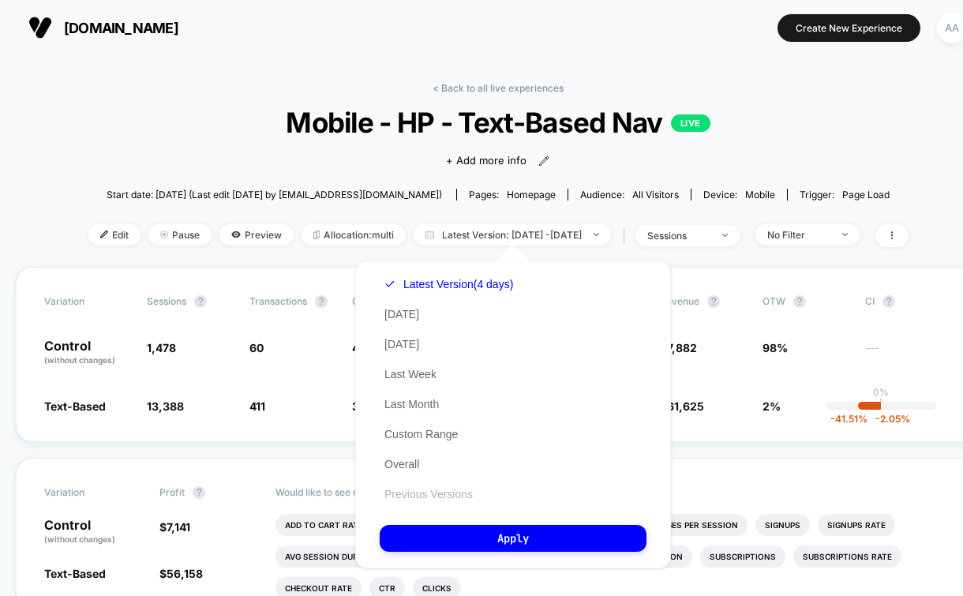
click at [453, 497] on button "Previous Versions" at bounding box center [429, 494] width 98 height 14
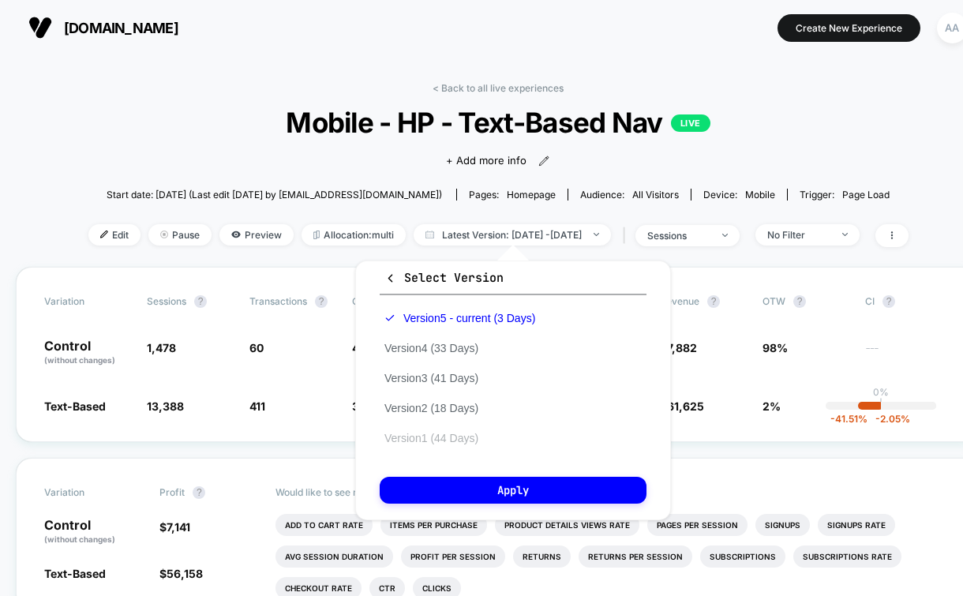
click at [452, 440] on button "Version 1 (44 Days)" at bounding box center [431, 438] width 103 height 14
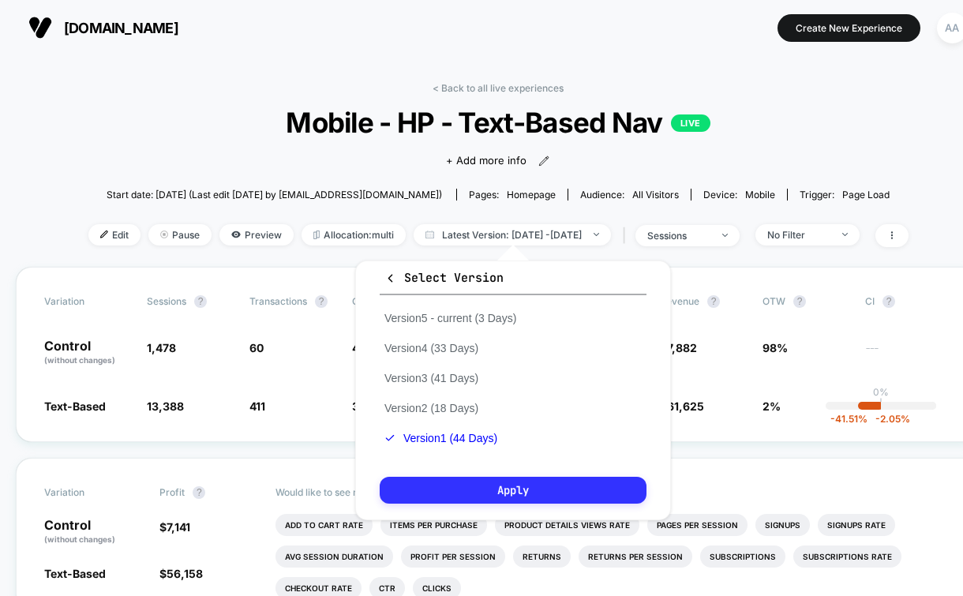
click at [454, 495] on button "Apply" at bounding box center [513, 490] width 267 height 27
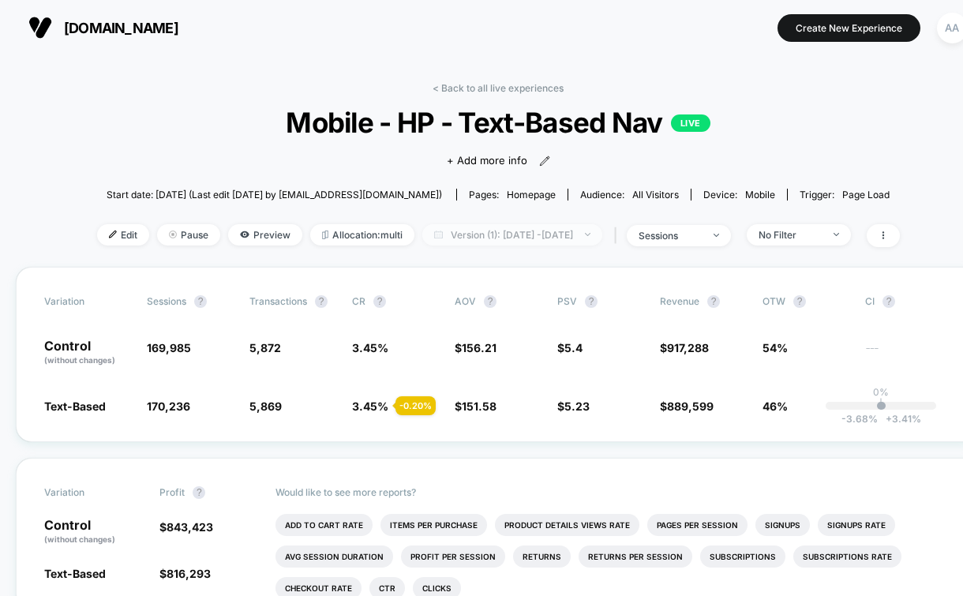
click at [546, 231] on span "Version (1): [DATE] - [DATE]" at bounding box center [512, 234] width 180 height 21
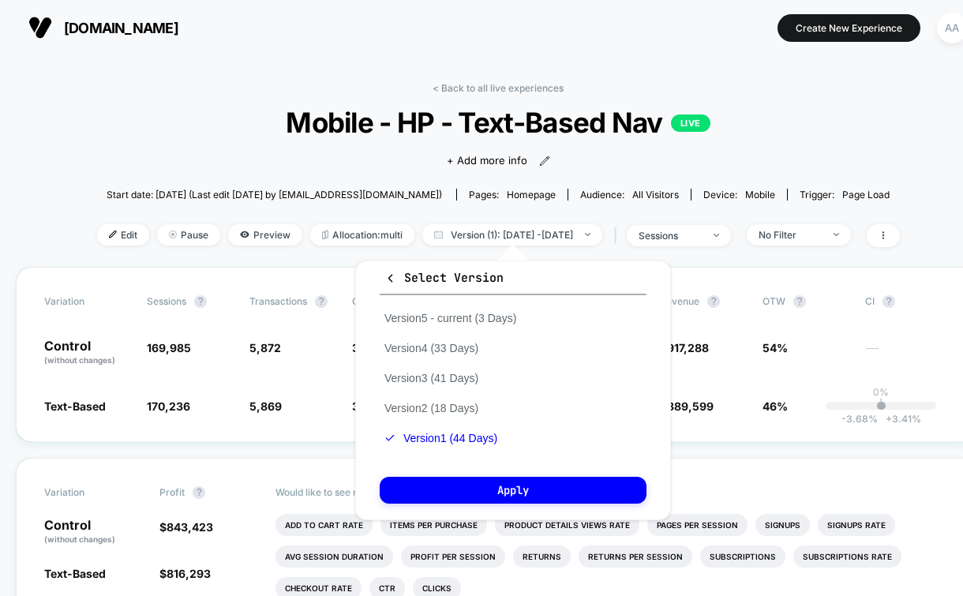
click at [557, 204] on div "Start date: [DATE] (Last edit [DATE] by [EMAIL_ADDRESS][DOMAIN_NAME]) Pages: ho…" at bounding box center [498, 195] width 803 height 28
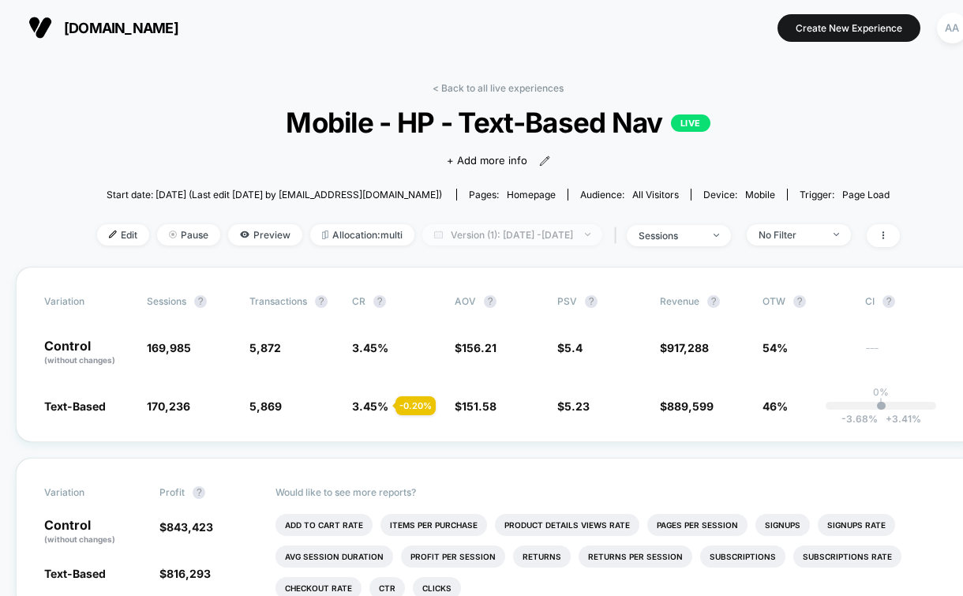
click at [535, 242] on span "Version (1): [DATE] - [DATE]" at bounding box center [512, 234] width 180 height 21
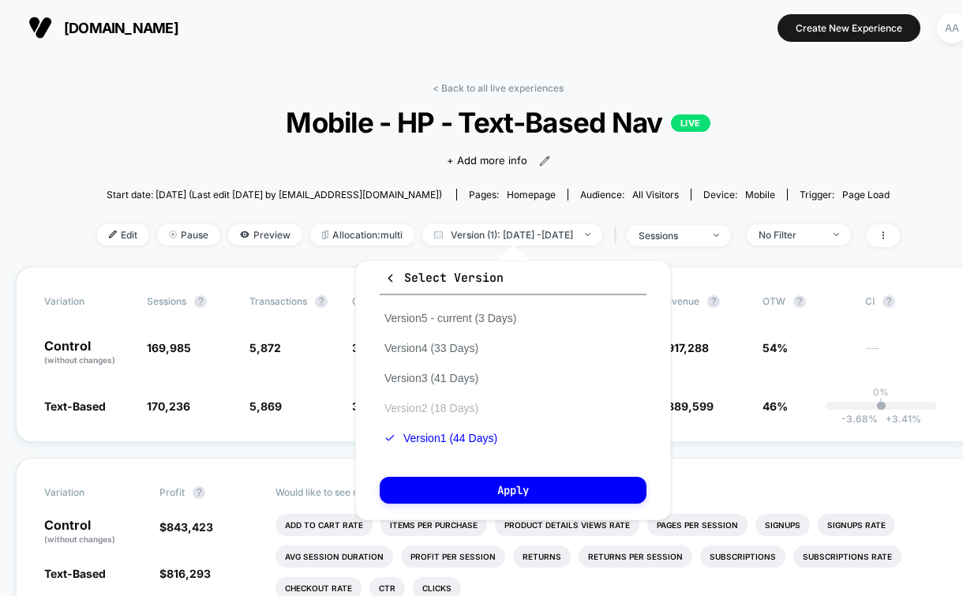
click at [457, 412] on button "Version 2 (18 Days)" at bounding box center [431, 408] width 103 height 14
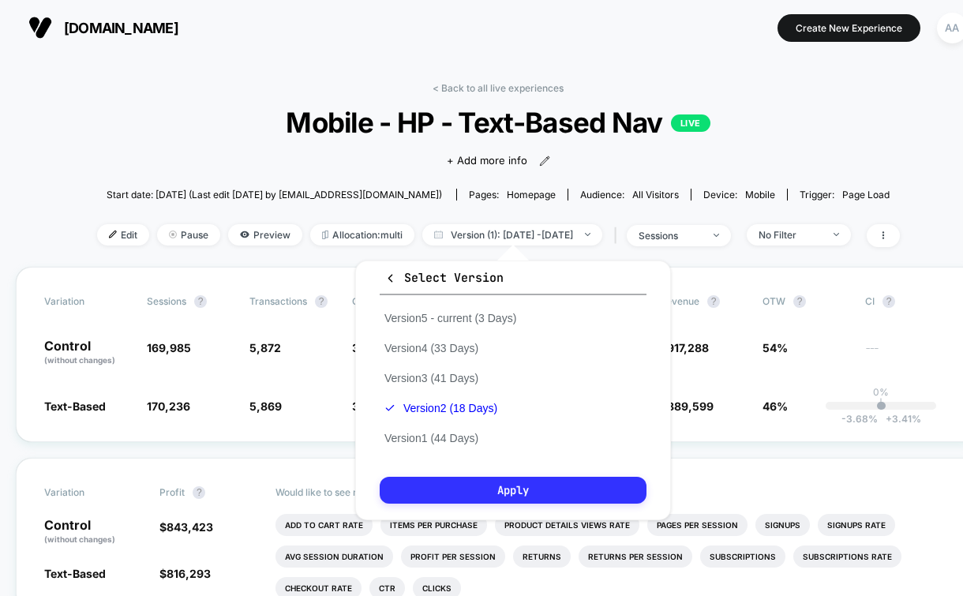
click at [456, 494] on button "Apply" at bounding box center [513, 490] width 267 height 27
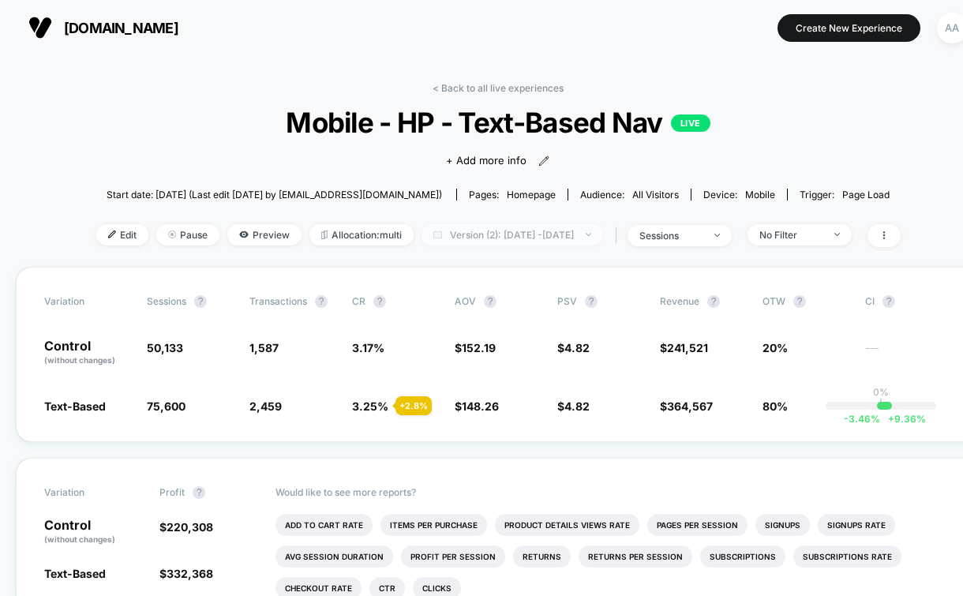
click at [566, 227] on span "Version (2): [DATE] - [DATE]" at bounding box center [513, 234] width 182 height 21
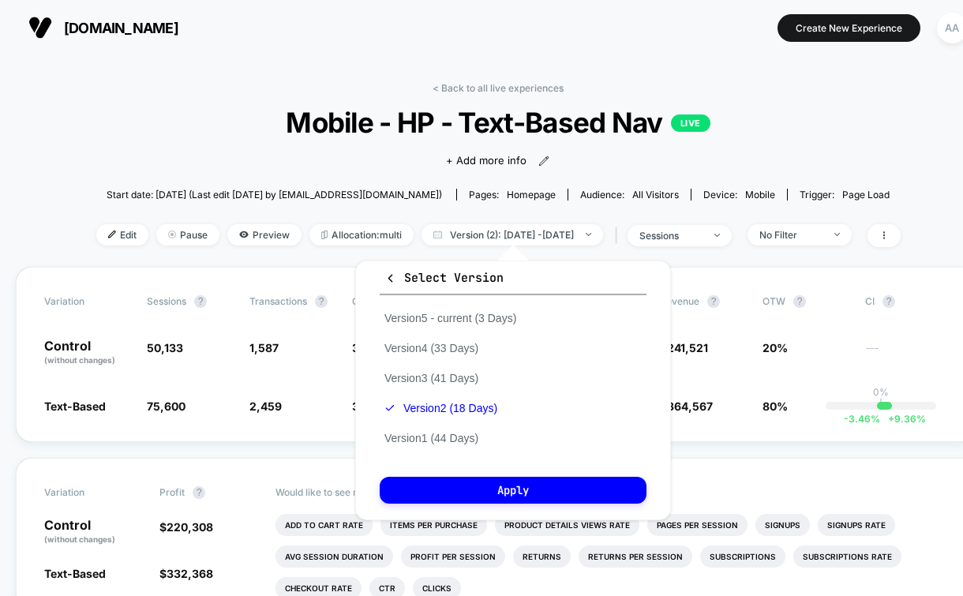
click at [456, 386] on div "Version 5 - current (3 Days) Version 4 (33 Days) Version 3 (41 Days) Version 2 …" at bounding box center [450, 378] width 141 height 150
click at [457, 379] on button "Version 3 (41 Days)" at bounding box center [431, 378] width 103 height 14
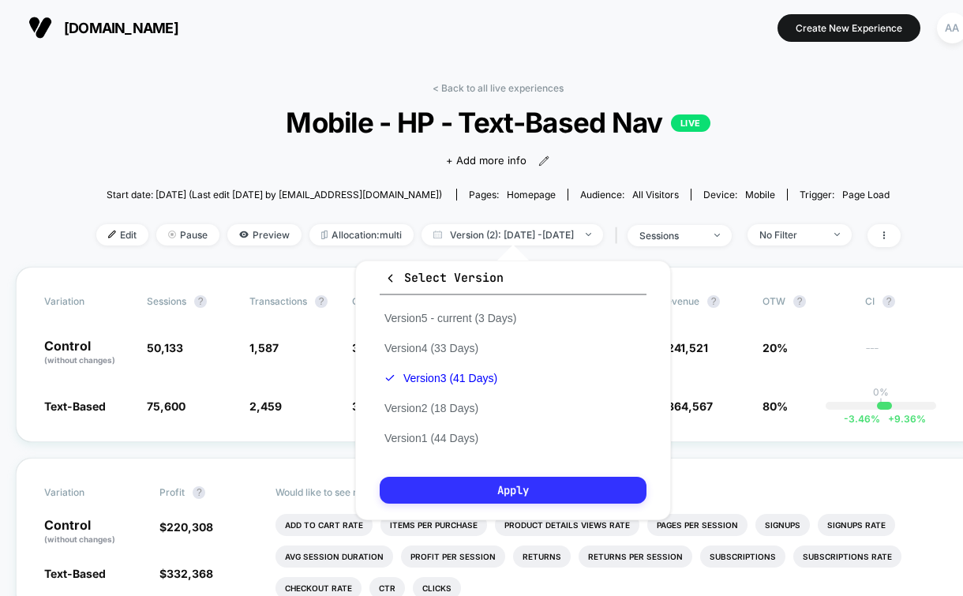
click at [486, 489] on button "Apply" at bounding box center [513, 490] width 267 height 27
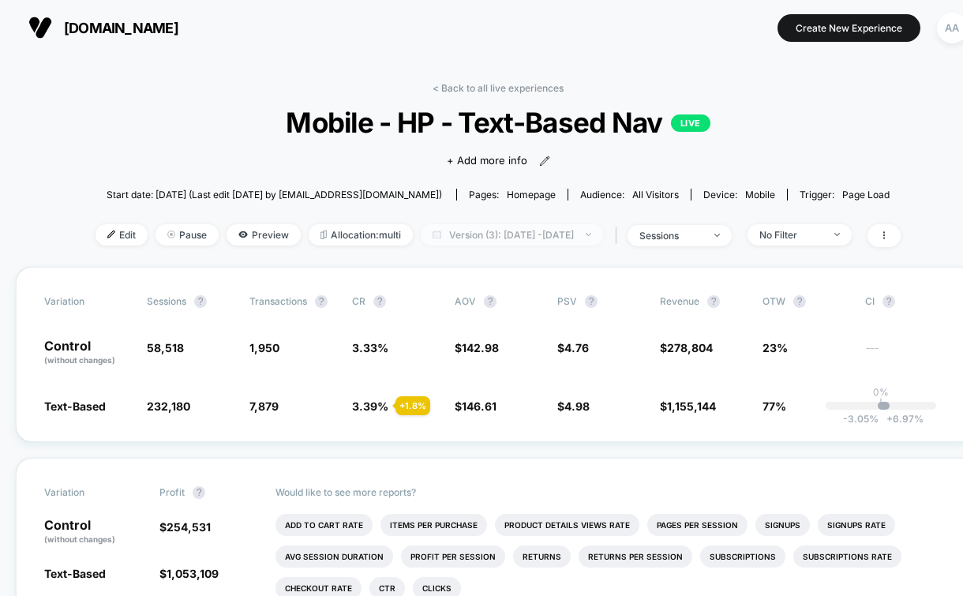
click at [598, 232] on span "Version (3): [DATE] - [DATE]" at bounding box center [512, 234] width 182 height 21
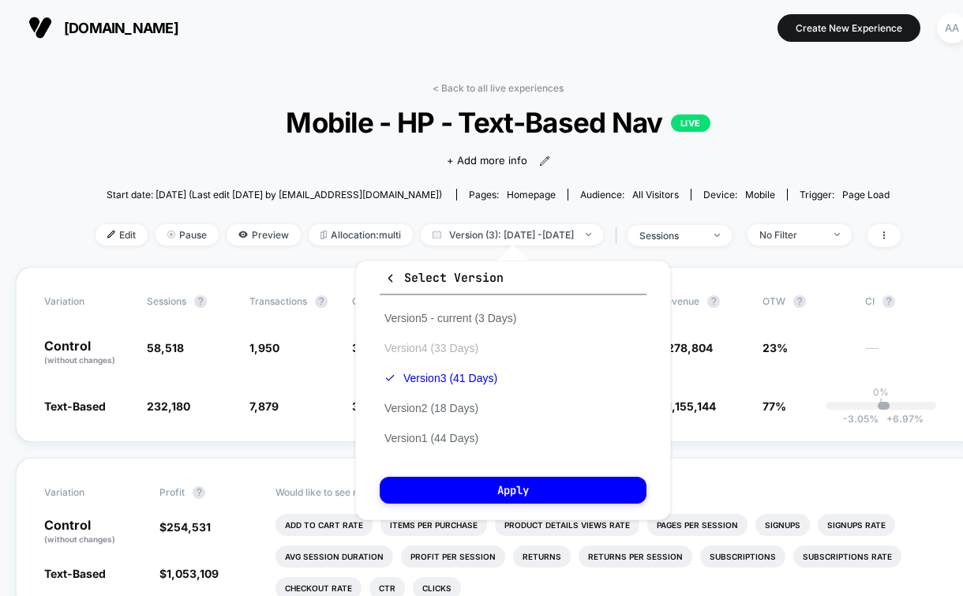
click at [460, 346] on button "Version 4 (33 Days)" at bounding box center [431, 348] width 103 height 14
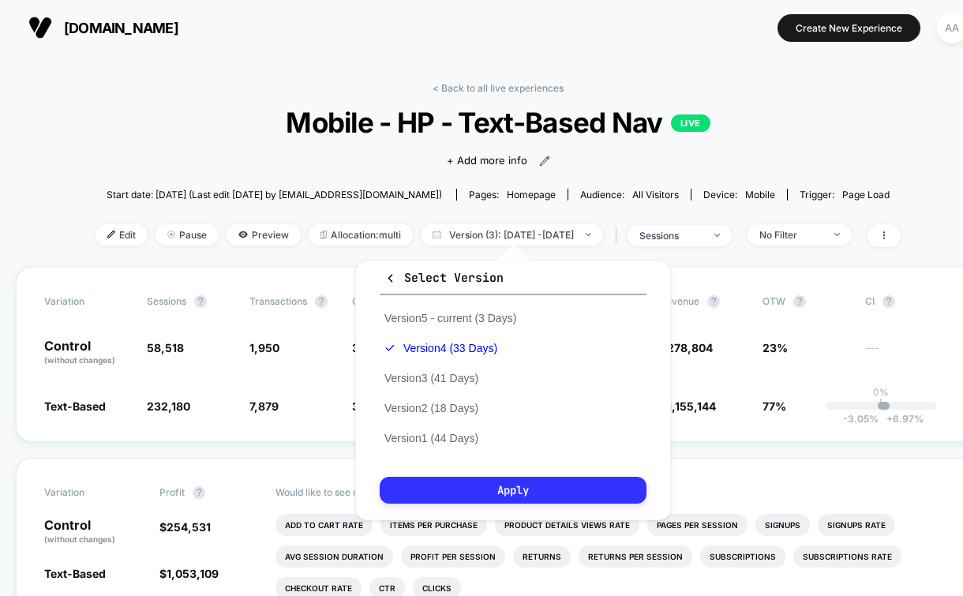
click at [482, 483] on button "Apply" at bounding box center [513, 490] width 267 height 27
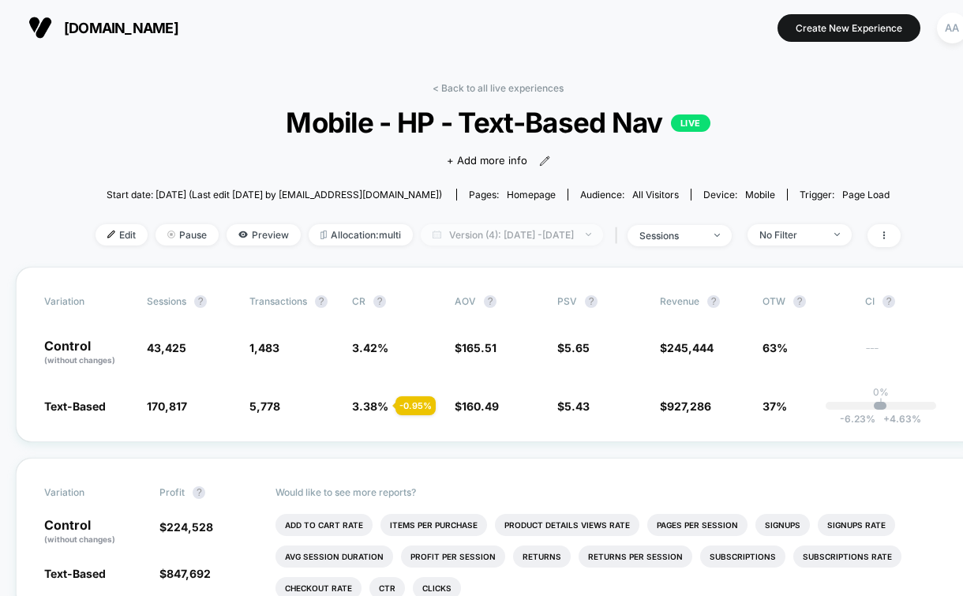
click at [601, 232] on span "Version (4): [DATE] - [DATE]" at bounding box center [512, 234] width 182 height 21
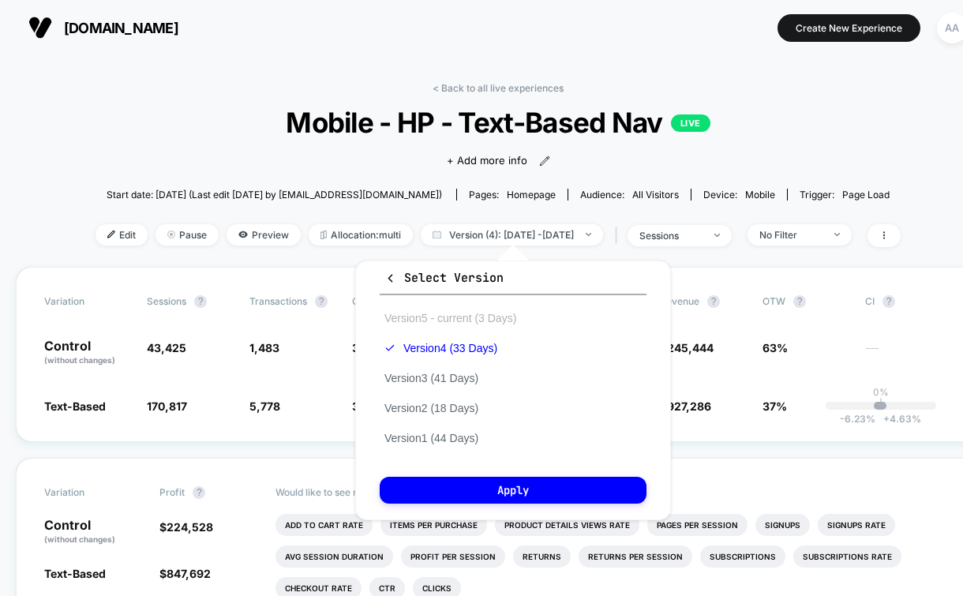
click at [491, 319] on button "Version 5 - current (3 Days)" at bounding box center [450, 318] width 141 height 14
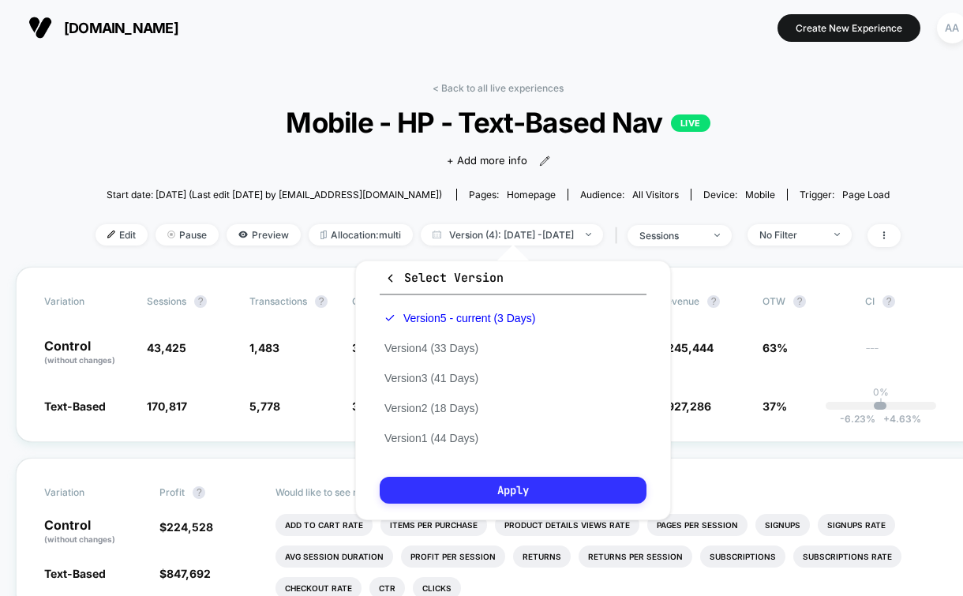
click at [505, 498] on button "Apply" at bounding box center [513, 490] width 267 height 27
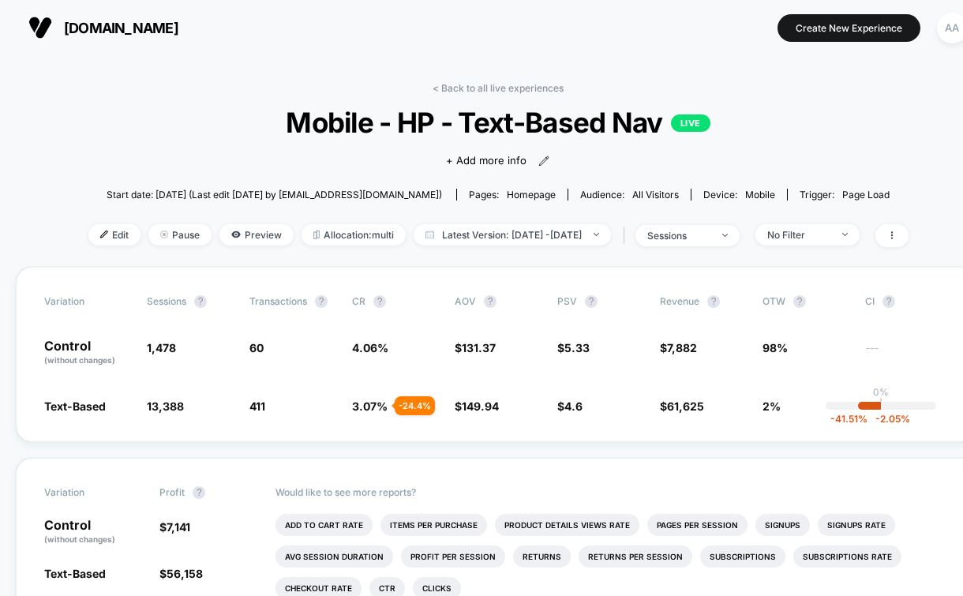
click at [610, 248] on div "< Back to all live experiences Mobile - HP - Text-Based Nav LIVE Click to view …" at bounding box center [498, 174] width 820 height 185
click at [610, 238] on span "Latest Version: [DATE] - [DATE]" at bounding box center [512, 234] width 197 height 21
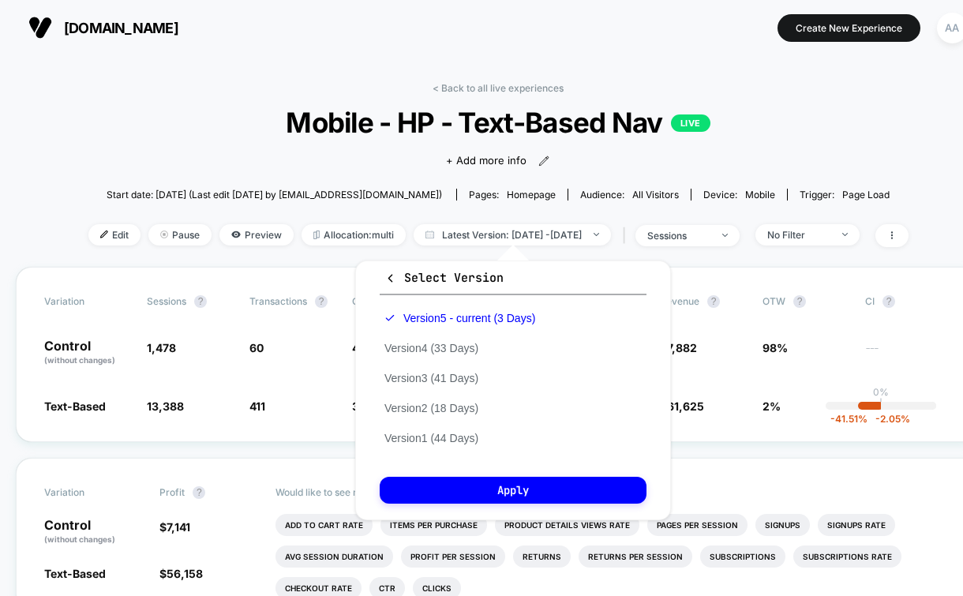
click at [555, 208] on div "< Back to all live experiences Mobile - HP - Text-Based Nav LIVE Click to view …" at bounding box center [498, 174] width 820 height 185
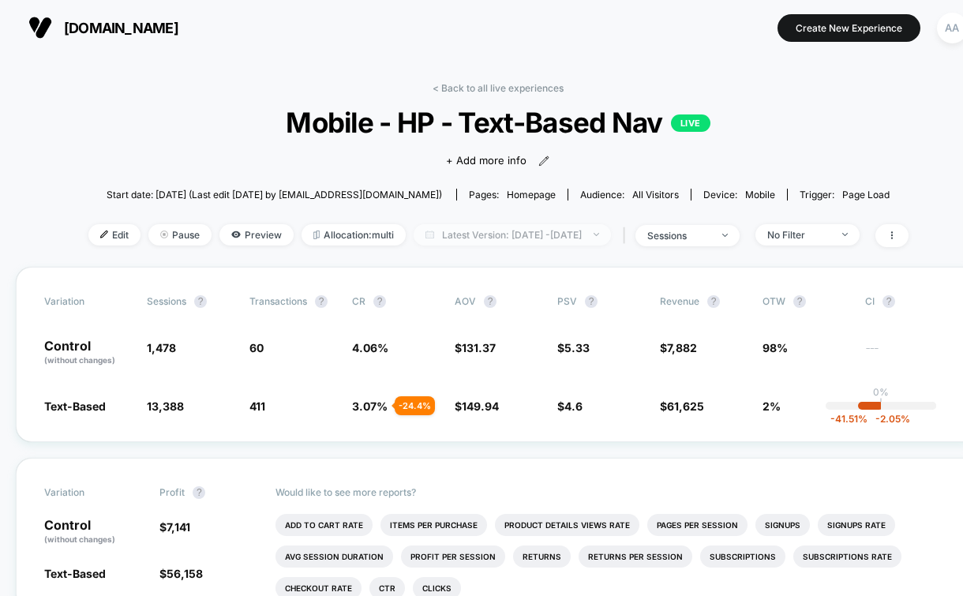
click at [553, 238] on span "Latest Version: [DATE] - [DATE]" at bounding box center [512, 234] width 197 height 21
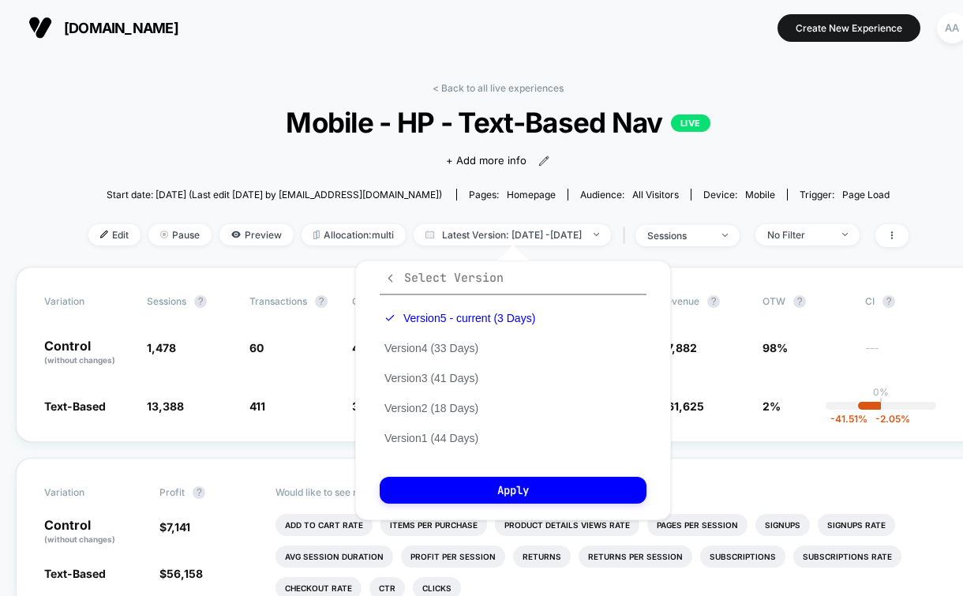
click at [388, 276] on icon "button" at bounding box center [390, 278] width 5 height 8
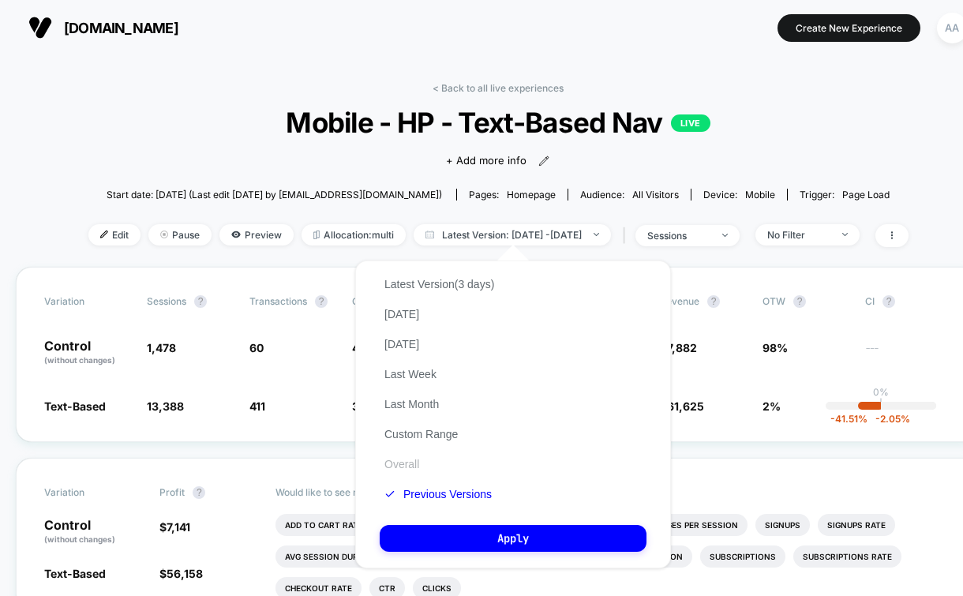
click at [403, 458] on button "Overall" at bounding box center [402, 464] width 44 height 14
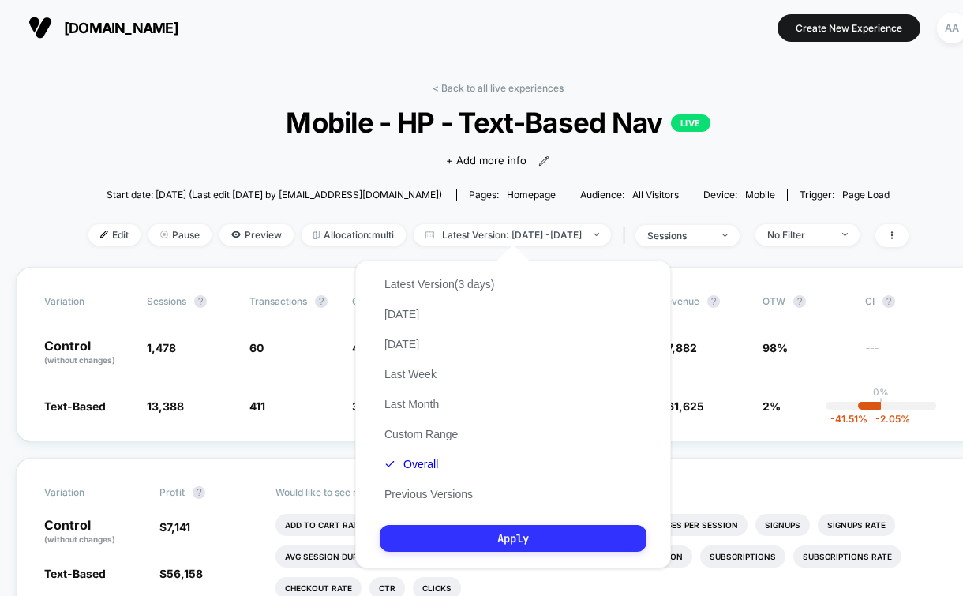
click at [485, 548] on button "Apply" at bounding box center [513, 538] width 267 height 27
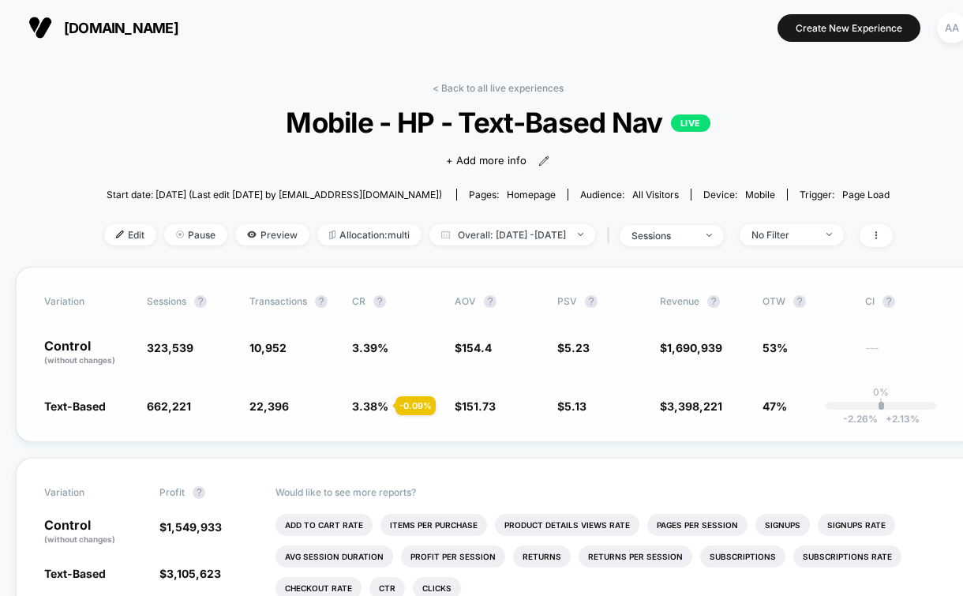
scroll to position [36, 0]
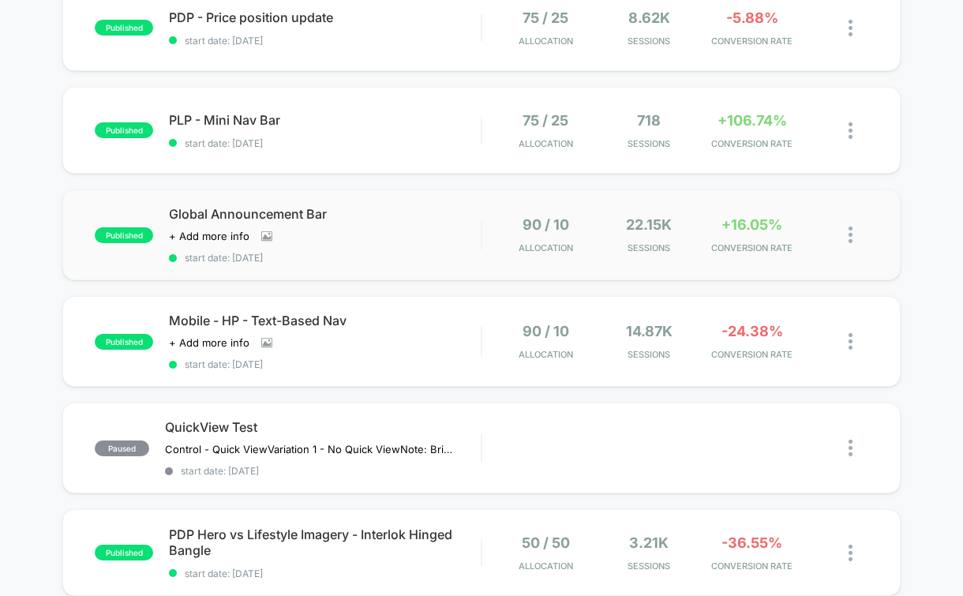
scroll to position [178, 0]
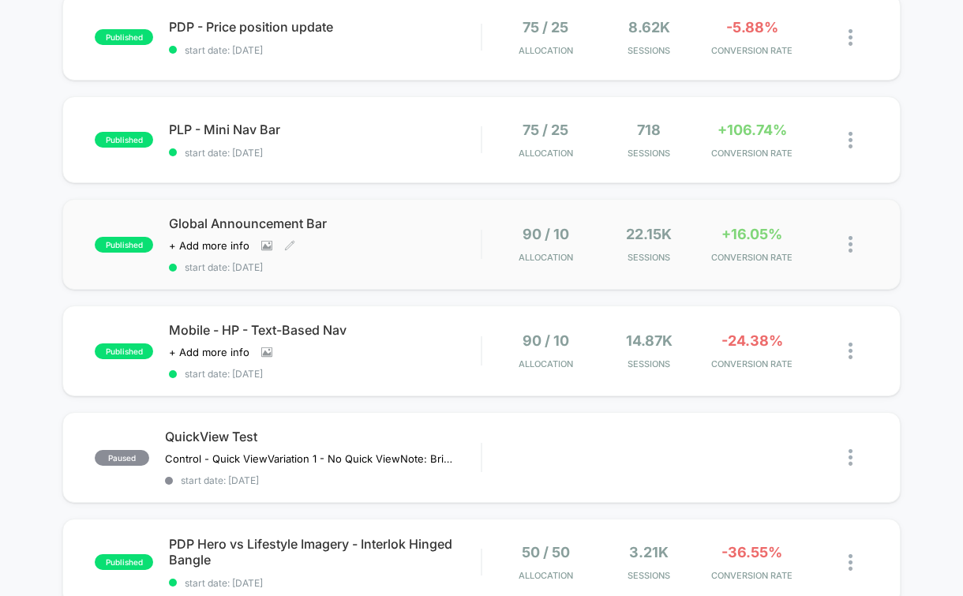
click at [398, 218] on span "Global Announcement Bar" at bounding box center [325, 223] width 312 height 16
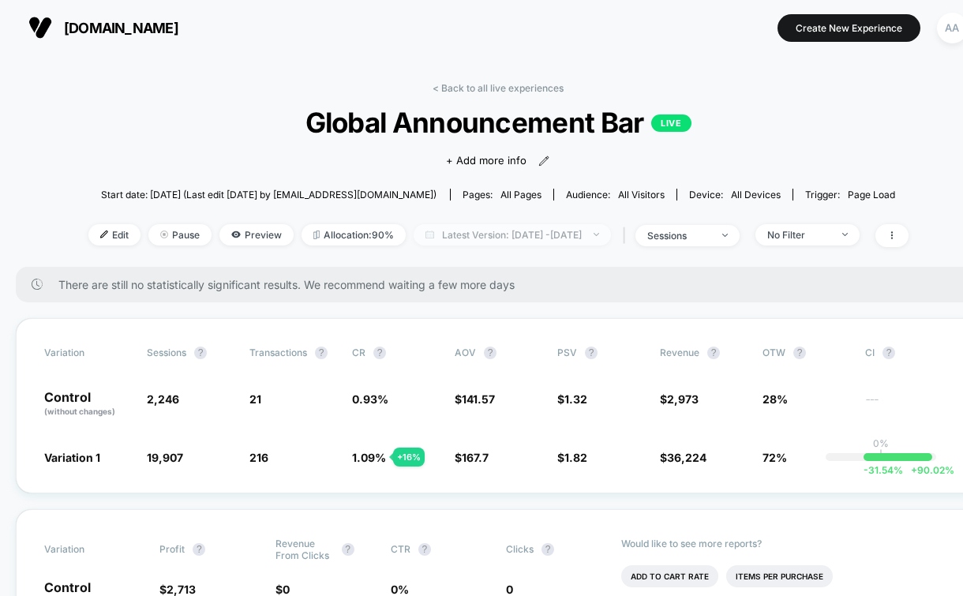
click at [526, 231] on span "Latest Version: [DATE] - [DATE]" at bounding box center [512, 234] width 197 height 21
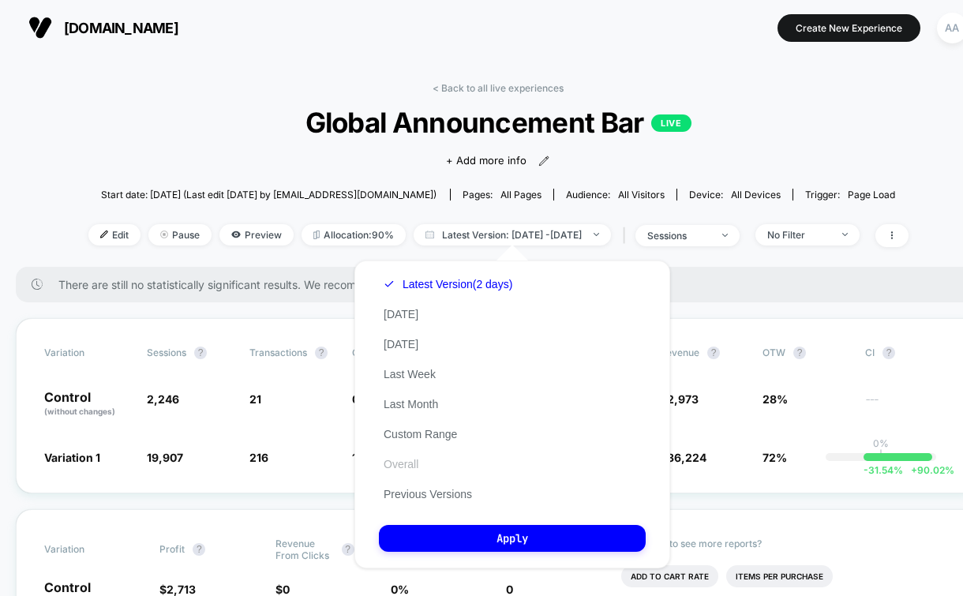
click at [408, 468] on button "Overall" at bounding box center [401, 464] width 44 height 14
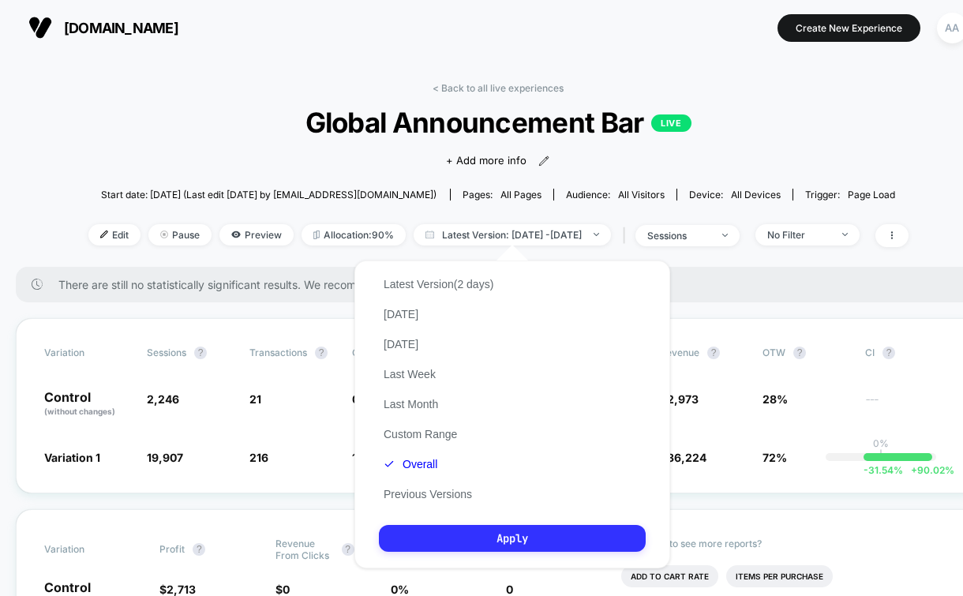
click at [462, 543] on button "Apply" at bounding box center [512, 538] width 267 height 27
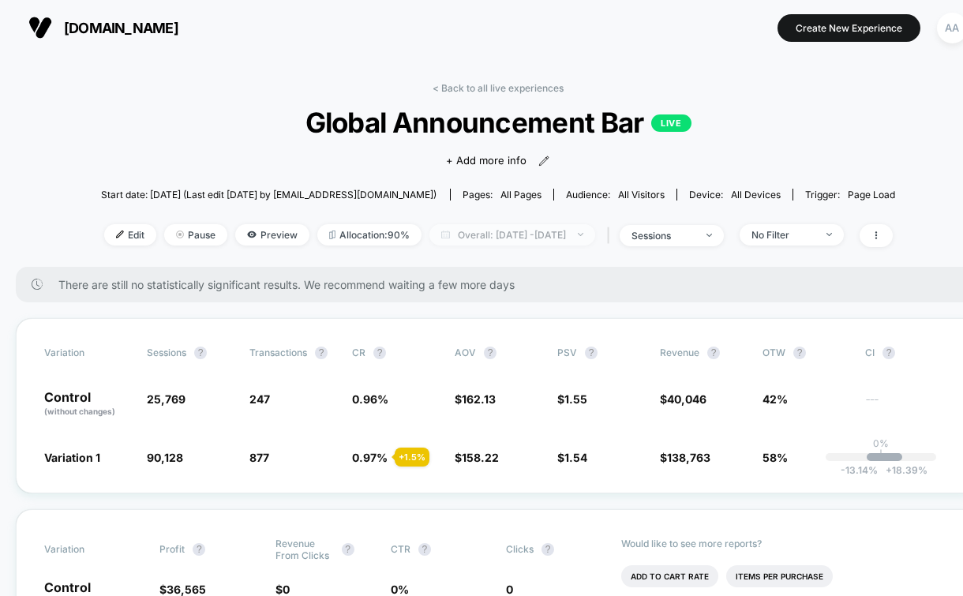
click at [574, 243] on span "Overall: [DATE] - [DATE]" at bounding box center [512, 234] width 166 height 21
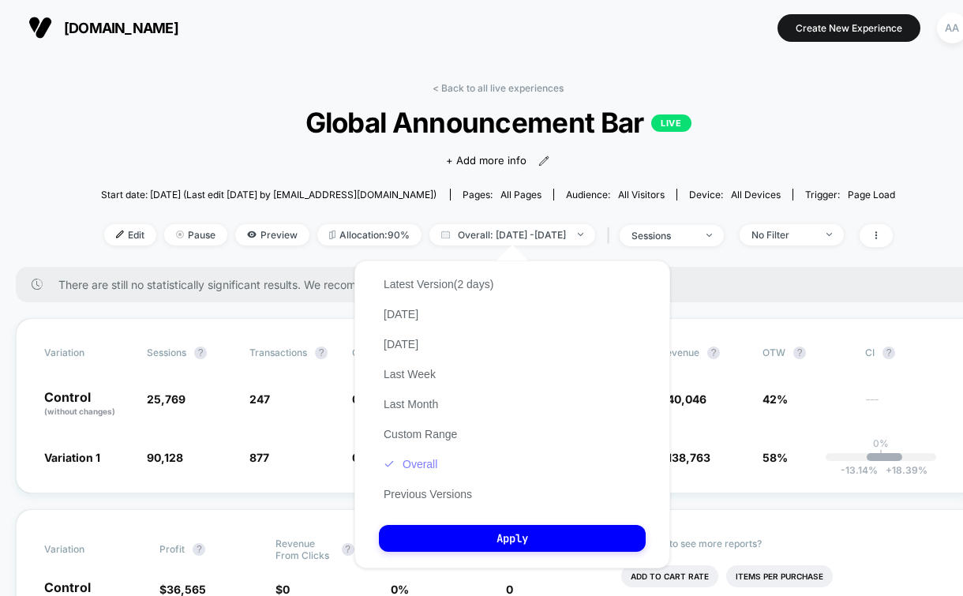
click at [418, 462] on button "Overall" at bounding box center [410, 464] width 63 height 14
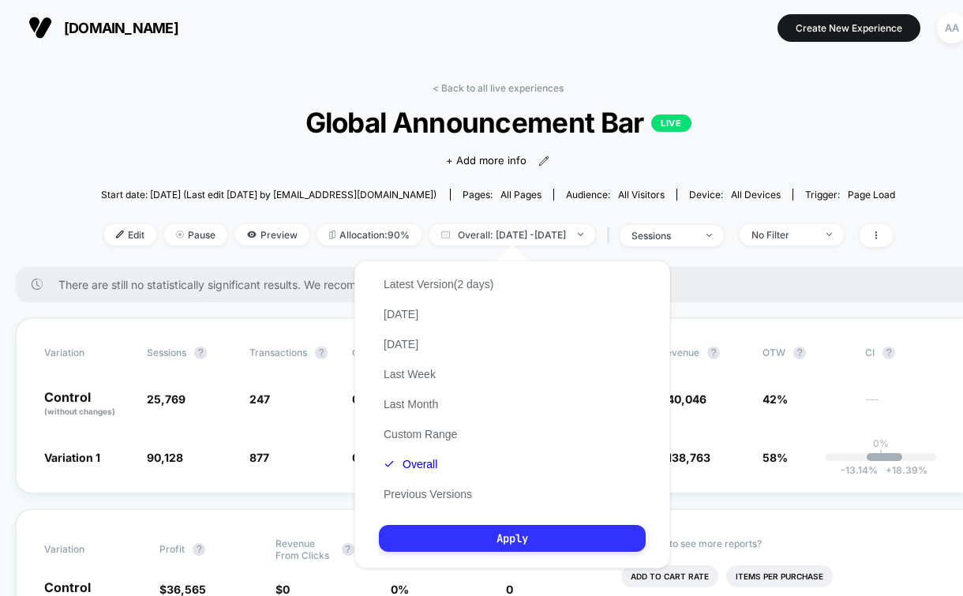
click at [558, 541] on button "Apply" at bounding box center [512, 538] width 267 height 27
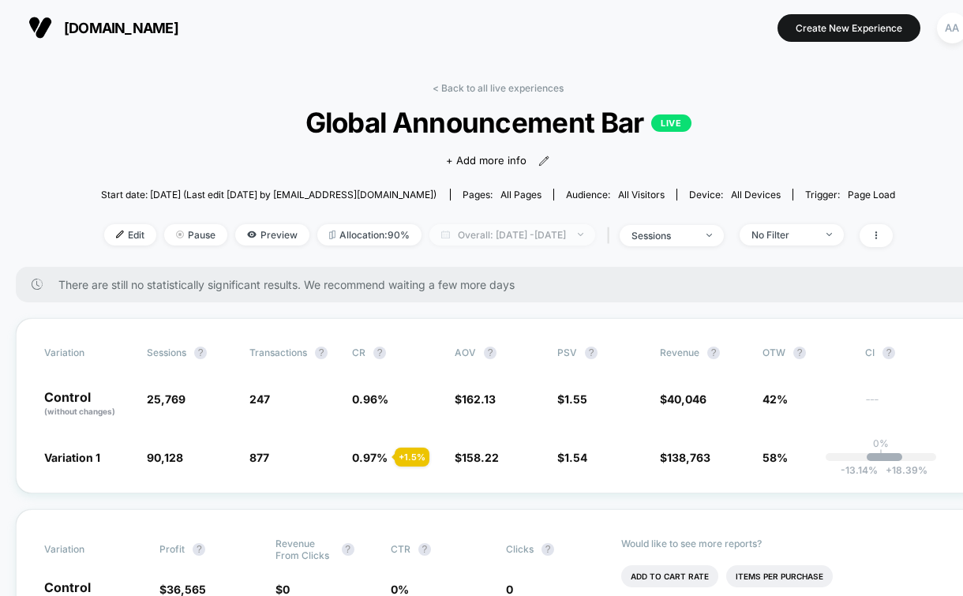
click at [594, 232] on span "Overall: [DATE] - [DATE]" at bounding box center [512, 234] width 166 height 21
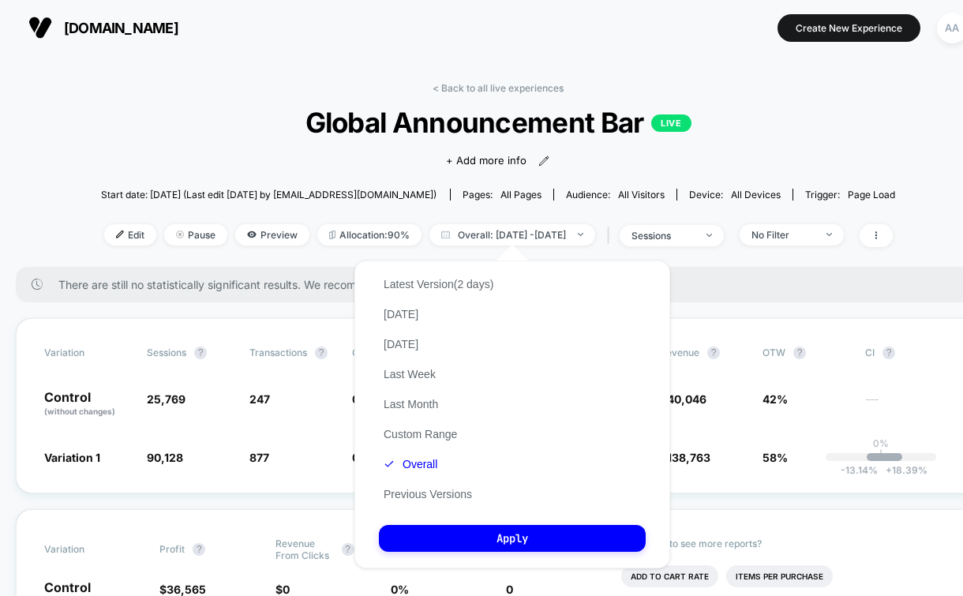
click at [493, 291] on div "Latest Version (2 days) [DATE] [DATE] Last Week Last Month Custom Range Overall…" at bounding box center [438, 389] width 119 height 240
click at [489, 285] on button "Latest Version (2 days)" at bounding box center [438, 284] width 119 height 14
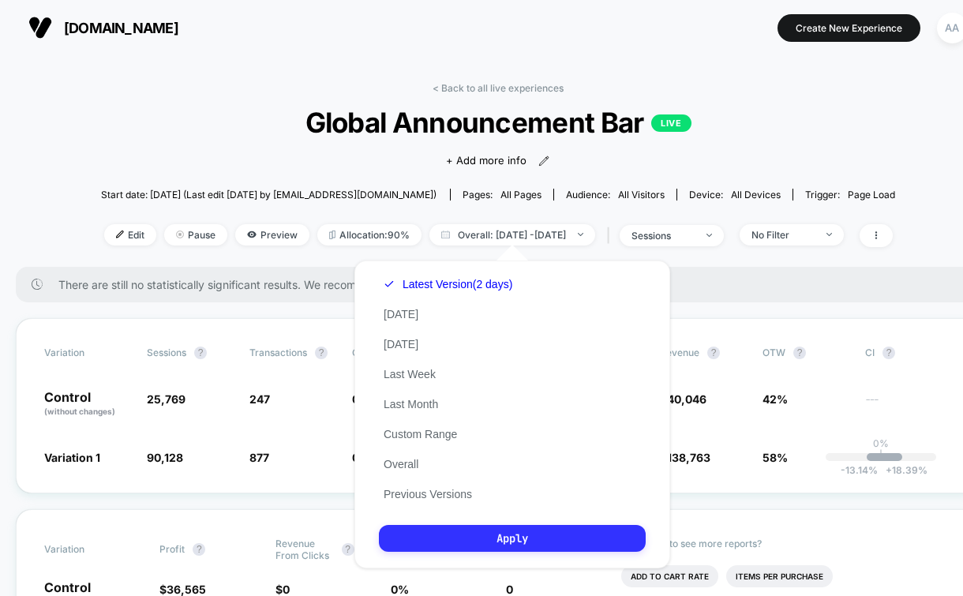
click at [496, 539] on button "Apply" at bounding box center [512, 538] width 267 height 27
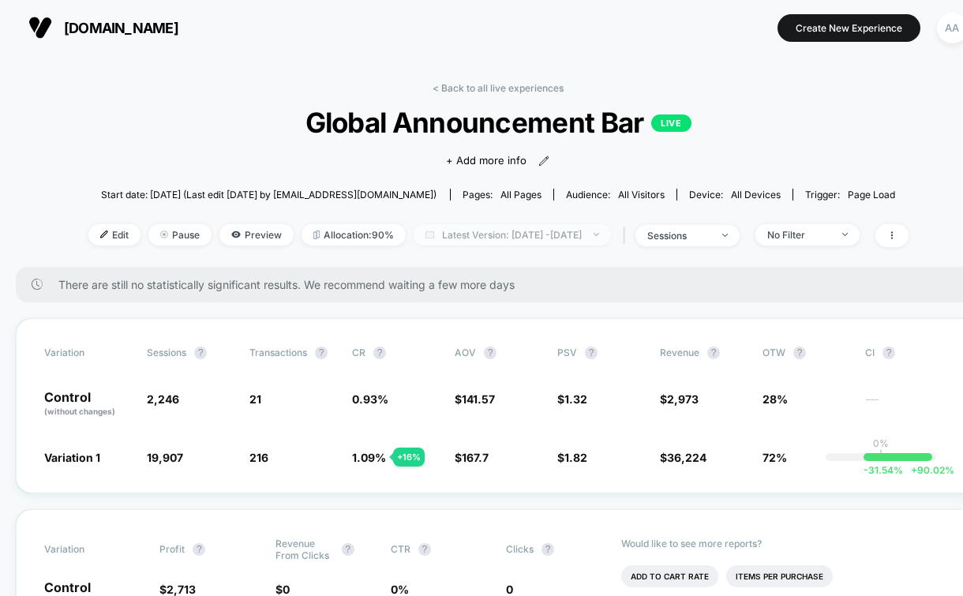
click at [592, 235] on span "Latest Version: [DATE] - [DATE]" at bounding box center [512, 234] width 197 height 21
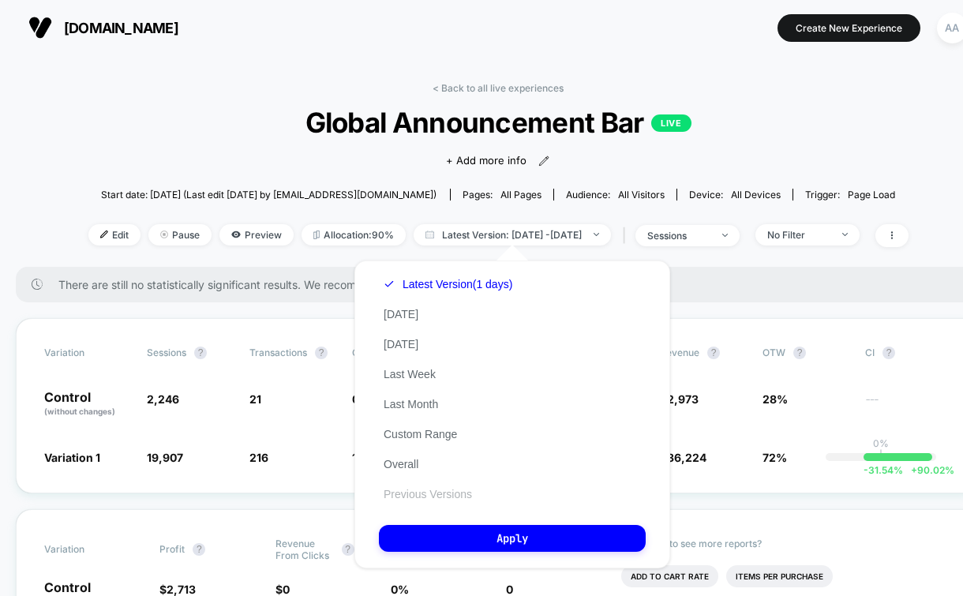
click at [418, 495] on button "Previous Versions" at bounding box center [428, 494] width 98 height 14
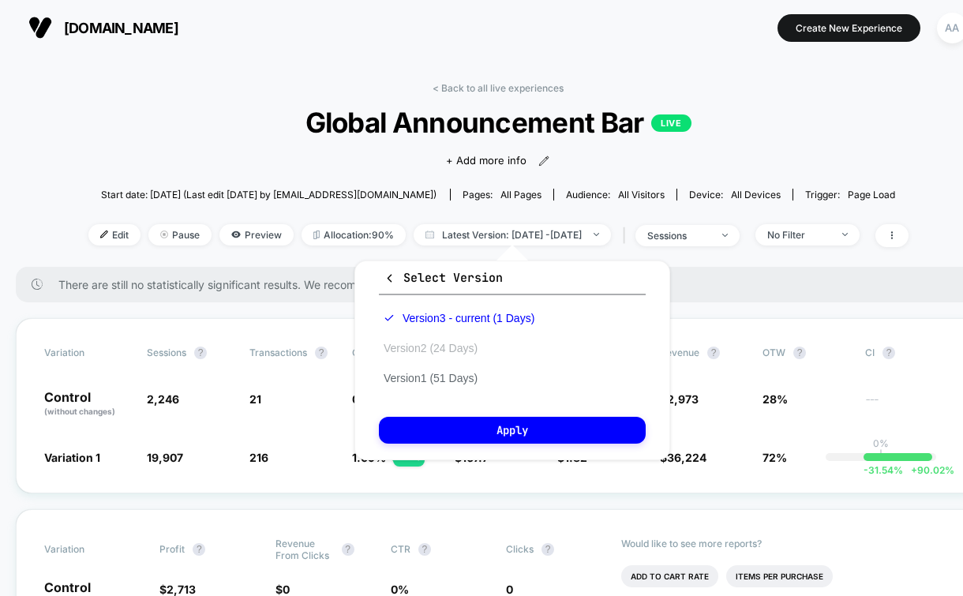
click at [474, 350] on button "Version 2 (24 Days)" at bounding box center [430, 348] width 103 height 14
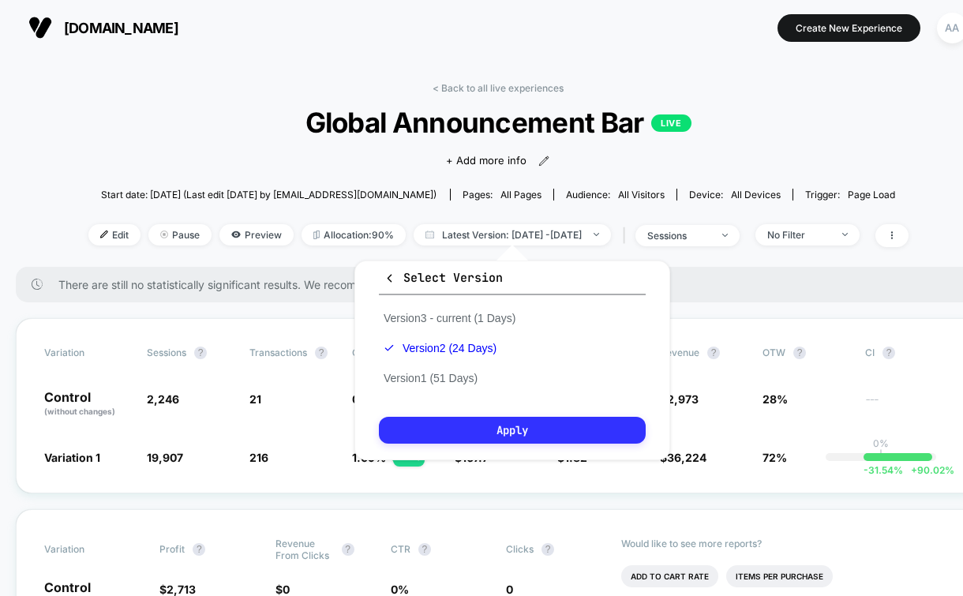
click at [493, 426] on button "Apply" at bounding box center [512, 430] width 267 height 27
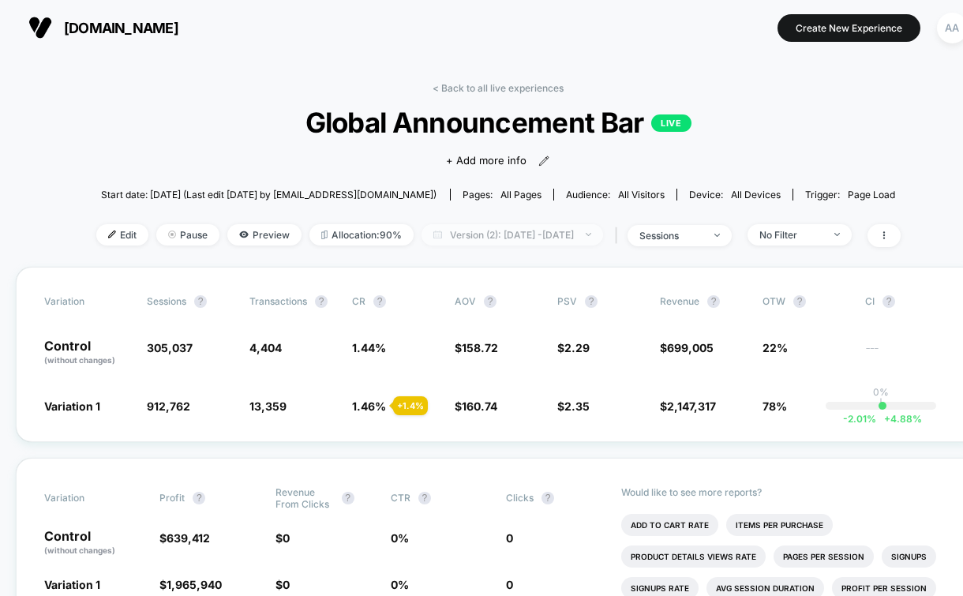
click at [560, 233] on span "Version (2): [DATE] - [DATE]" at bounding box center [513, 234] width 182 height 21
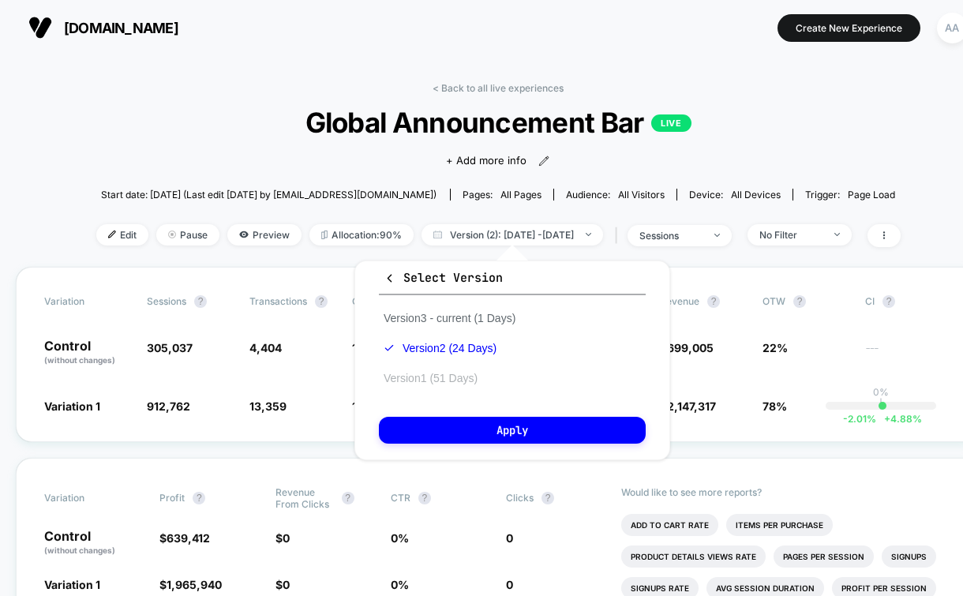
click at [463, 377] on button "Version 1 (51 Days)" at bounding box center [430, 378] width 103 height 14
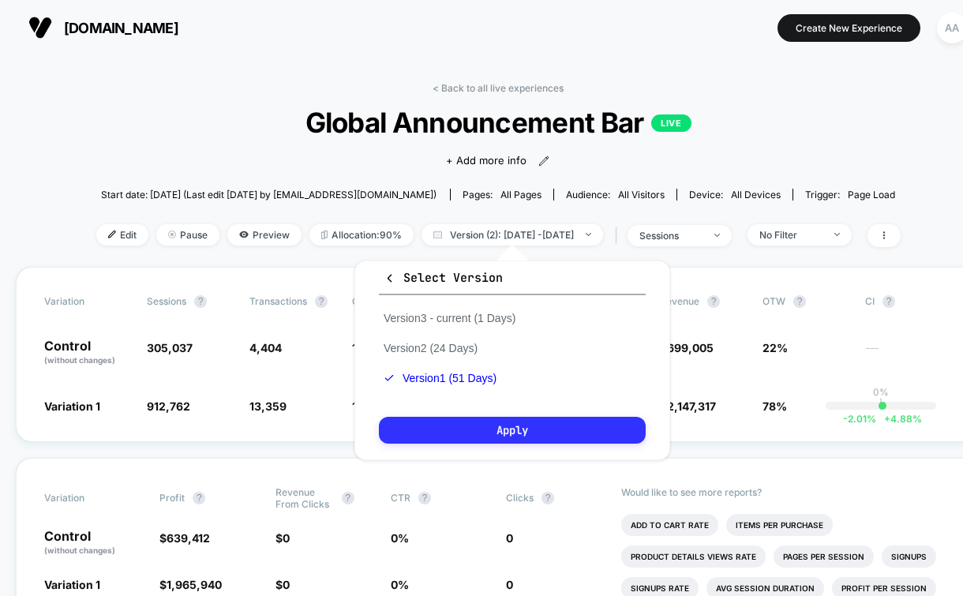
click at [510, 425] on button "Apply" at bounding box center [512, 430] width 267 height 27
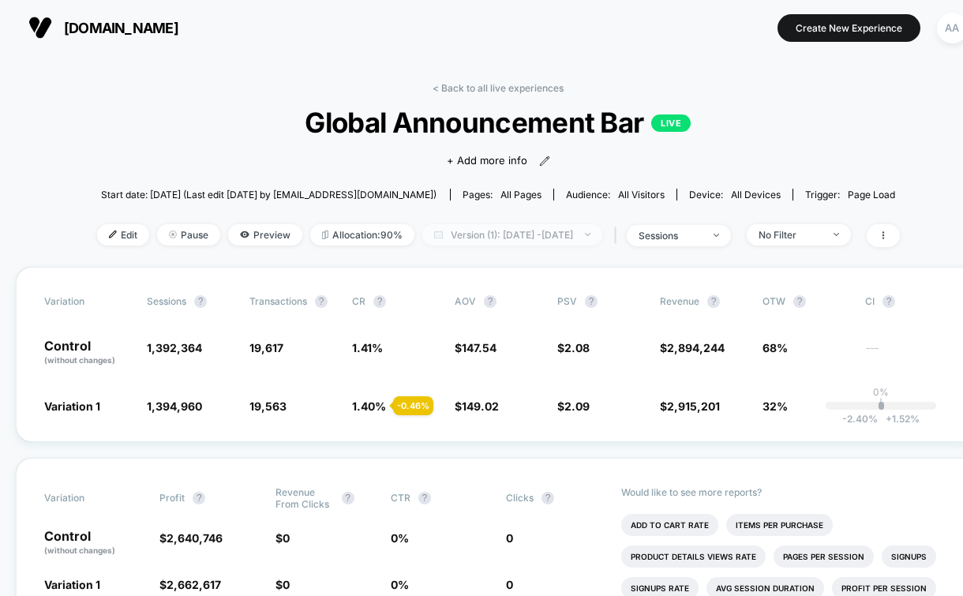
click at [556, 228] on span "Version (1): [DATE] - [DATE]" at bounding box center [512, 234] width 180 height 21
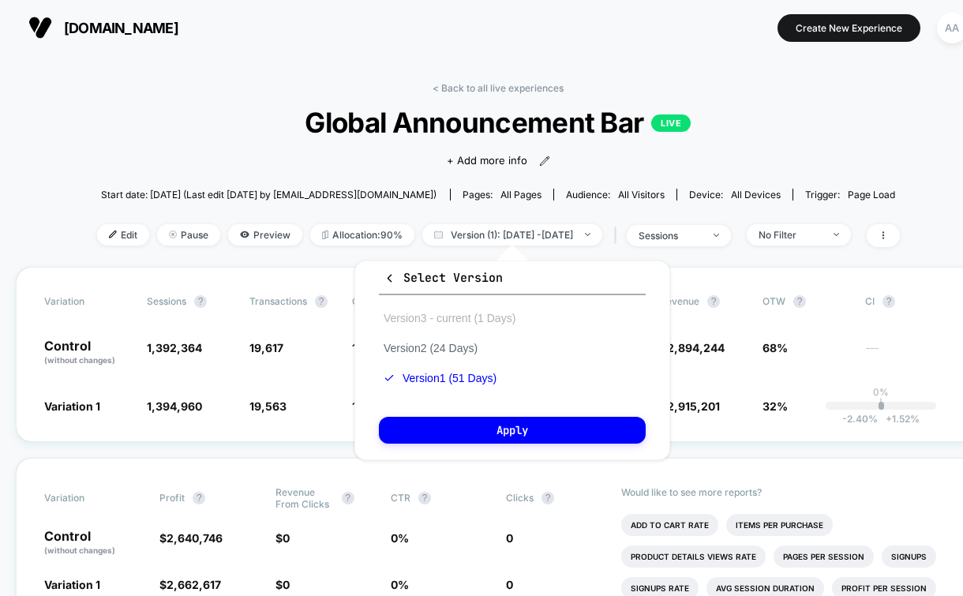
click at [504, 323] on button "Version 3 - current (1 Days)" at bounding box center [449, 318] width 141 height 14
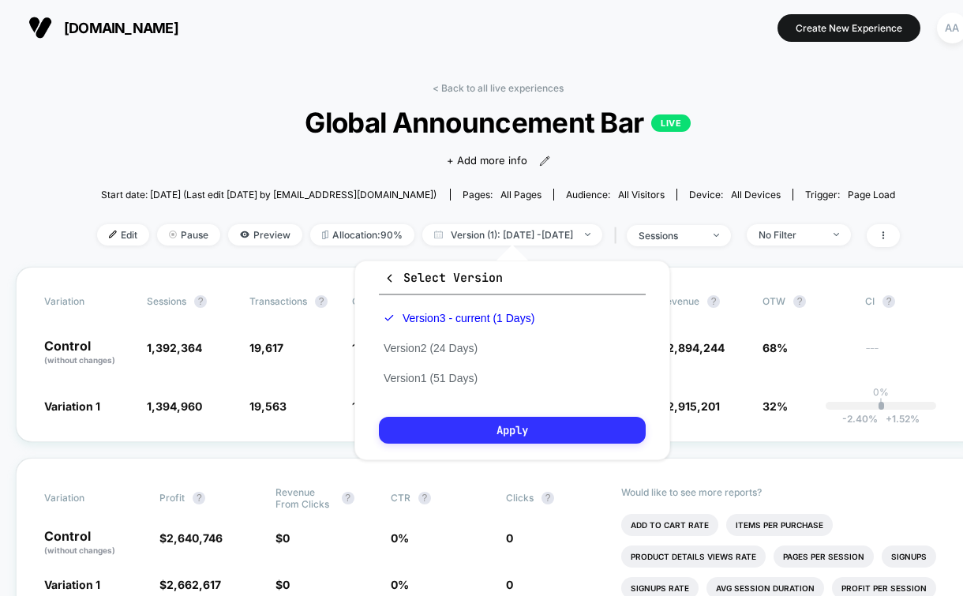
click at [500, 437] on button "Apply" at bounding box center [512, 430] width 267 height 27
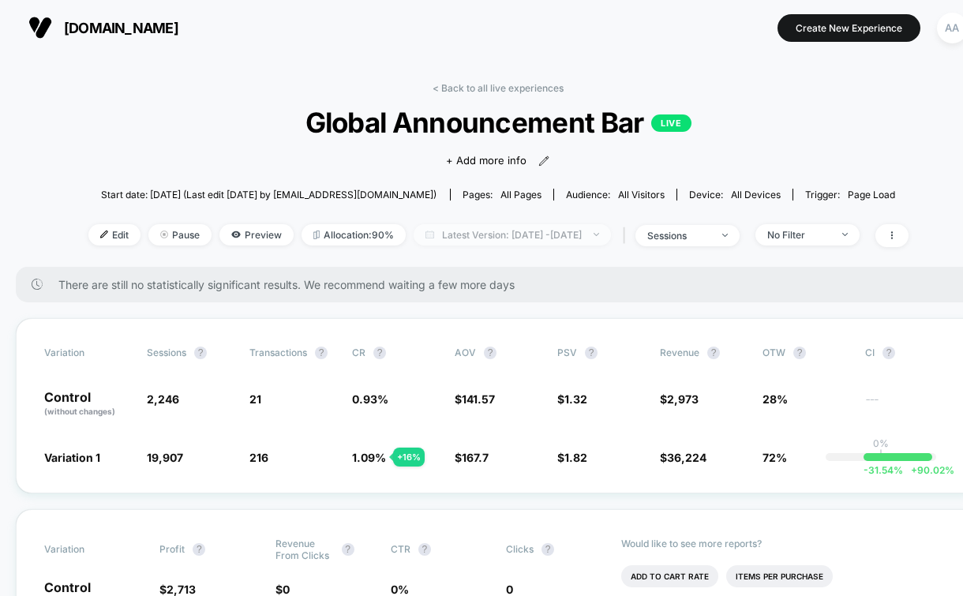
click at [521, 235] on span "Latest Version: [DATE] - [DATE]" at bounding box center [512, 234] width 197 height 21
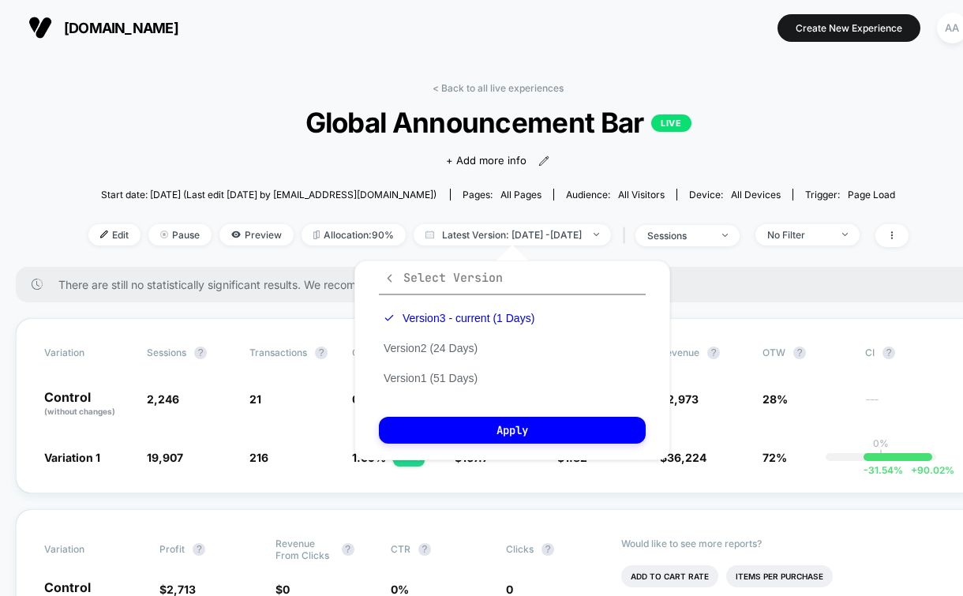
click at [392, 283] on span "Select Version" at bounding box center [443, 278] width 119 height 16
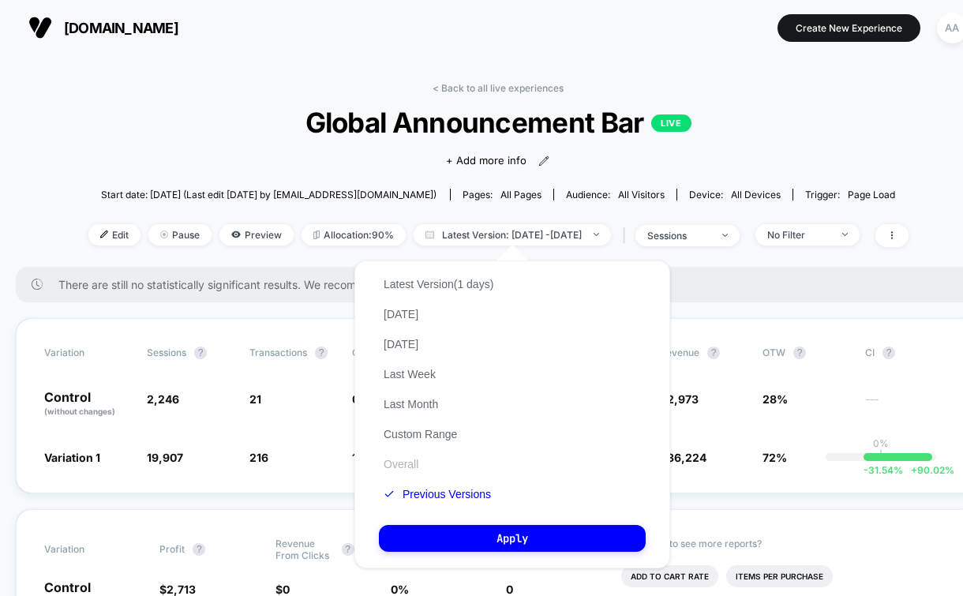
click at [410, 462] on button "Overall" at bounding box center [401, 464] width 44 height 14
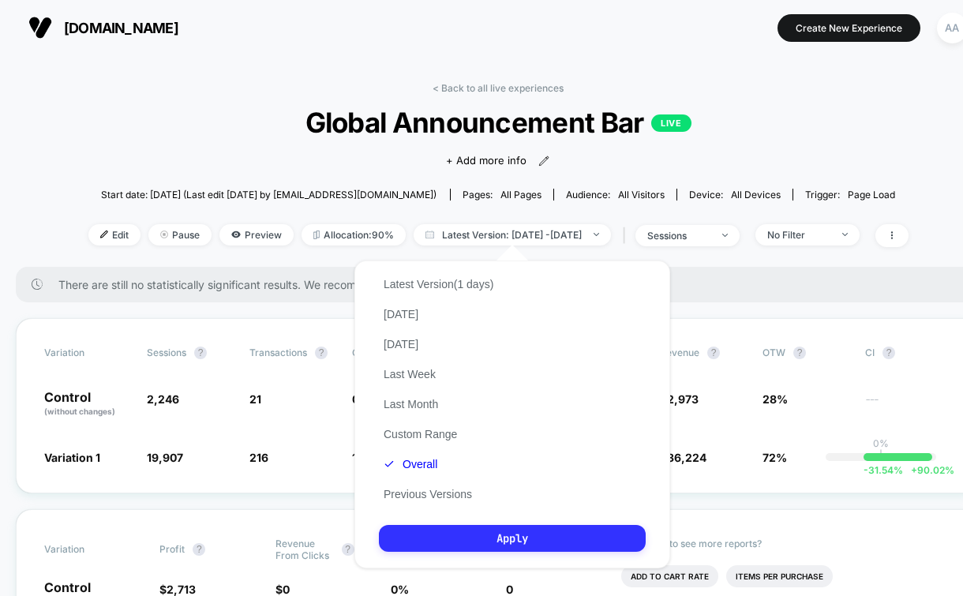
click at [500, 538] on button "Apply" at bounding box center [512, 538] width 267 height 27
